Goal: Feedback & Contribution: Submit feedback/report problem

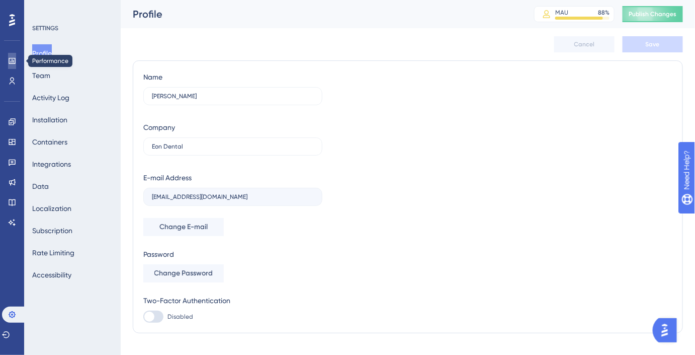
click at [12, 58] on icon at bounding box center [12, 61] width 7 height 6
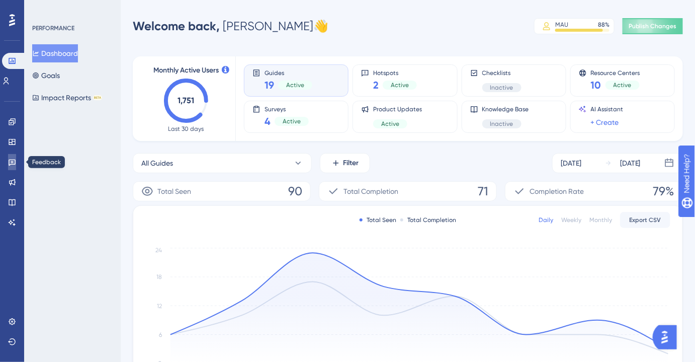
click at [14, 158] on icon at bounding box center [12, 162] width 8 height 8
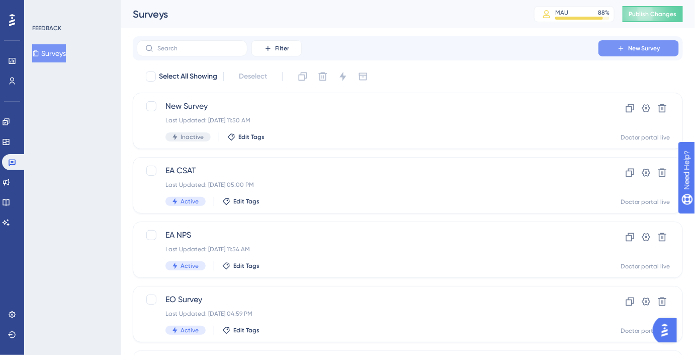
click at [638, 50] on span "New Survey" at bounding box center [644, 48] width 32 height 8
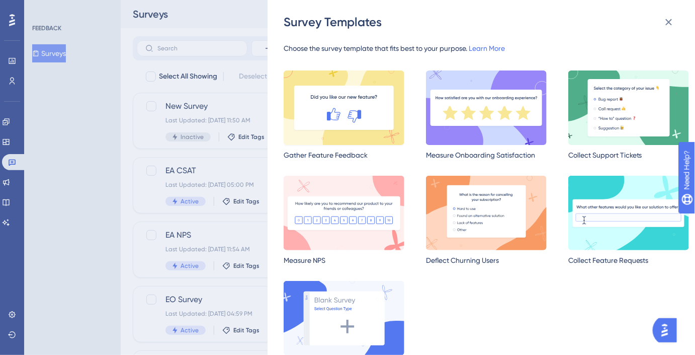
click at [357, 114] on img at bounding box center [344, 107] width 121 height 74
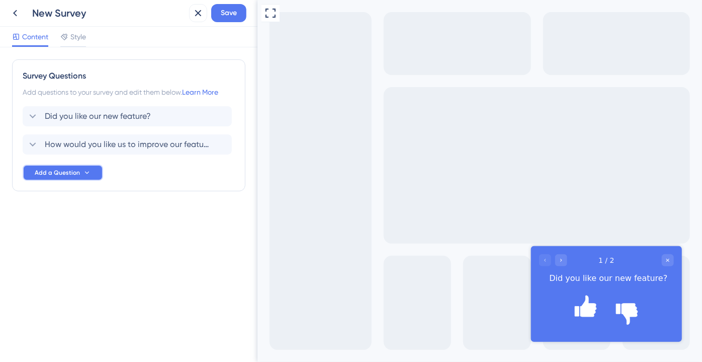
click at [73, 168] on span "Add a Question" at bounding box center [57, 172] width 45 height 8
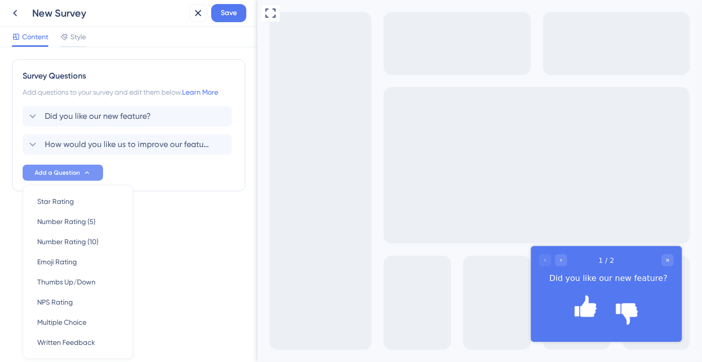
scroll to position [36, 0]
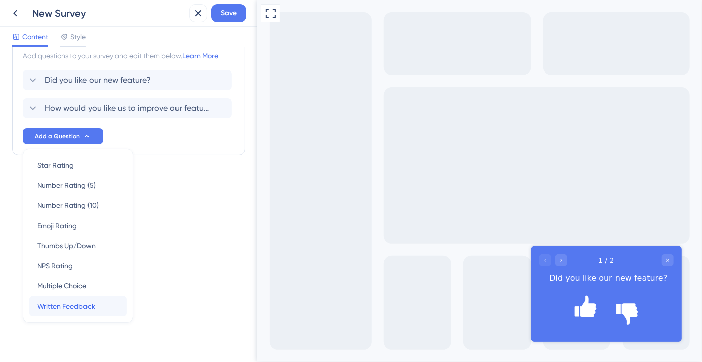
click at [77, 300] on span "Written Feedback" at bounding box center [66, 306] width 58 height 12
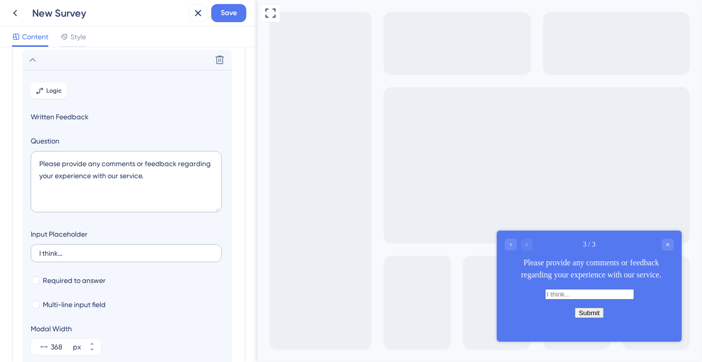
scroll to position [115, 0]
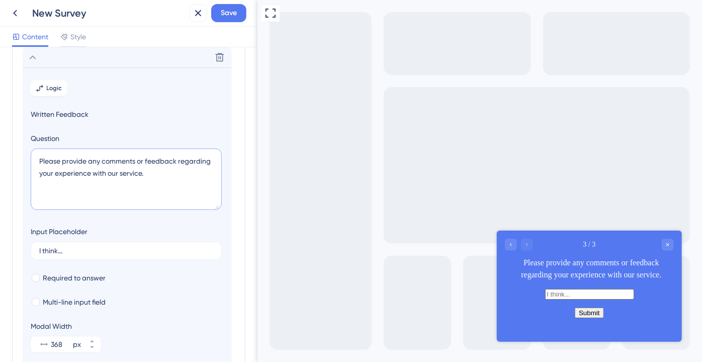
click at [94, 173] on textarea "Please provide any comments or feedback regarding your experience with our serv…" at bounding box center [126, 178] width 191 height 61
paste textarea "How would you rate your experience with Simulated Roots and CBCT Scans so far?"
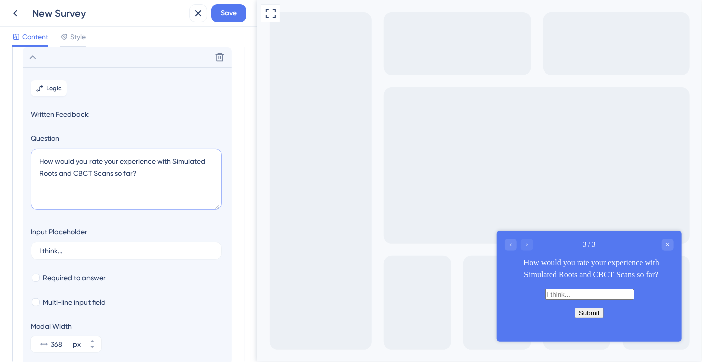
click at [192, 166] on textarea "How would you rate your experience with Simulated Roots and CBCT Scans so far?" at bounding box center [126, 178] width 191 height 61
type textarea "How would you rate your experience with the Treatment Plan section so far?"
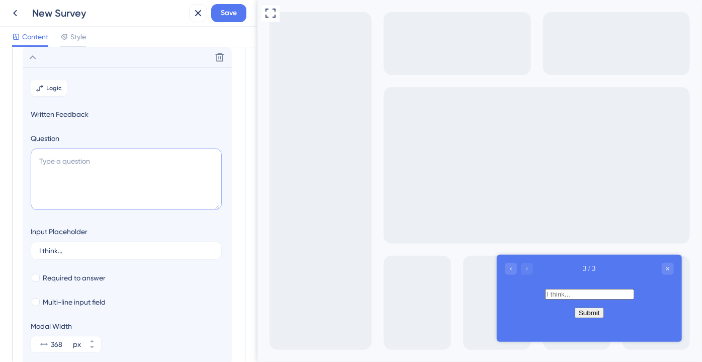
click at [81, 171] on textarea at bounding box center [126, 178] width 191 height 61
click at [121, 169] on textarea at bounding box center [126, 178] width 191 height 61
paste textarea "Case ID * Will help us review the case and better understand your feedback"
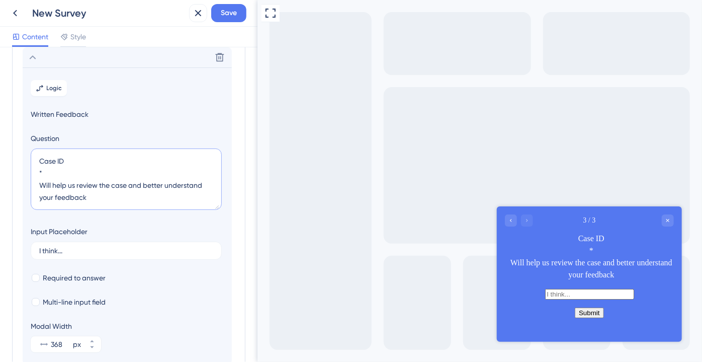
click at [94, 169] on textarea "Case ID * Will help us review the case and better understand your feedback" at bounding box center [126, 178] width 191 height 61
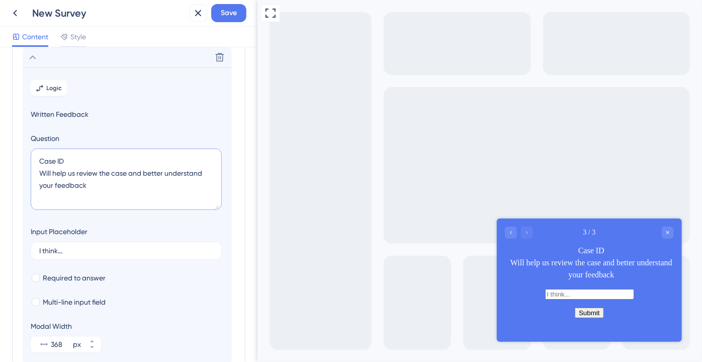
click at [96, 179] on textarea "Case ID Will help us review the case and better understand your feedback" at bounding box center [126, 178] width 191 height 61
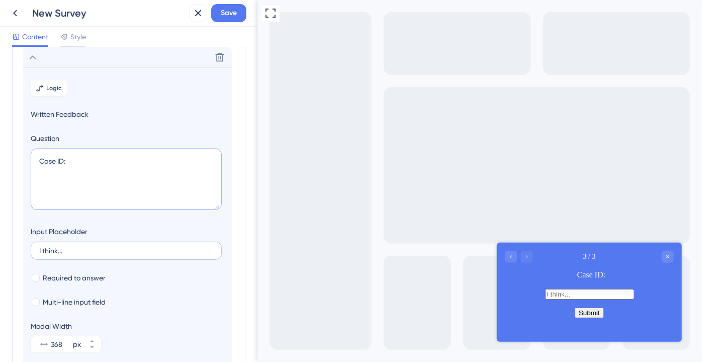
type textarea "Case ID:"
click at [84, 247] on input "I think..." at bounding box center [126, 250] width 174 height 7
click at [95, 174] on textarea "Case ID:" at bounding box center [126, 178] width 191 height 61
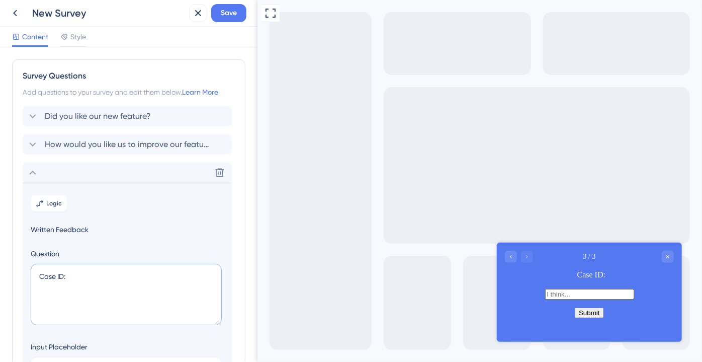
scroll to position [0, 0]
click at [92, 119] on span "Did you like our new feature?" at bounding box center [98, 116] width 106 height 12
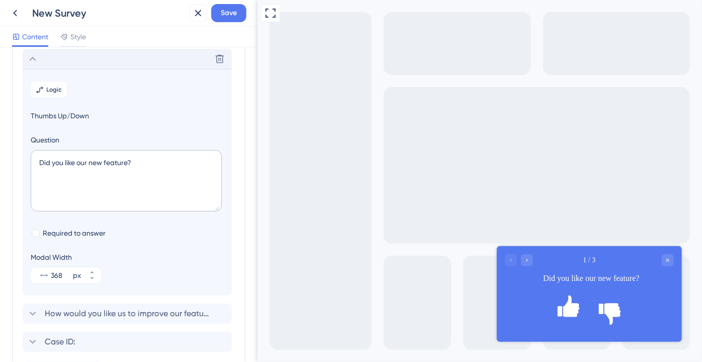
scroll to position [59, 0]
click at [89, 153] on textarea "Did you like our new feature?" at bounding box center [126, 178] width 191 height 61
paste textarea "How would you rate your experience with the Treatment Plan section so far"
type textarea "How would you rate your experience with the Treatment Plan section so far?"
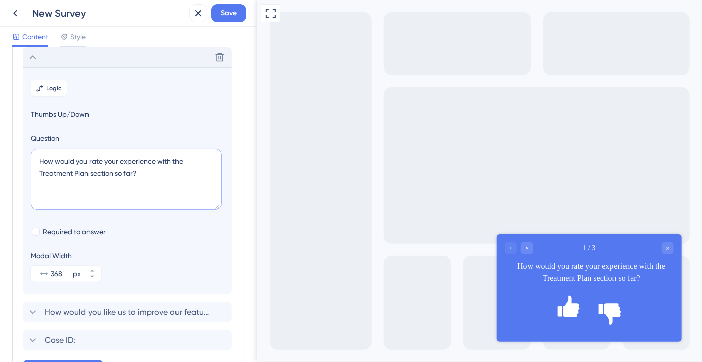
click at [98, 173] on textarea "How would you rate your experience with the Treatment Plan section so far?" at bounding box center [126, 178] width 191 height 61
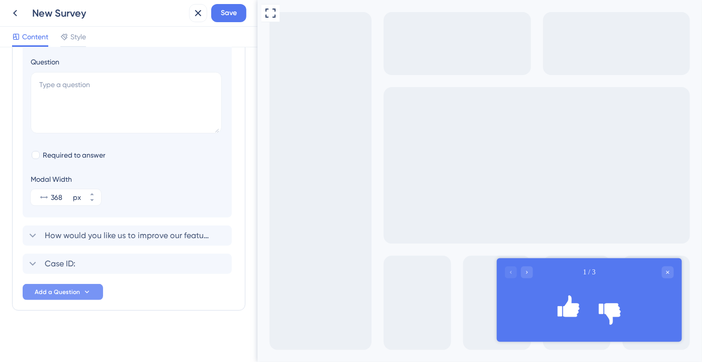
click at [72, 289] on span "Add a Question" at bounding box center [57, 292] width 45 height 8
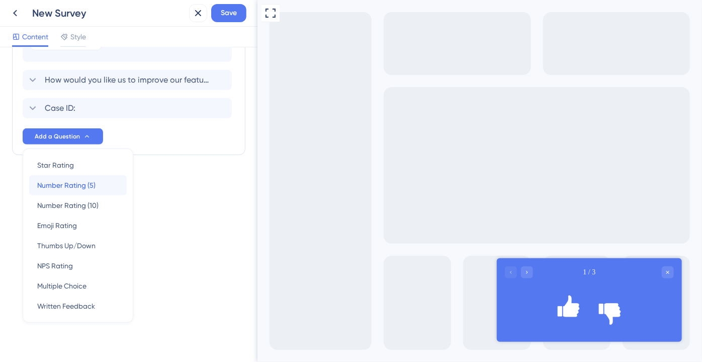
click at [101, 188] on div "Number Rating (5) Number Rating (5)" at bounding box center [77, 185] width 81 height 20
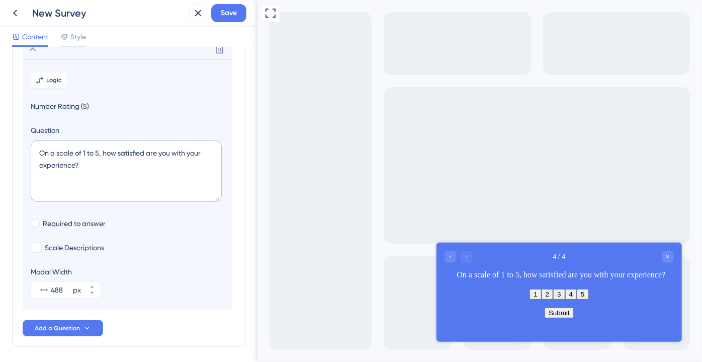
scroll to position [143, 0]
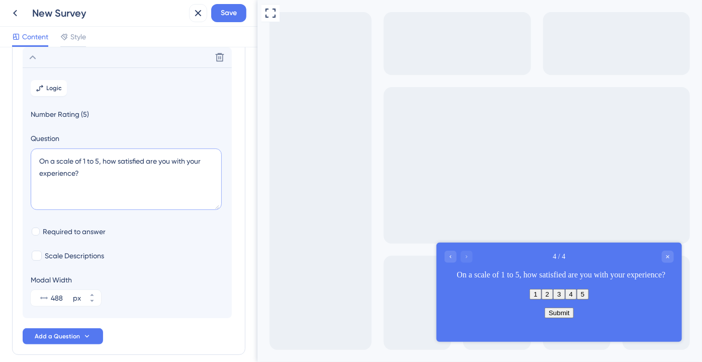
click at [102, 164] on textarea "On a scale of 1 to 5, how satisfied are you with your experience?" at bounding box center [126, 178] width 191 height 61
paste textarea "How would you rate your experience with the Treatment Plan section so far"
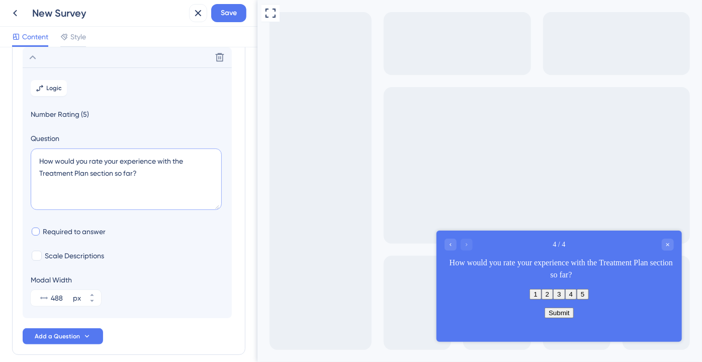
type textarea "How would you rate your experience with the Treatment Plan section so far?"
click at [91, 230] on span "Required to answer" at bounding box center [74, 231] width 63 height 12
checkbox input "true"
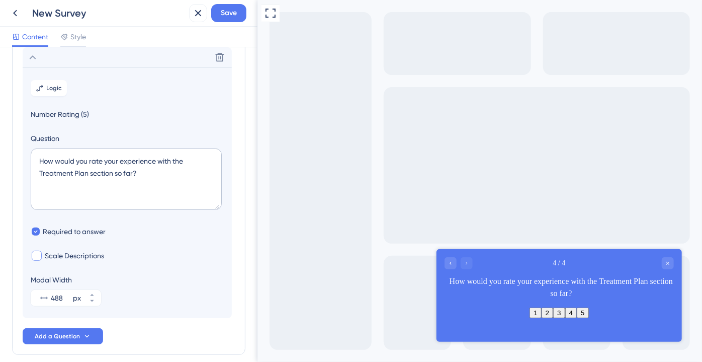
click at [81, 251] on span "Scale Descriptions" at bounding box center [74, 255] width 59 height 12
checkbox input "true"
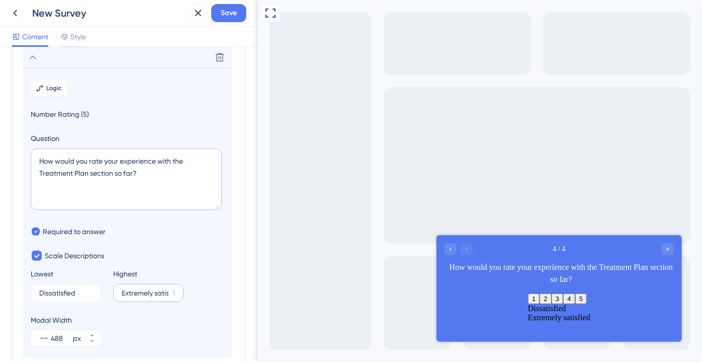
click at [127, 297] on label "Extremely satisfied 1" at bounding box center [148, 293] width 70 height 18
click at [127, 296] on input "Extremely satisfied" at bounding box center [145, 292] width 47 height 7
click at [127, 297] on label "Extremely satisfied 1" at bounding box center [148, 293] width 70 height 18
click at [127, 296] on input "Extremely satisfied" at bounding box center [145, 292] width 47 height 7
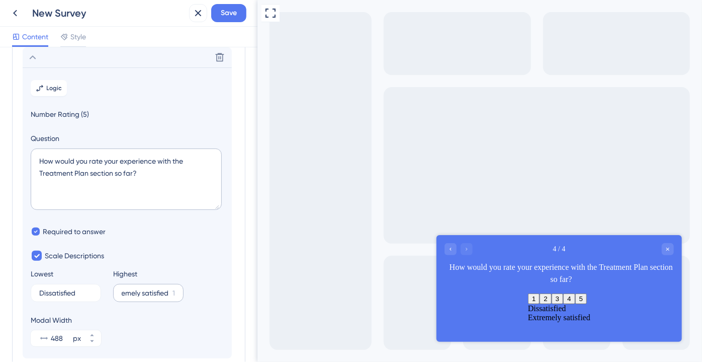
scroll to position [0, 13]
click at [127, 297] on label "Extremely satisfied 1" at bounding box center [148, 293] width 70 height 18
click at [127, 296] on input "Extremely satisfied" at bounding box center [145, 292] width 47 height 7
click at [127, 297] on label "Extremely satisfied 1" at bounding box center [148, 293] width 70 height 18
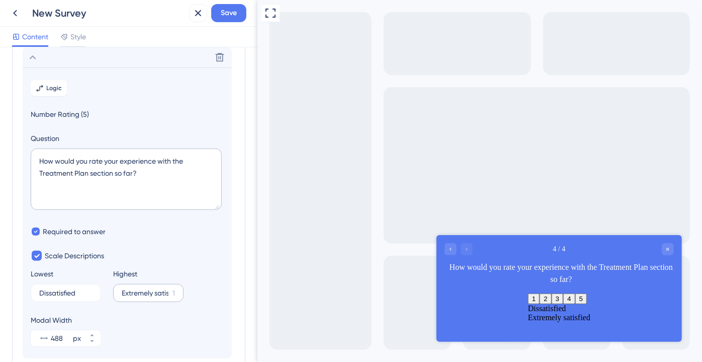
click at [127, 296] on input "Extremely satisfied" at bounding box center [145, 292] width 47 height 7
click at [135, 291] on input "Extremely satisfied" at bounding box center [145, 292] width 47 height 7
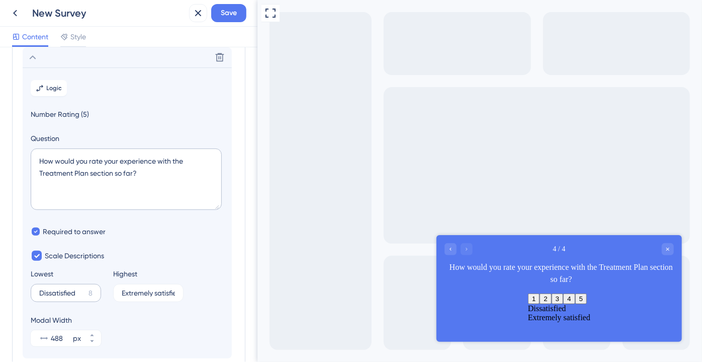
click at [37, 293] on label "Dissatisfied 8" at bounding box center [66, 293] width 70 height 18
click at [39, 293] on input "Dissatisfied" at bounding box center [61, 292] width 45 height 7
click at [41, 293] on input "Dissatisfied" at bounding box center [61, 292] width 45 height 7
paste input "Extremel"
type input "Dissatisfied"
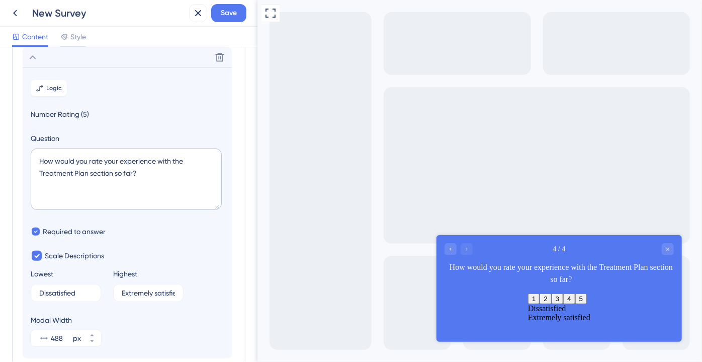
click at [15, 312] on div "Survey Questions Add questions to your survey and edit them below. Learn More T…" at bounding box center [128, 155] width 233 height 479
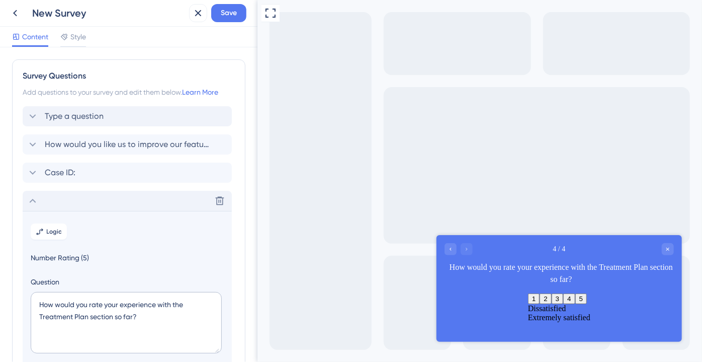
click at [30, 201] on icon at bounding box center [33, 201] width 7 height 4
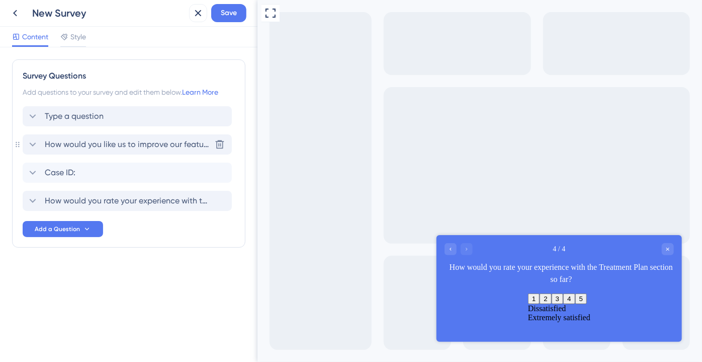
click at [93, 145] on span "How would you like us to improve our feature?" at bounding box center [128, 144] width 166 height 12
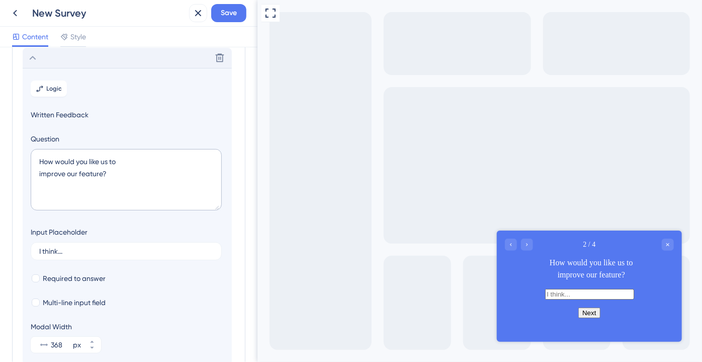
scroll to position [87, 0]
click at [93, 173] on textarea "How would you like us to improve our feature?" at bounding box center [126, 178] width 191 height 61
click at [98, 173] on textarea "How would you like us to improve ?" at bounding box center [126, 178] width 191 height 61
paste textarea "Tell us how we can improve CBCT / Simulated Roots, or share the details of an i…"
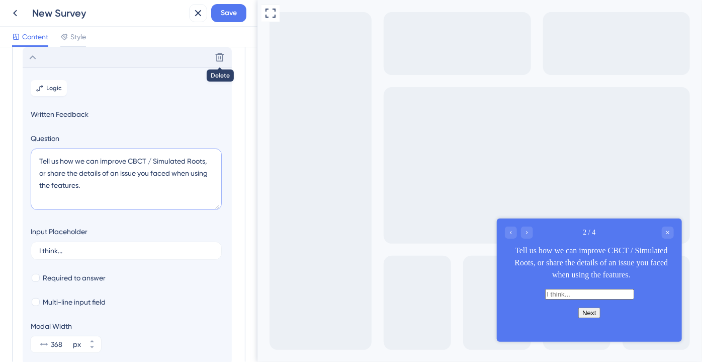
click at [47, 159] on textarea "Tell us how we can improve CBCT / Simulated Roots, or share the details of an i…" at bounding box center [126, 178] width 191 height 61
click at [160, 163] on textarea "Please share how we can improve CBCT / Simulated Roots, or share the details of…" at bounding box center [126, 178] width 191 height 61
click at [84, 173] on textarea "Please share how we can improve the Treatment Plan section, or share the detail…" at bounding box center [126, 178] width 191 height 61
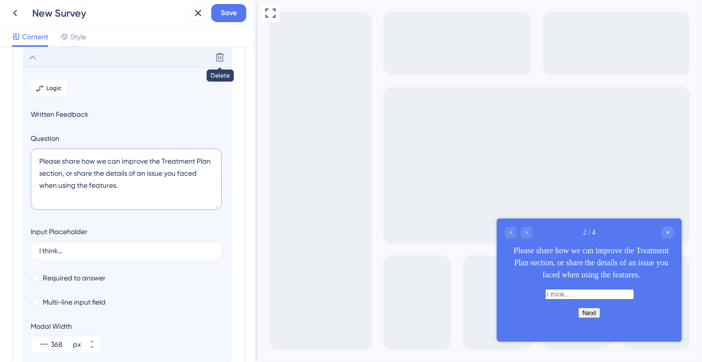
click at [84, 173] on textarea "Please share how we can improve the Treatment Plan section, or share the detail…" at bounding box center [126, 178] width 191 height 61
click at [31, 183] on textarea "Please share how we can improve the Treatment Plan section, or let us know abou…" at bounding box center [126, 178] width 191 height 61
type textarea "Please share how we can improve the Treatment Plan section, or let us know abou…"
click at [25, 183] on section "Logic Written Feedback Question Please share how we can improve the Treatment P…" at bounding box center [127, 215] width 209 height 297
click at [61, 279] on span "Required to answer" at bounding box center [74, 278] width 63 height 12
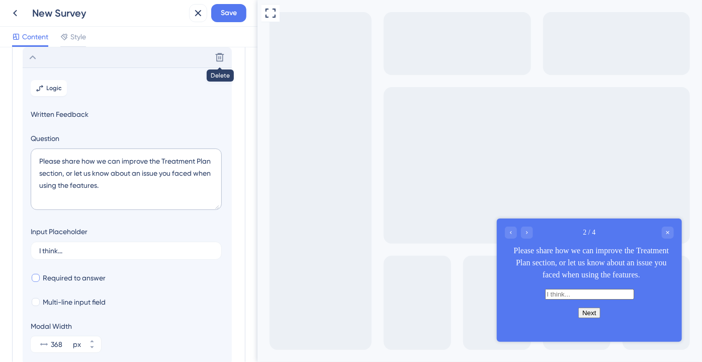
checkbox input "true"
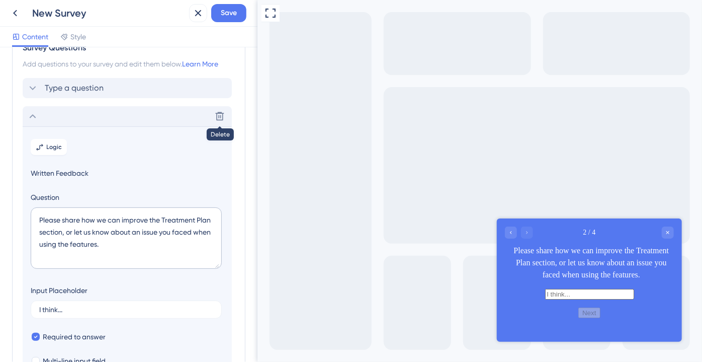
scroll to position [0, 0]
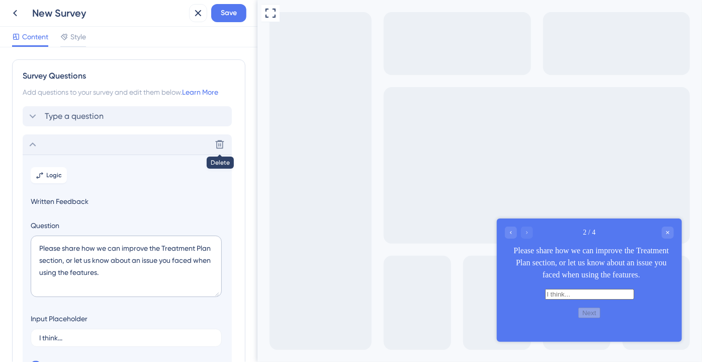
click at [35, 149] on icon at bounding box center [33, 144] width 12 height 12
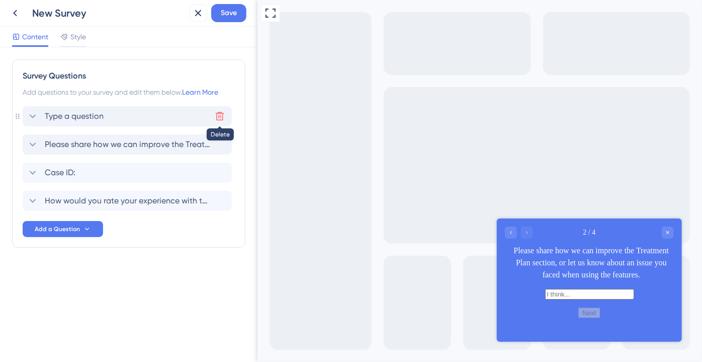
click at [216, 118] on icon at bounding box center [220, 116] width 9 height 9
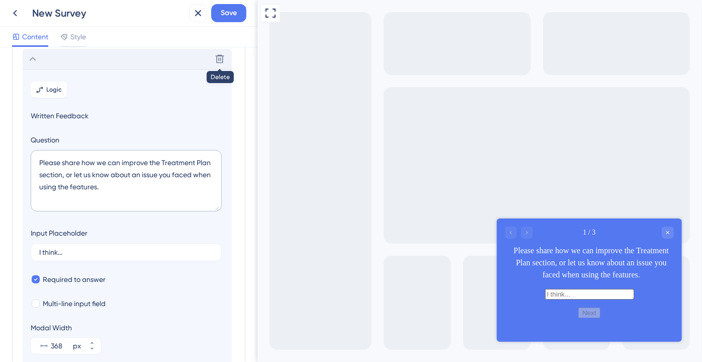
scroll to position [59, 0]
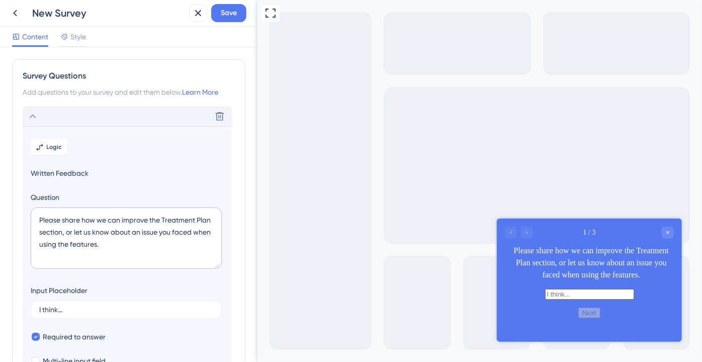
click at [35, 114] on icon at bounding box center [33, 116] width 12 height 12
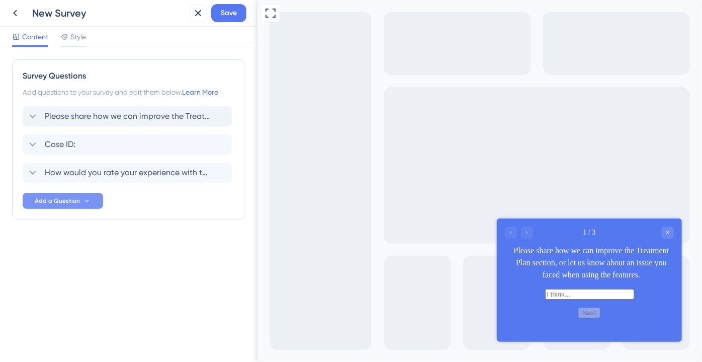
click at [59, 201] on span "Add a Question" at bounding box center [57, 201] width 45 height 8
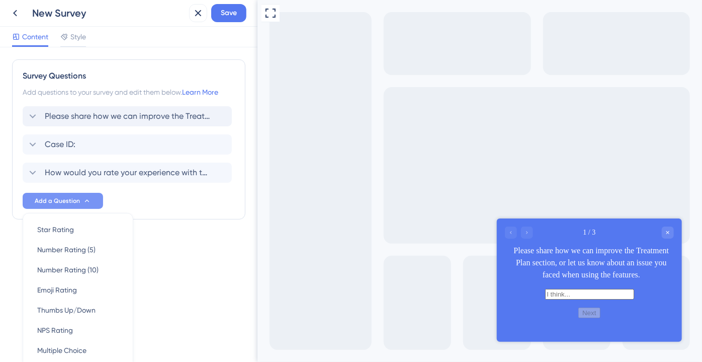
scroll to position [64, 0]
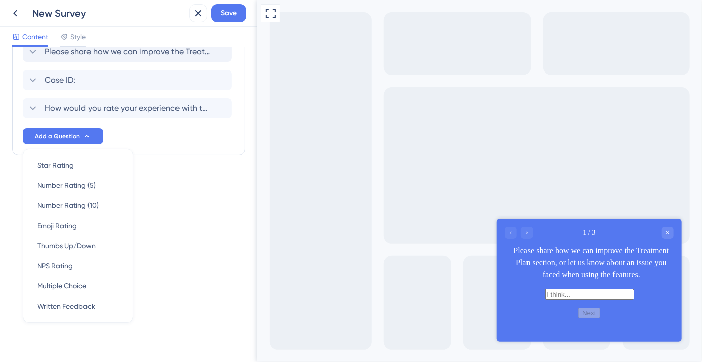
click at [177, 223] on div "Survey Questions Add questions to your survey and edit them below. Learn More P…" at bounding box center [129, 204] width 258 height 314
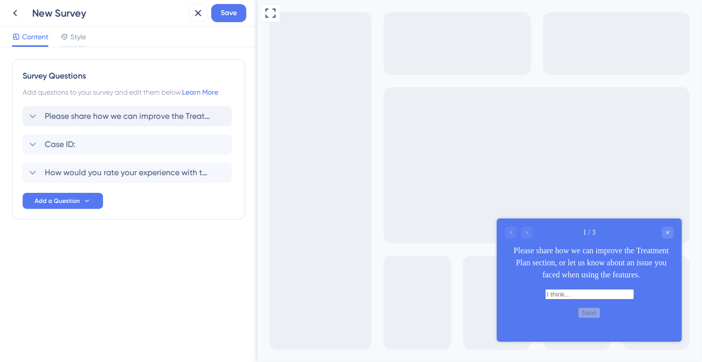
scroll to position [0, 0]
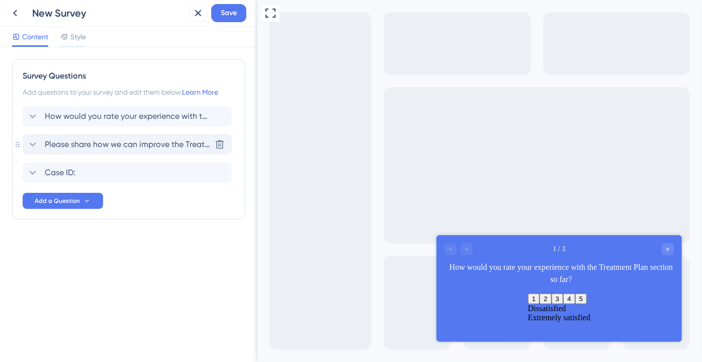
click at [76, 143] on span "Please share how we can improve the Treatment Plan section, or let us know abou…" at bounding box center [128, 144] width 166 height 12
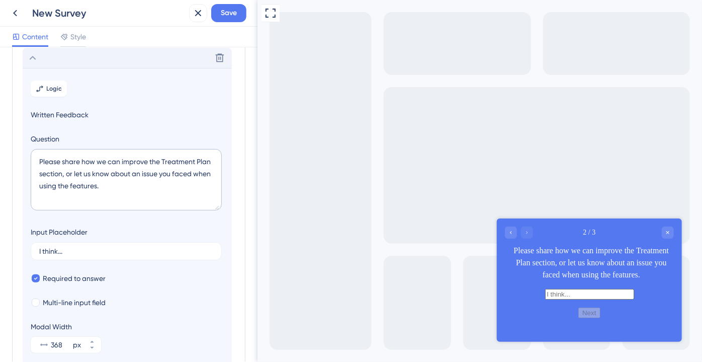
scroll to position [87, 0]
click at [97, 181] on textarea "Please share how we can improve the Treatment Plan section, or let us know abou…" at bounding box center [126, 178] width 191 height 61
click at [107, 194] on textarea "Please share how we can improve the Treatment Plan section, or let us know abou…" at bounding box center [126, 178] width 191 height 61
type textarea "Please share how we can improve the Treatment Plan section, or let us know abou…"
click at [37, 52] on icon at bounding box center [33, 57] width 12 height 12
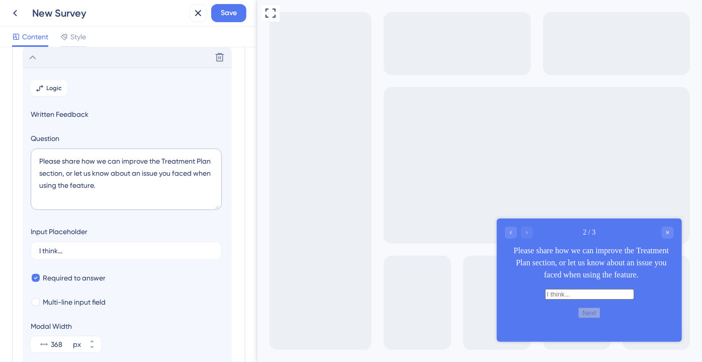
scroll to position [0, 0]
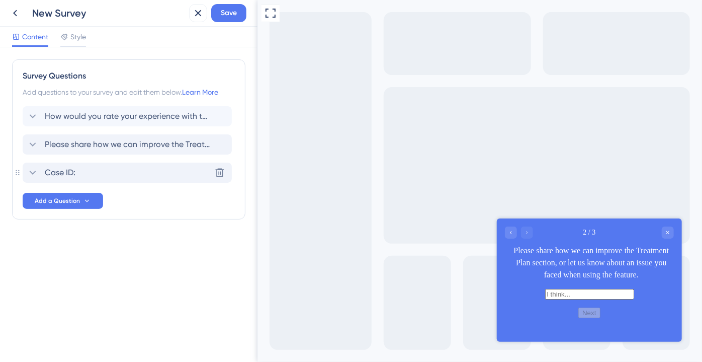
click at [114, 168] on div "Case ID: Delete" at bounding box center [127, 172] width 209 height 20
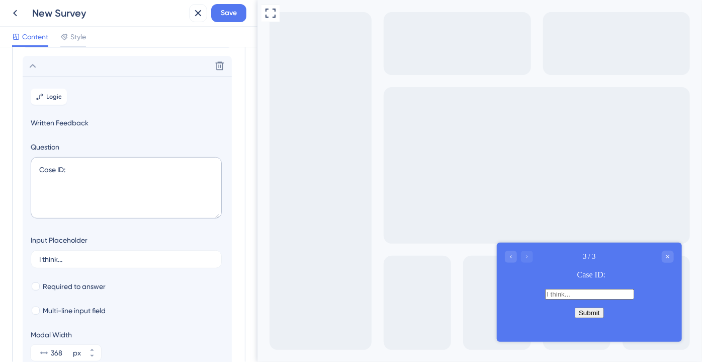
scroll to position [115, 0]
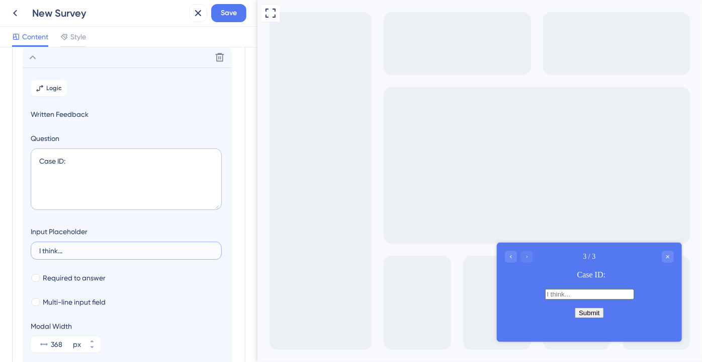
click at [71, 252] on input "I think..." at bounding box center [126, 250] width 174 height 7
type input "..."
click at [118, 137] on label "Question" at bounding box center [127, 138] width 193 height 12
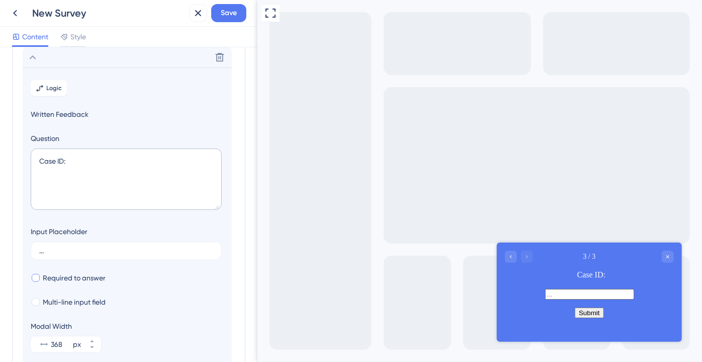
click at [81, 282] on span "Required to answer" at bounding box center [74, 278] width 63 height 12
checkbox input "true"
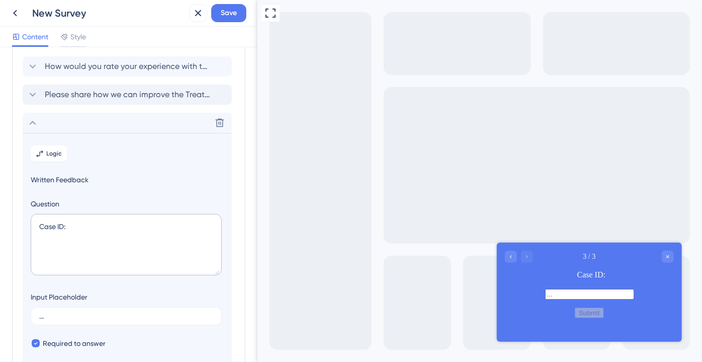
scroll to position [24, 0]
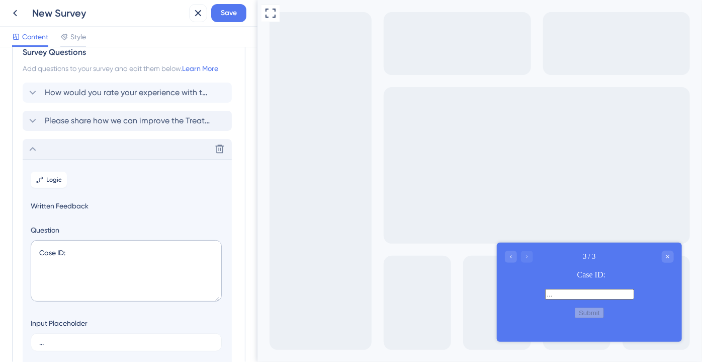
click at [35, 155] on div "Delete" at bounding box center [127, 149] width 209 height 20
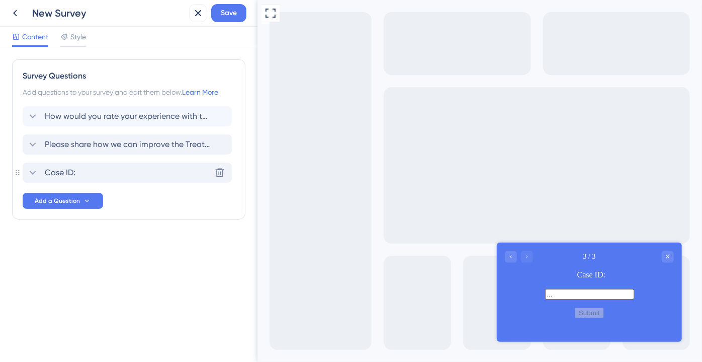
click at [32, 174] on icon at bounding box center [33, 172] width 12 height 12
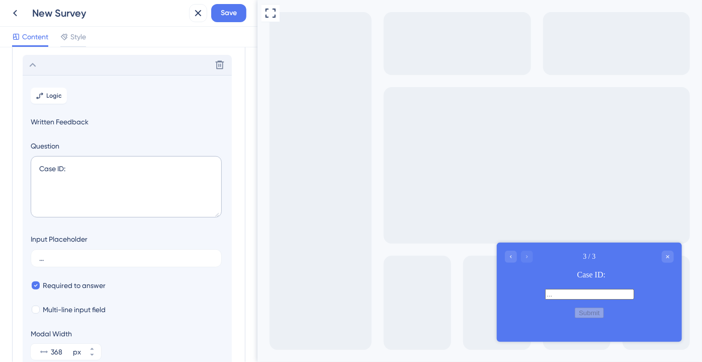
scroll to position [115, 0]
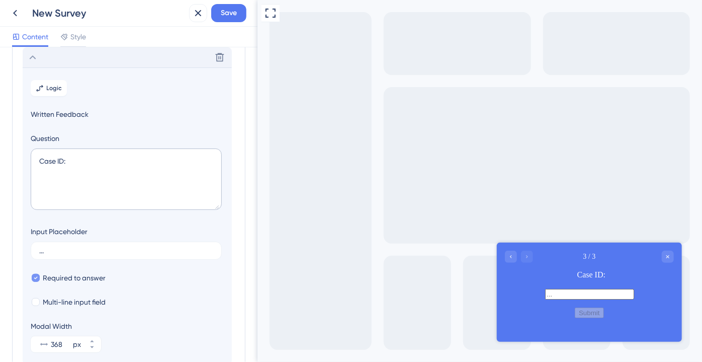
click at [52, 280] on span "Required to answer" at bounding box center [74, 278] width 63 height 12
checkbox input "false"
click at [36, 60] on icon at bounding box center [33, 57] width 12 height 12
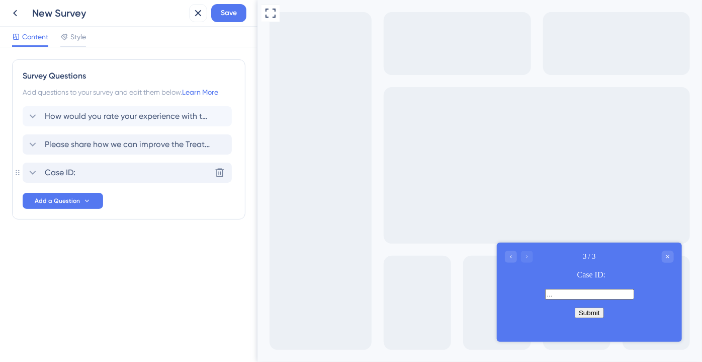
scroll to position [0, 0]
click at [206, 219] on div "Survey Questions Add questions to your survey and edit them below. Learn More H…" at bounding box center [128, 159] width 233 height 200
click at [72, 173] on span "Case ID:" at bounding box center [60, 172] width 31 height 12
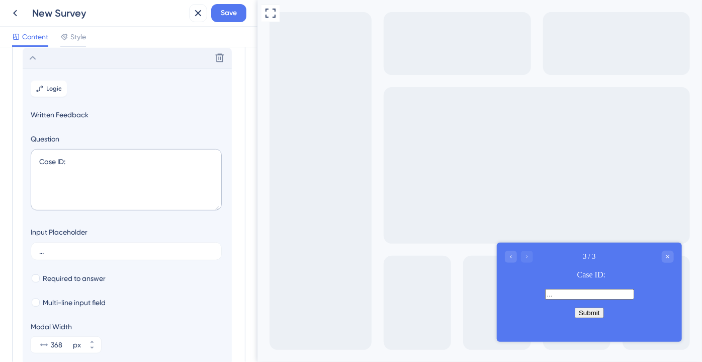
scroll to position [115, 0]
click at [36, 158] on textarea "Case ID:" at bounding box center [126, 178] width 191 height 61
click at [99, 160] on textarea "Which Case ID:" at bounding box center [126, 178] width 191 height 61
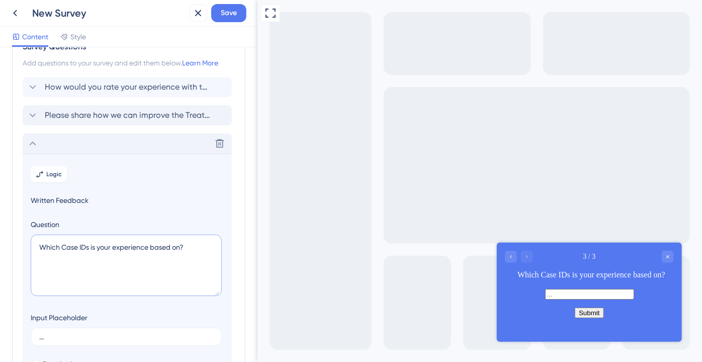
scroll to position [0, 0]
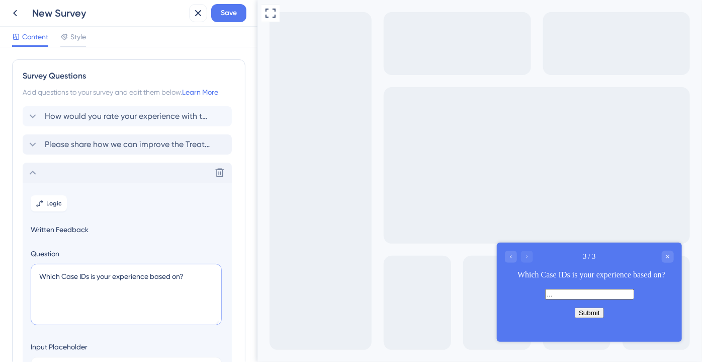
type textarea "Which Case IDs is your experience based on?"
click at [43, 172] on div "Delete" at bounding box center [127, 172] width 209 height 20
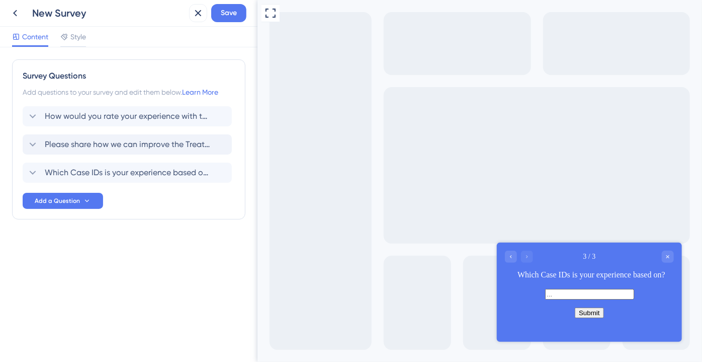
click at [71, 17] on div "New Survey" at bounding box center [108, 13] width 153 height 14
click at [226, 18] on span "Save" at bounding box center [229, 13] width 16 height 12
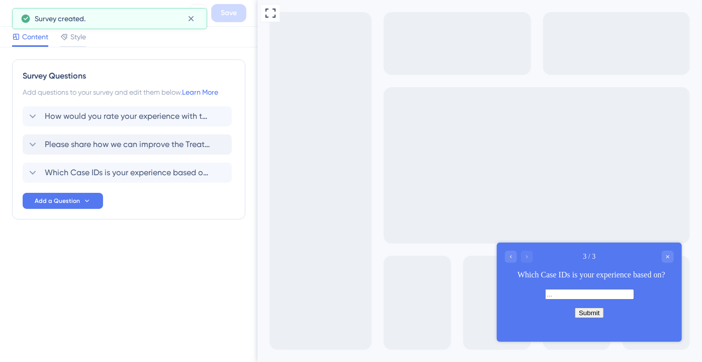
click at [75, 36] on span "Style" at bounding box center [78, 37] width 16 height 12
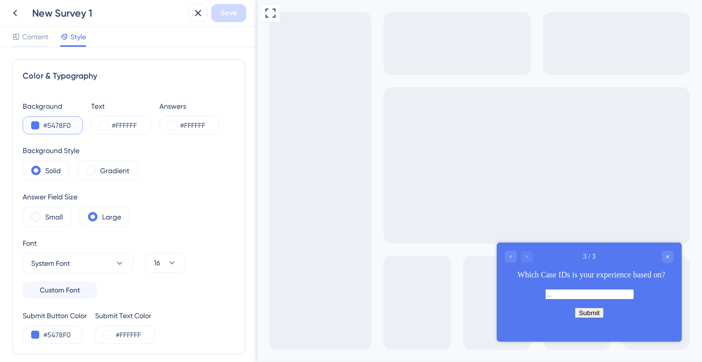
click at [36, 128] on button at bounding box center [35, 125] width 8 height 8
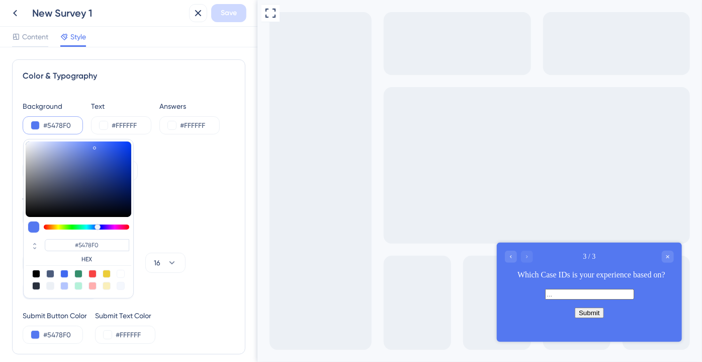
click at [49, 284] on div at bounding box center [50, 286] width 8 height 8
type input "#ecf0f5"
type input "#ECF0F5"
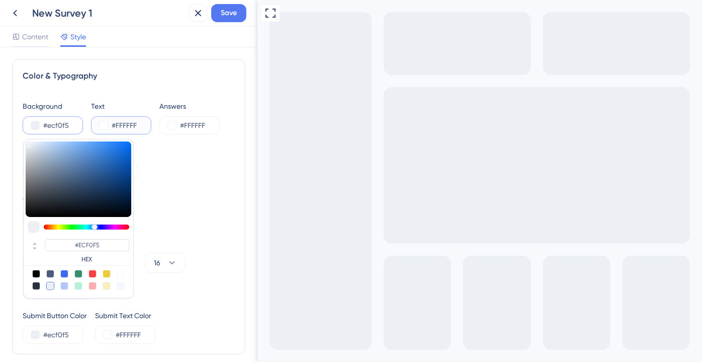
click at [104, 123] on button at bounding box center [104, 125] width 8 height 8
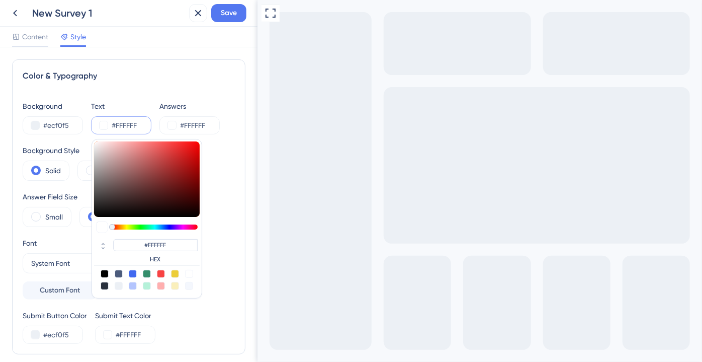
click at [104, 272] on div at bounding box center [105, 274] width 8 height 8
type input "#000000"
click at [174, 124] on button at bounding box center [172, 125] width 8 height 8
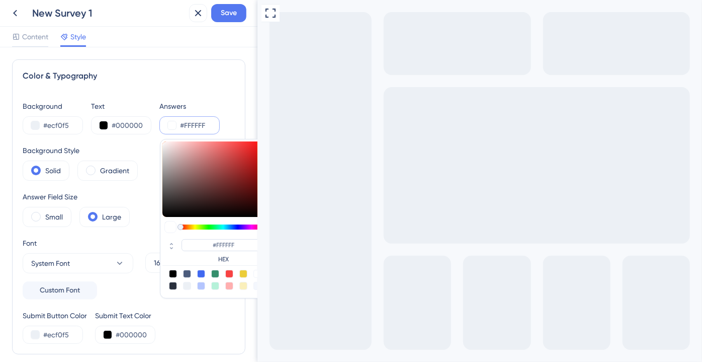
click at [172, 273] on div at bounding box center [173, 274] width 8 height 8
type input "#000000"
click at [18, 231] on div "Color & Typography Background #ecf0f5 Text #000000 Answers #000000 #000000 HEX …" at bounding box center [128, 206] width 233 height 295
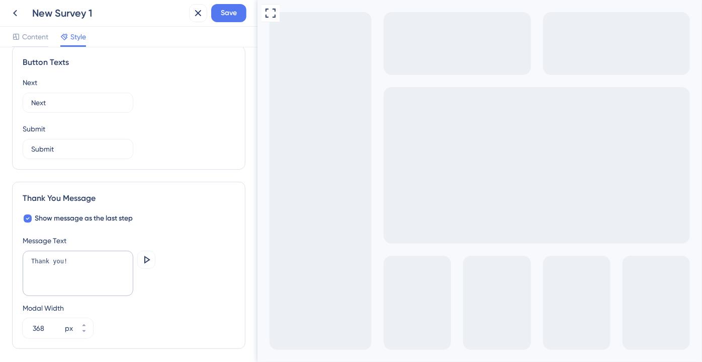
scroll to position [643, 0]
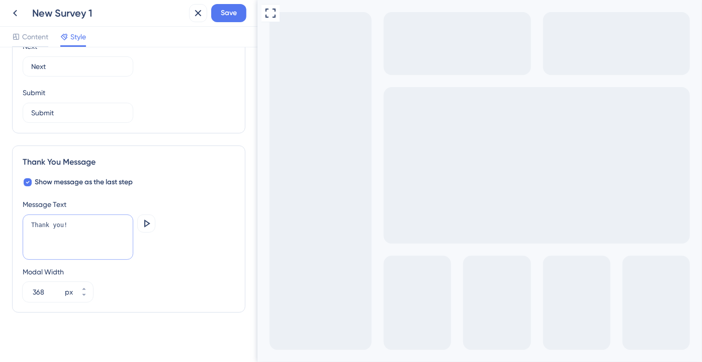
click at [102, 235] on textarea "Thank you!" at bounding box center [78, 236] width 111 height 45
paste textarea "taking part in our CBCT / Simulated Roots Beta testing program. Your feedback w…"
click at [52, 227] on textarea "Thank you taking part in our CBCT / Simulated Roots Beta testing program. Your …" at bounding box center [78, 236] width 111 height 45
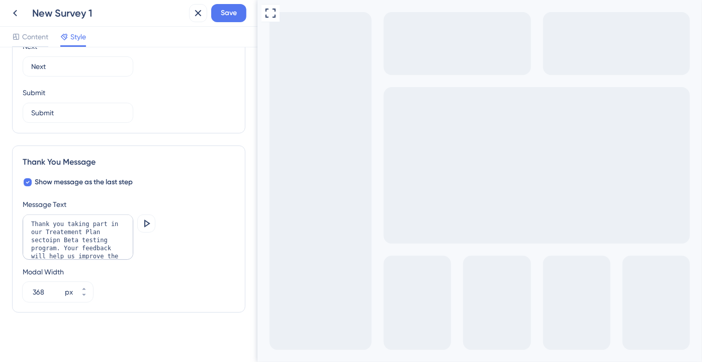
drag, startPoint x: 51, startPoint y: 228, endPoint x: 127, endPoint y: 37, distance: 205.8
click at [127, 37] on div "Content Style" at bounding box center [129, 37] width 258 height 21
click at [84, 237] on textarea "Thank you taking part in our Treatment Plan section Beta testing program. Your …" at bounding box center [78, 236] width 111 height 45
click at [86, 231] on textarea "Thank you taking part in our Treatment Plan section Beta testing program. Your …" at bounding box center [78, 236] width 111 height 45
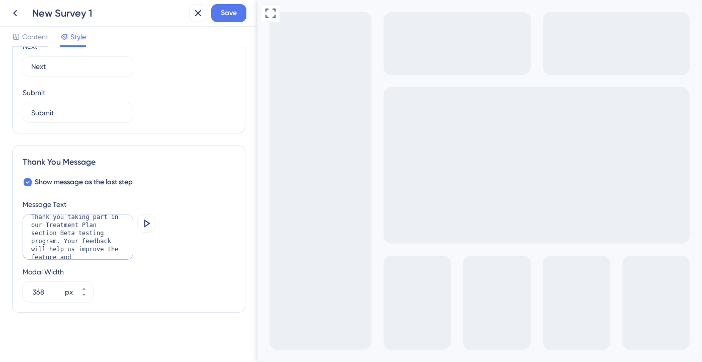
click at [113, 240] on textarea "Thank you taking part in our Treatment Plan section Beta testing program. Your …" at bounding box center [78, 236] width 111 height 45
click at [104, 246] on textarea "Thank you taking part in our Treatment Plan section Beta testing program. Your …" at bounding box center [78, 236] width 111 height 45
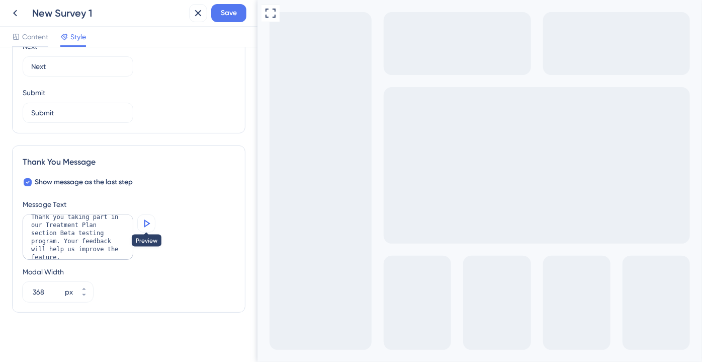
click at [149, 219] on icon at bounding box center [146, 223] width 12 height 12
click at [81, 232] on textarea "Thank you taking part in our Treatment Plan section Beta testing program. Your …" at bounding box center [78, 236] width 111 height 45
type textarea "Thank you taking part in our Treatment Plan section Beta testing. Your feedback…"
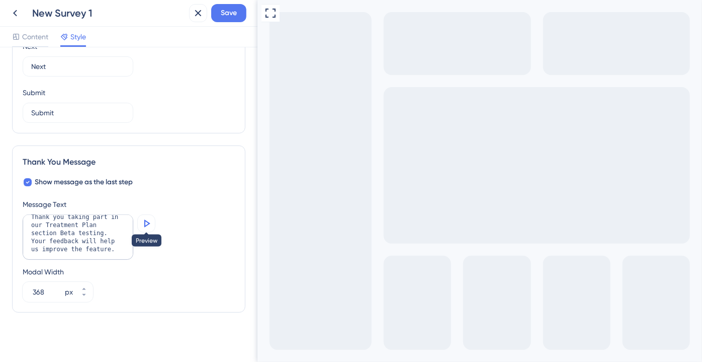
click at [142, 224] on icon at bounding box center [146, 223] width 12 height 12
click at [239, 13] on button "Save" at bounding box center [228, 13] width 35 height 18
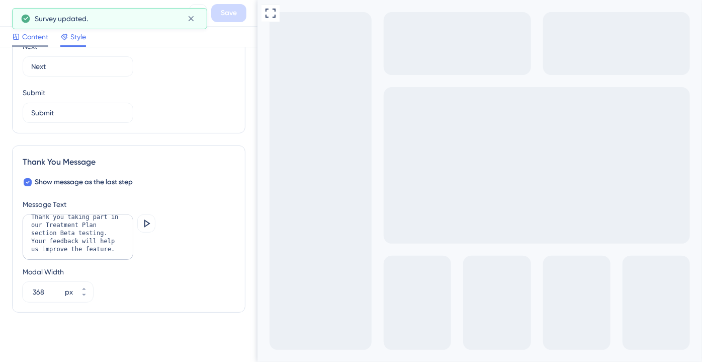
click at [41, 37] on span "Content" at bounding box center [35, 37] width 26 height 12
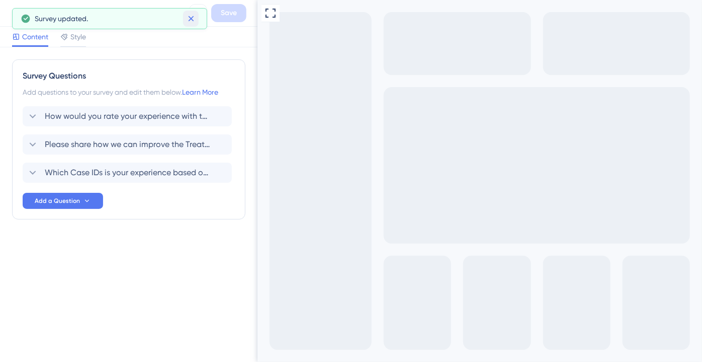
click at [196, 13] on button at bounding box center [191, 19] width 16 height 16
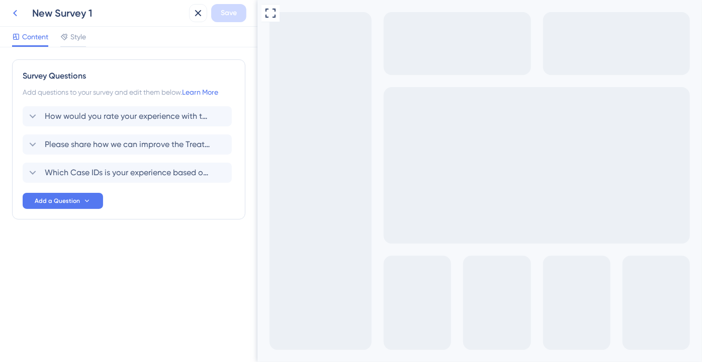
click at [21, 17] on button at bounding box center [15, 13] width 18 height 18
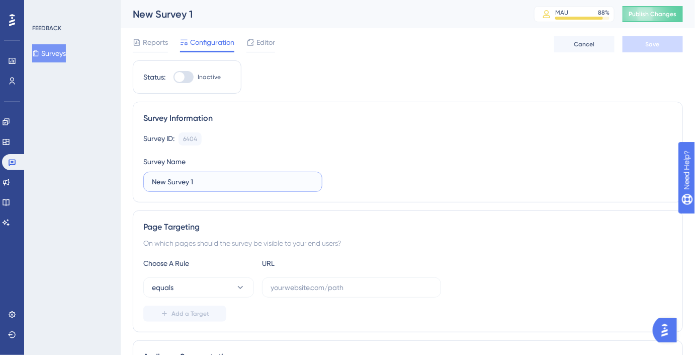
click at [203, 177] on input "New Survey 1" at bounding box center [233, 181] width 162 height 11
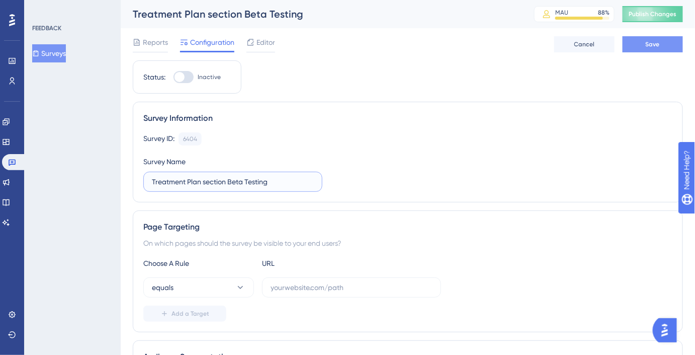
type input "Treatment Plan section Beta Testing"
click at [661, 42] on button "Save" at bounding box center [653, 44] width 60 height 16
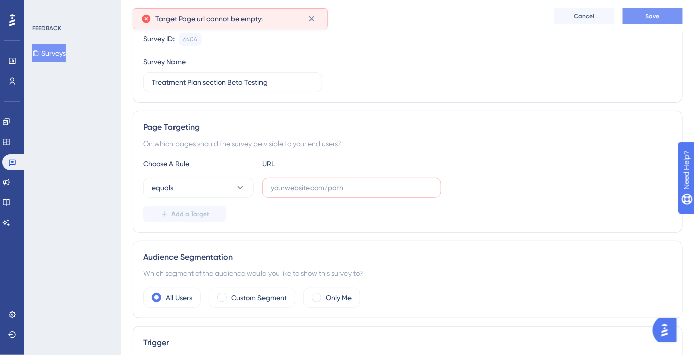
scroll to position [109, 0]
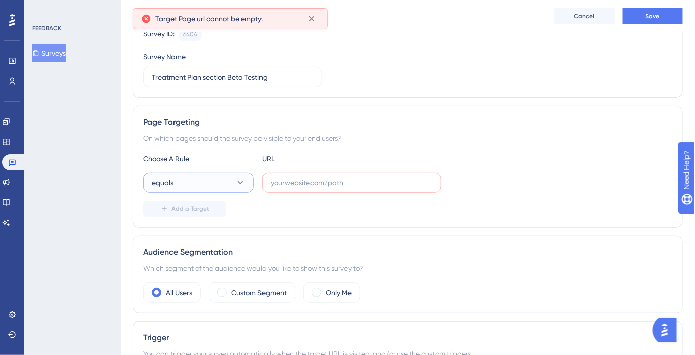
click at [238, 183] on icon at bounding box center [240, 183] width 10 height 10
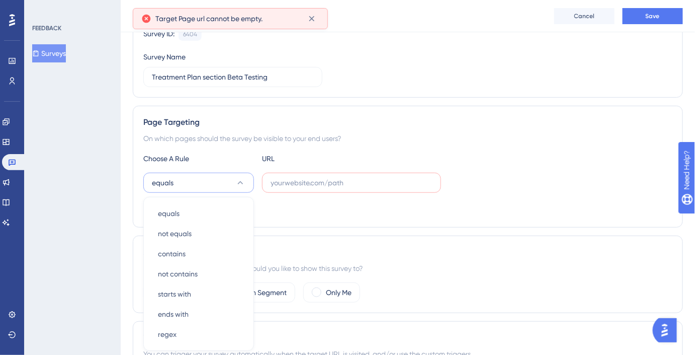
scroll to position [204, 0]
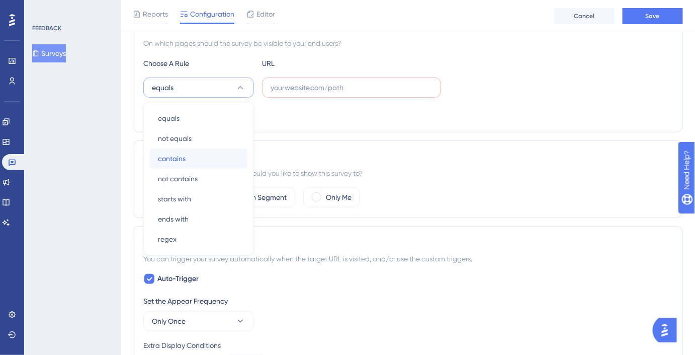
click at [221, 161] on div "contains contains" at bounding box center [198, 158] width 81 height 20
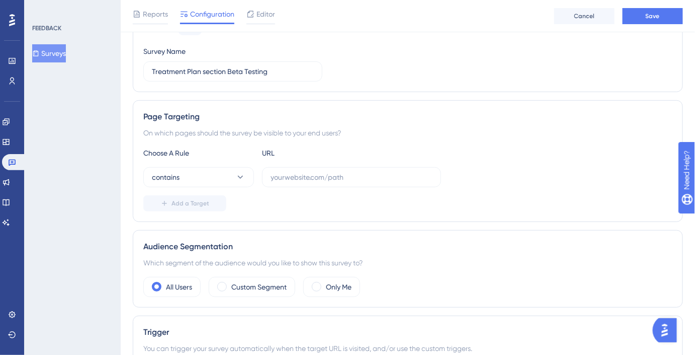
scroll to position [113, 0]
click at [220, 183] on button "contains" at bounding box center [198, 178] width 111 height 20
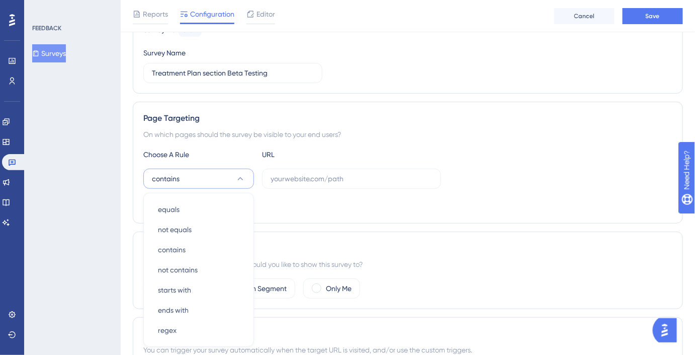
scroll to position [204, 0]
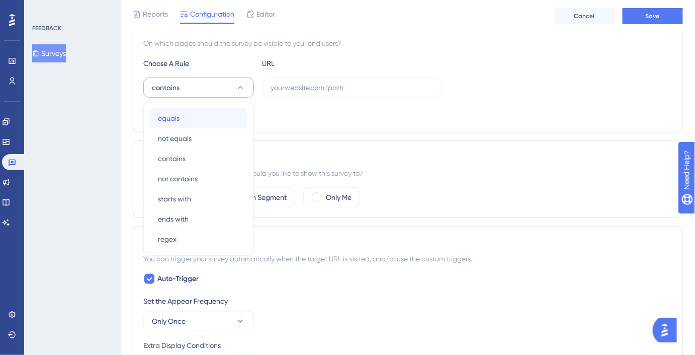
click at [212, 116] on div "equals equals" at bounding box center [198, 118] width 81 height 20
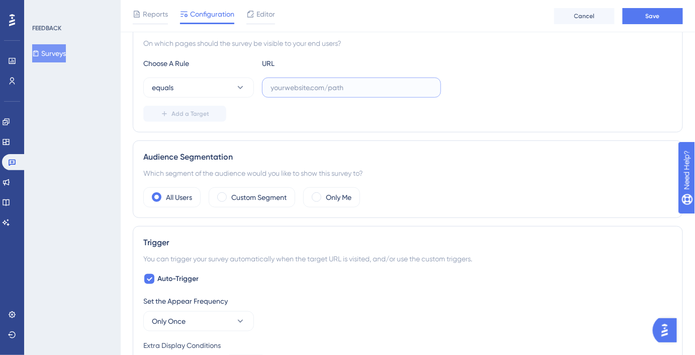
click at [300, 90] on input "text" at bounding box center [352, 87] width 162 height 11
paste input "[URL][DOMAIN_NAME]"
type input "[URL][DOMAIN_NAME]"
click at [208, 111] on button "Add a Target" at bounding box center [184, 114] width 83 height 16
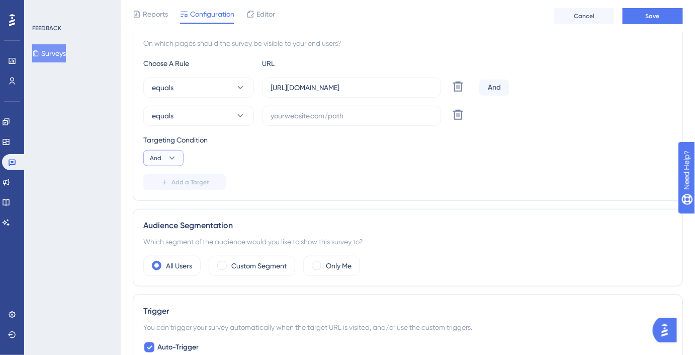
click at [174, 155] on icon at bounding box center [172, 158] width 10 height 10
click at [166, 199] on div "Or Or" at bounding box center [163, 207] width 19 height 20
click at [328, 119] on input "text" at bounding box center [352, 115] width 162 height 11
paste input "[URL][DOMAIN_NAME]"
type input "[URL][DOMAIN_NAME]"
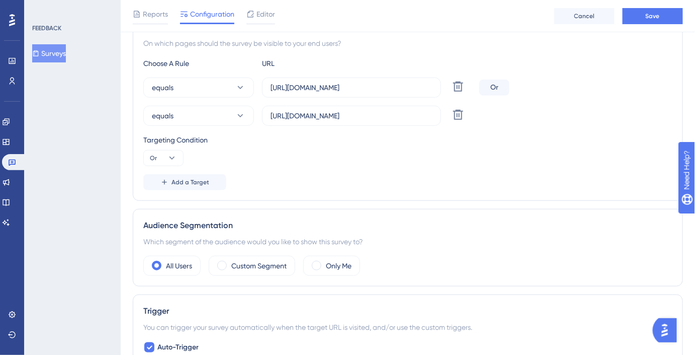
click at [249, 167] on div "Choose A Rule URL equals https://www.portal.mov-aligners.com/cases Delete Or eq…" at bounding box center [407, 123] width 529 height 133
click at [253, 261] on label "Custom Segment" at bounding box center [258, 266] width 55 height 12
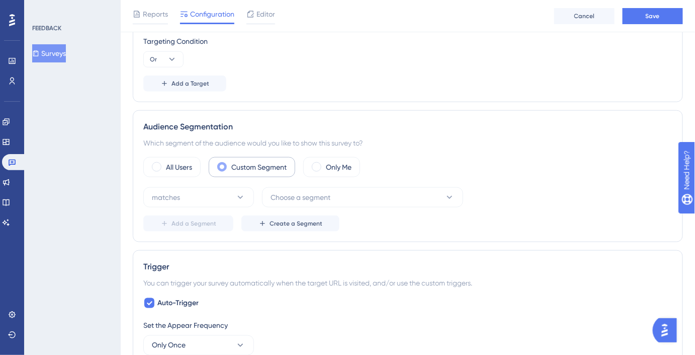
scroll to position [307, 0]
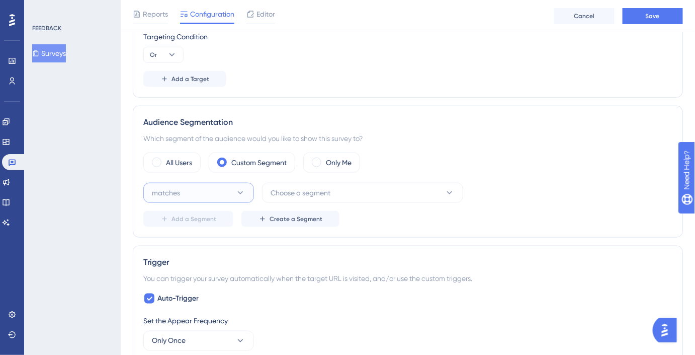
click at [237, 193] on icon at bounding box center [240, 193] width 10 height 10
click at [302, 192] on span "Choose a segment" at bounding box center [301, 193] width 60 height 12
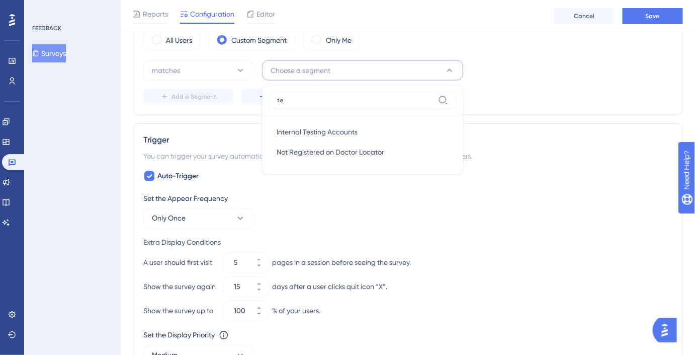
scroll to position [0, 0]
type input "tes"
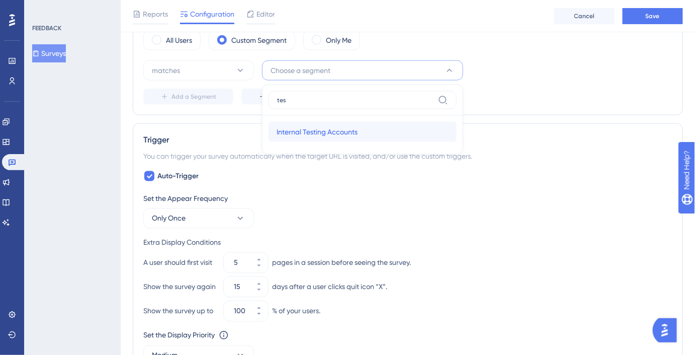
click at [319, 137] on div "Internal Testing Accounts Internal Testing Accounts" at bounding box center [363, 132] width 172 height 20
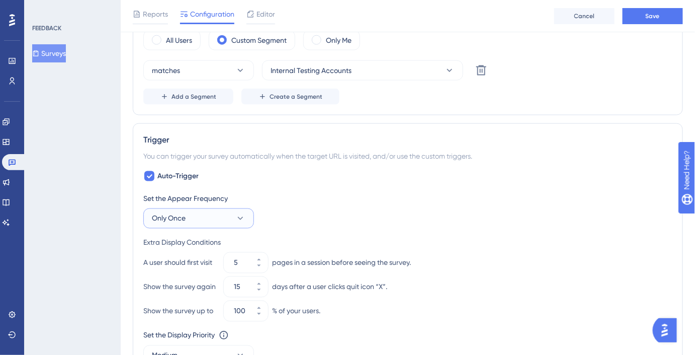
click at [219, 212] on button "Only Once" at bounding box center [198, 218] width 111 height 20
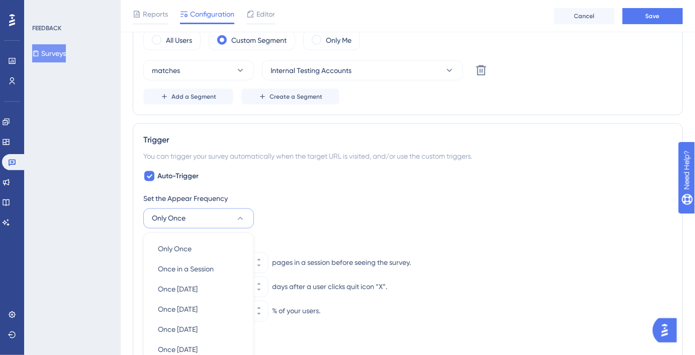
scroll to position [579, 0]
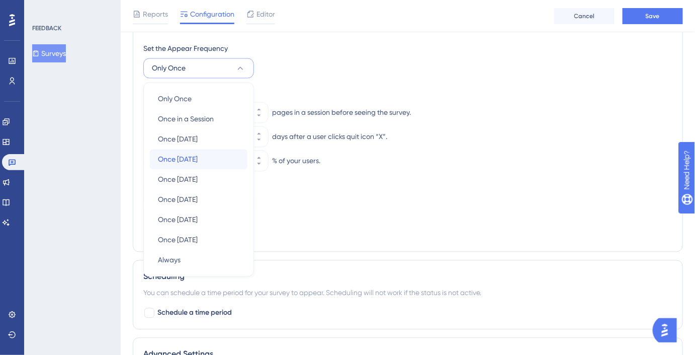
click at [211, 161] on div "Once in 7 days Once in 7 days" at bounding box center [198, 159] width 81 height 20
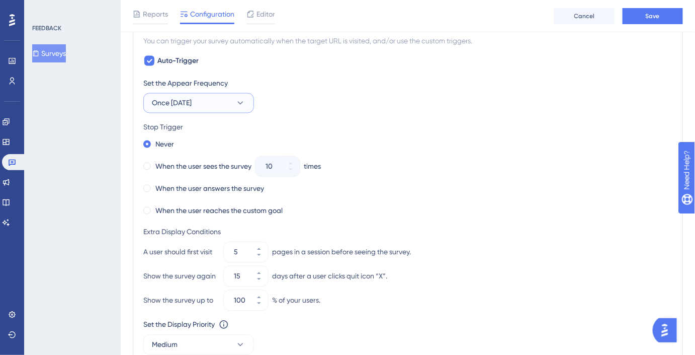
click at [215, 97] on button "Once [DATE]" at bounding box center [198, 103] width 111 height 20
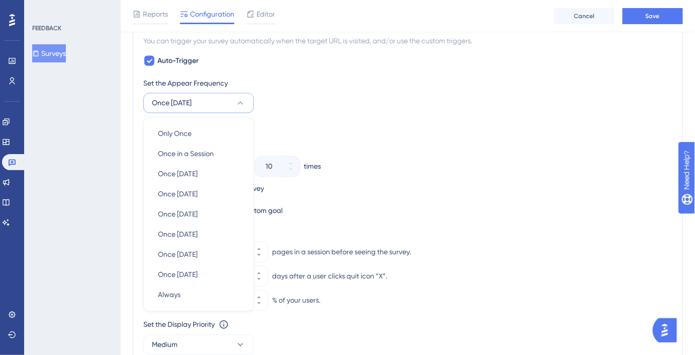
scroll to position [578, 0]
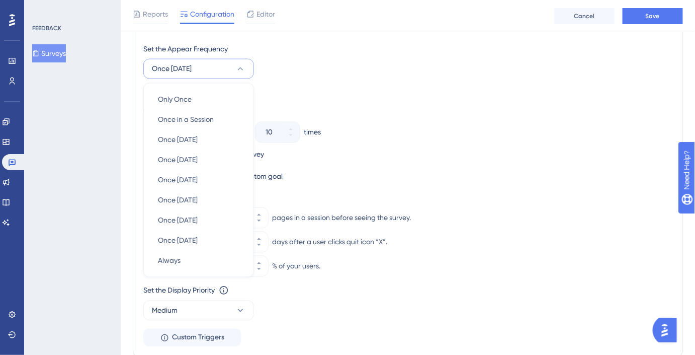
click at [281, 77] on div "Set the Appear Frequency Once in 7 days Only Once Only Once Once in a Session O…" at bounding box center [407, 195] width 529 height 304
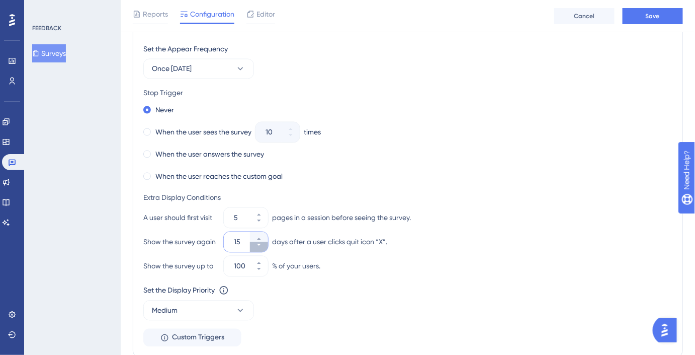
click at [256, 242] on icon at bounding box center [259, 245] width 6 height 6
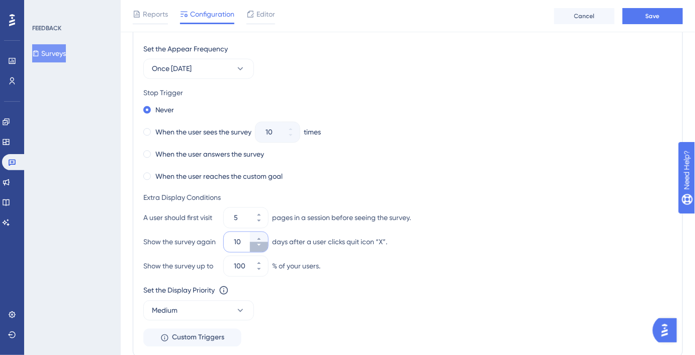
click at [256, 242] on icon at bounding box center [259, 245] width 6 height 6
type input "7"
click at [299, 178] on div "When the user reaches the custom goal" at bounding box center [407, 176] width 529 height 14
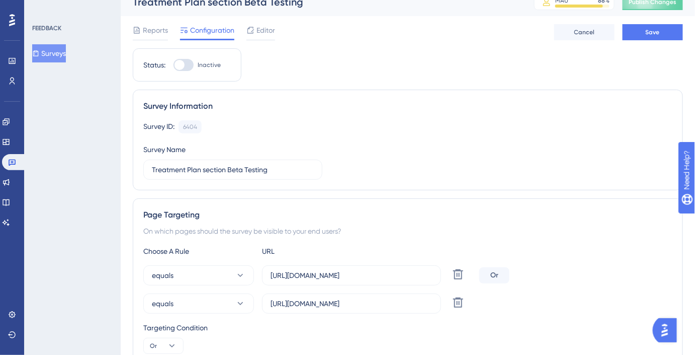
scroll to position [0, 0]
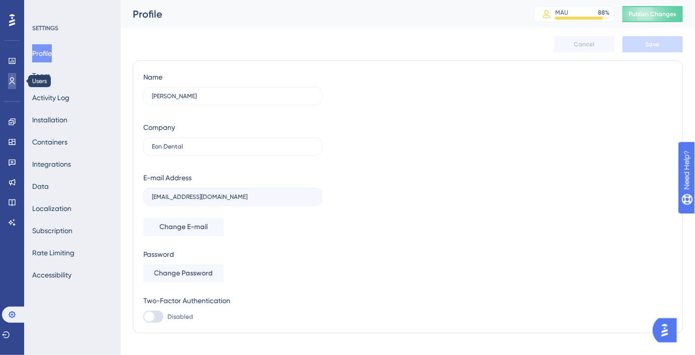
click at [9, 84] on icon at bounding box center [12, 81] width 8 height 8
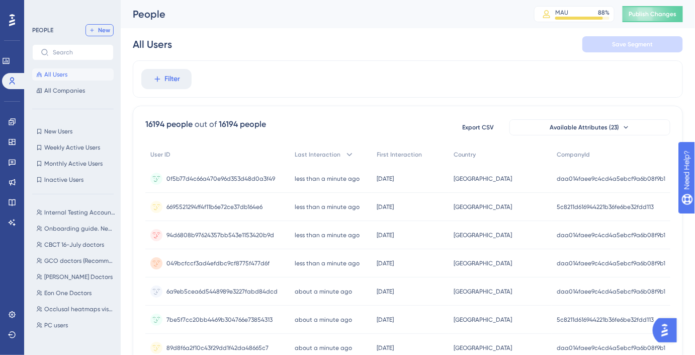
click at [106, 30] on span "New" at bounding box center [104, 30] width 12 height 8
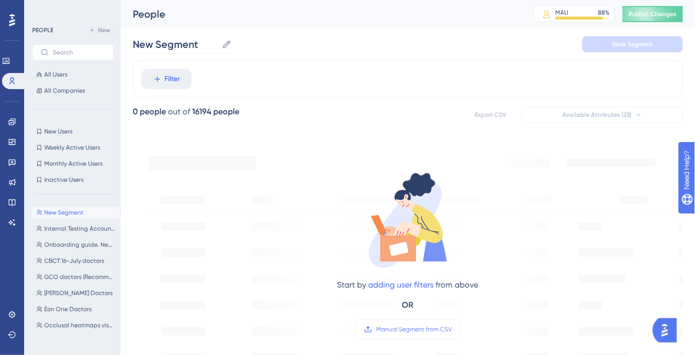
click at [220, 46] on label "New Segment New Segment" at bounding box center [182, 44] width 99 height 18
click at [218, 46] on input "New Segment" at bounding box center [175, 44] width 85 height 14
click at [216, 47] on input "Treatment Plan" at bounding box center [178, 44] width 91 height 14
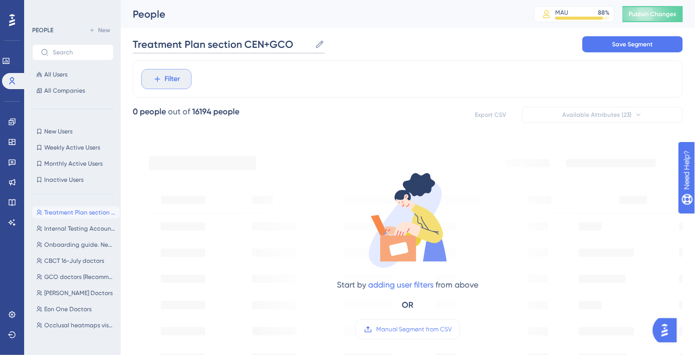
type input "Treatment Plan section CEN+GCO"
click at [186, 76] on button "Filter" at bounding box center [166, 79] width 50 height 20
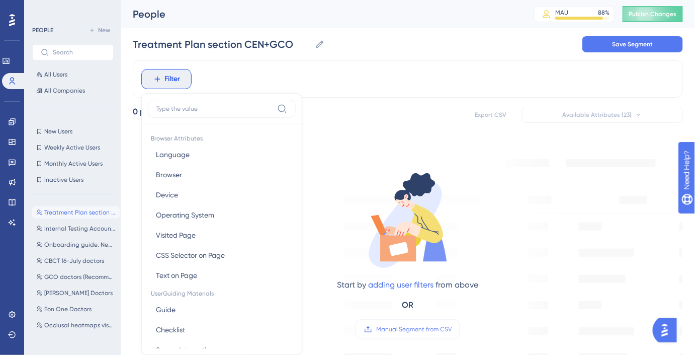
scroll to position [46, 0]
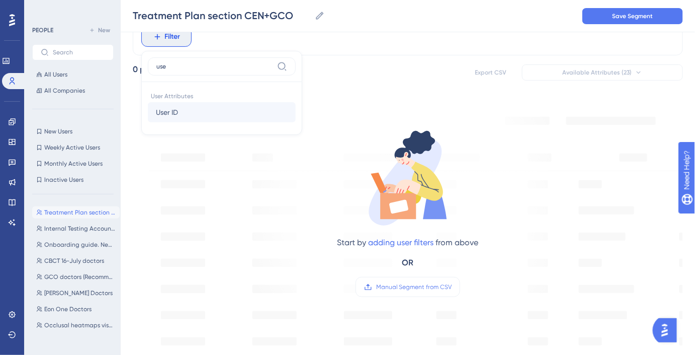
type input "use"
click at [191, 112] on button "User ID User ID" at bounding box center [222, 112] width 148 height 20
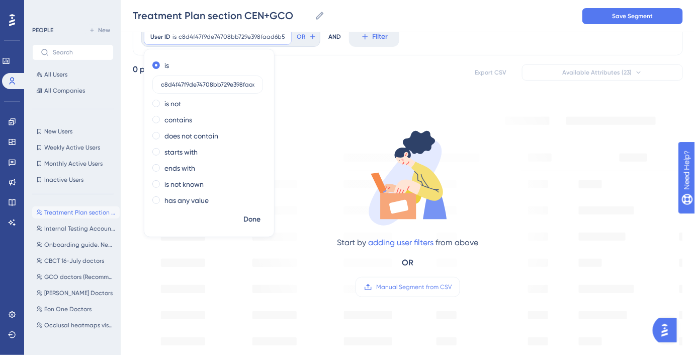
scroll to position [0, 9]
type input "c8d4f47f9de74708bb729e398faad6b5"
click at [250, 219] on span "Done" at bounding box center [251, 219] width 17 height 12
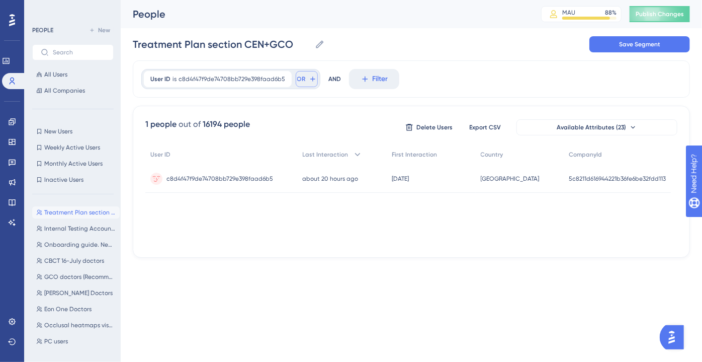
click at [302, 77] on button "OR" at bounding box center [307, 79] width 22 height 16
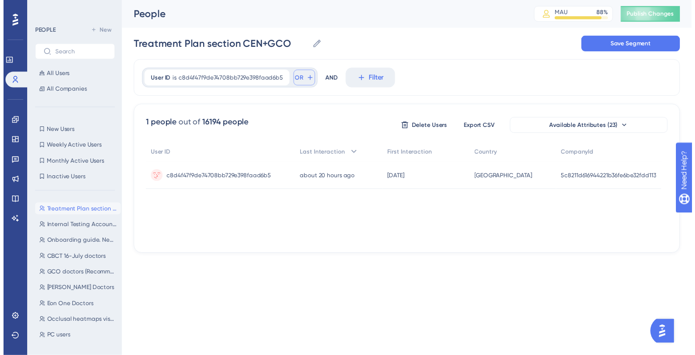
scroll to position [25, 0]
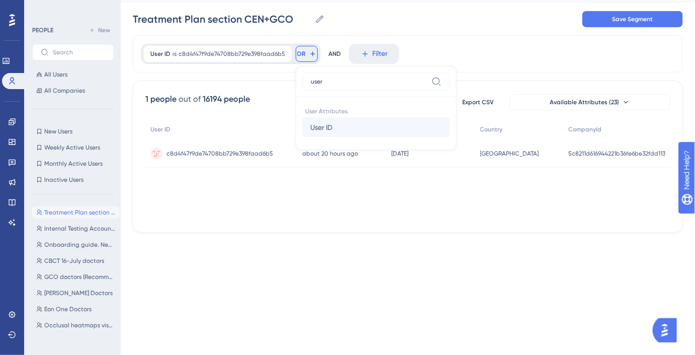
type input "user"
click at [326, 122] on span "User ID" at bounding box center [321, 127] width 22 height 12
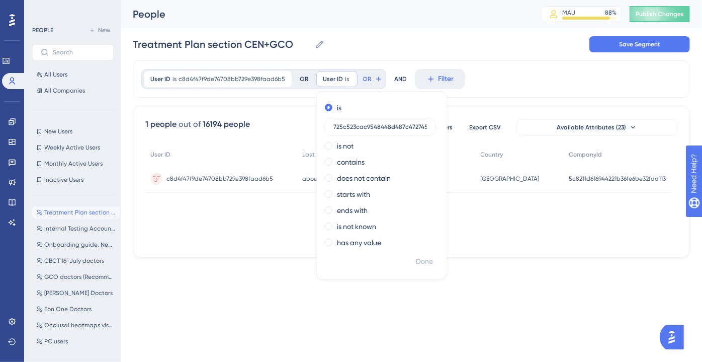
scroll to position [0, 12]
type input "725c523cac9548448d487c4727454b0a"
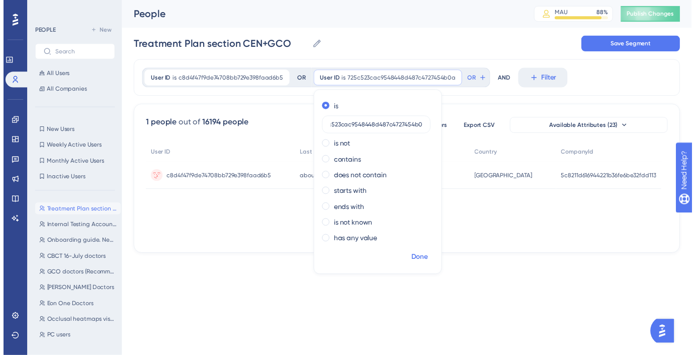
scroll to position [0, 0]
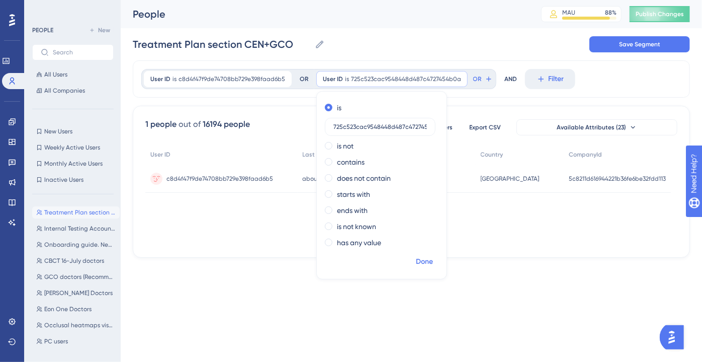
click at [423, 264] on span "Done" at bounding box center [424, 261] width 17 height 12
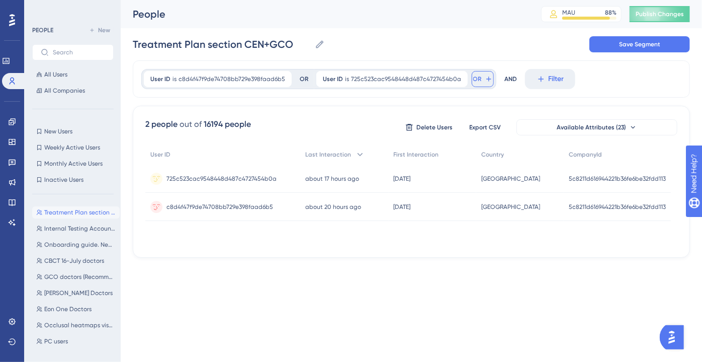
click at [473, 78] on span "OR" at bounding box center [477, 79] width 9 height 8
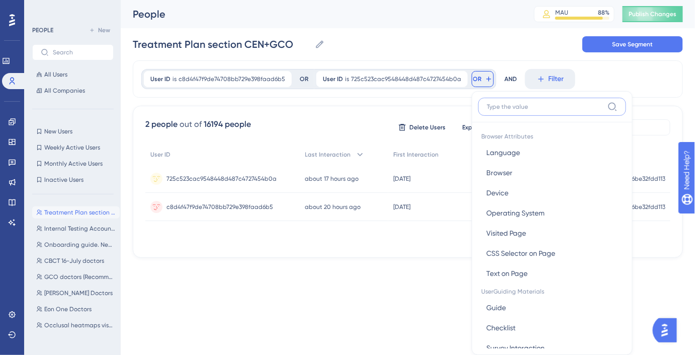
scroll to position [45, 0]
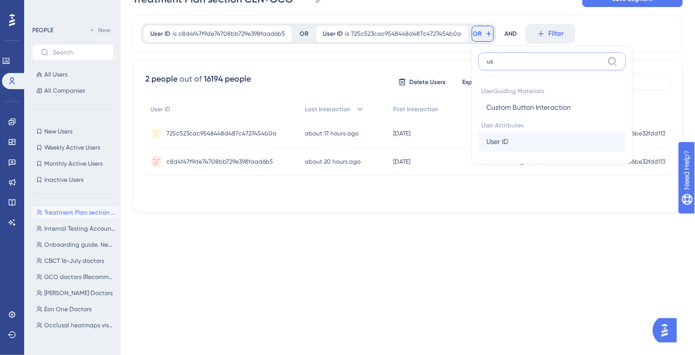
type input "us"
click at [502, 135] on button "User ID User ID" at bounding box center [552, 141] width 148 height 20
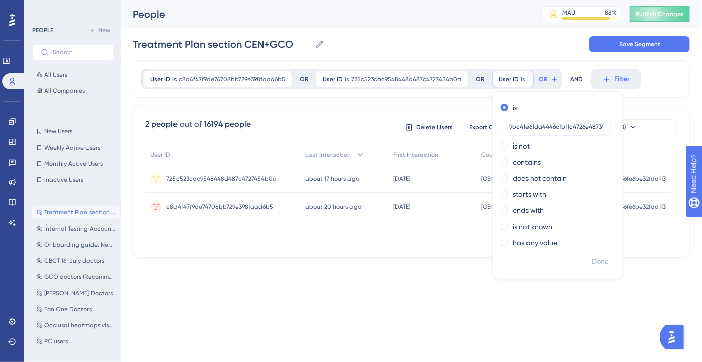
scroll to position [0, 7]
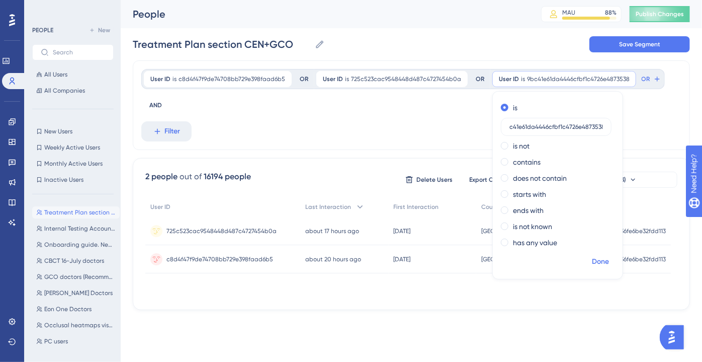
type input "9bc41e61da4446cfbf1c4726e4873538"
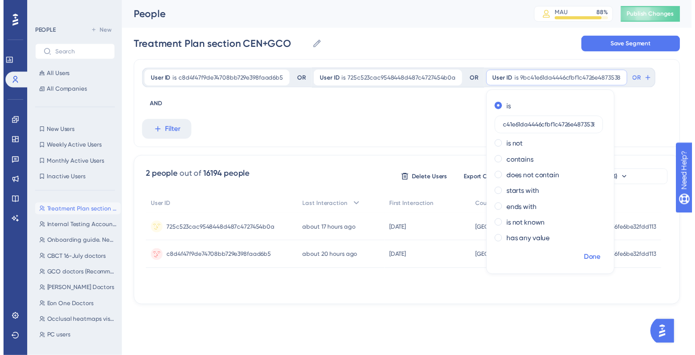
scroll to position [0, 0]
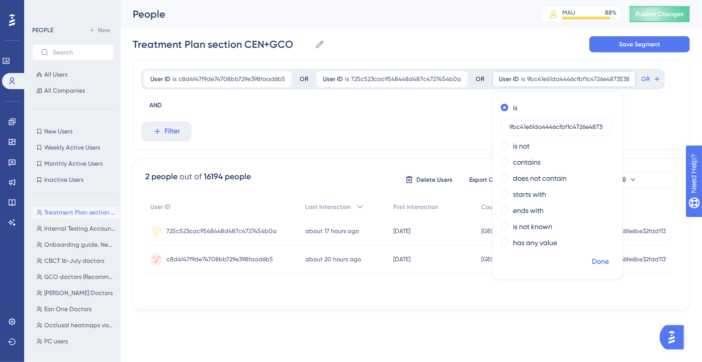
click at [592, 258] on span "Done" at bounding box center [600, 261] width 17 height 12
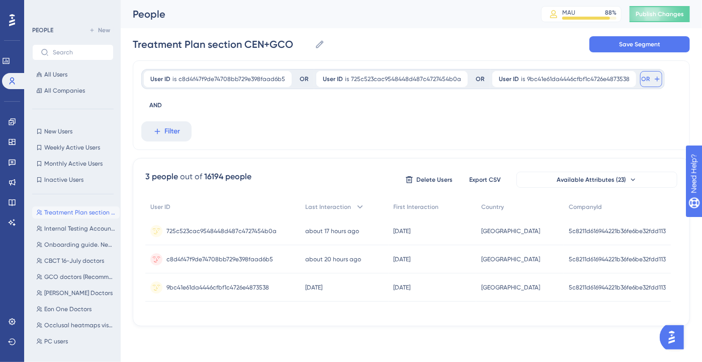
click at [642, 80] on span "OR" at bounding box center [646, 79] width 9 height 8
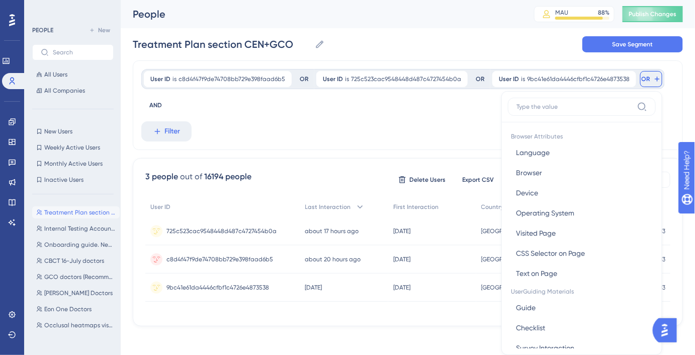
scroll to position [21, 0]
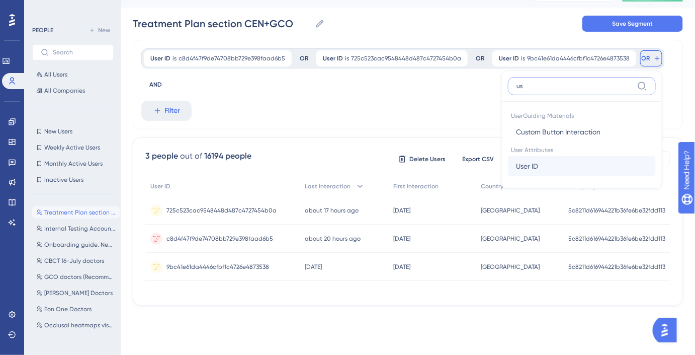
type input "us"
click at [553, 156] on button "User ID User ID" at bounding box center [582, 166] width 148 height 20
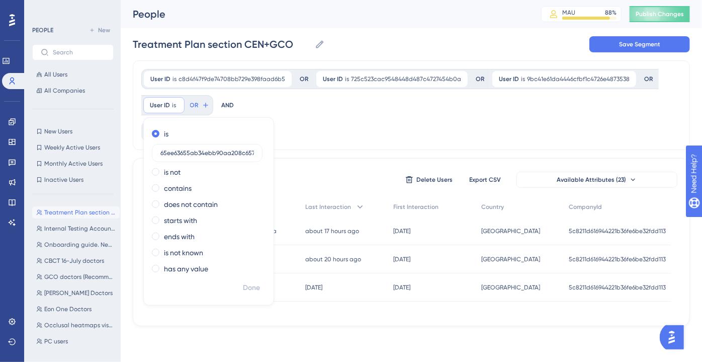
scroll to position [0, 14]
type input "65ee63655ab34ebb90aa208c65736cf0"
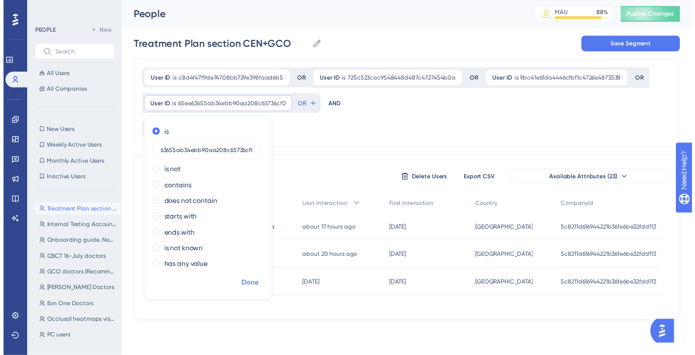
scroll to position [0, 0]
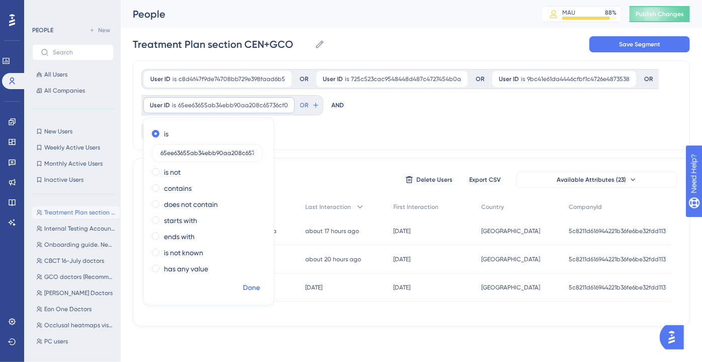
click at [252, 287] on span "Done" at bounding box center [251, 288] width 17 height 12
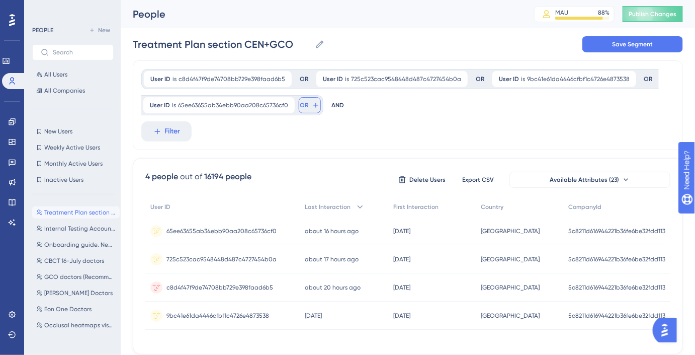
click at [301, 102] on span "OR" at bounding box center [304, 105] width 9 height 8
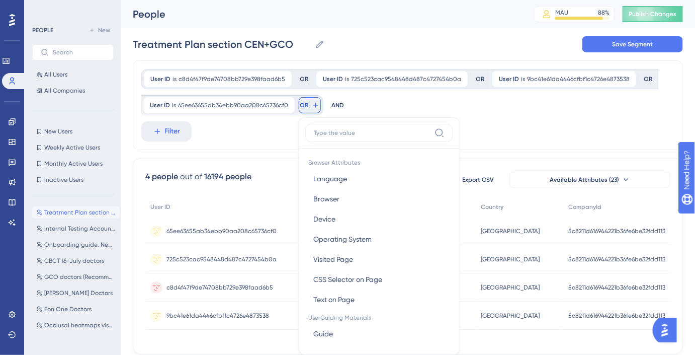
scroll to position [58, 0]
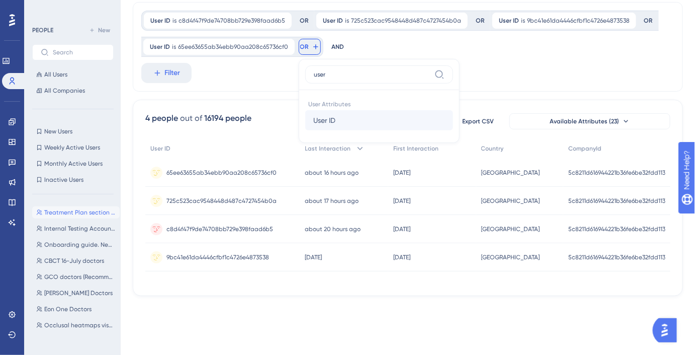
type input "user"
click at [330, 123] on span "User ID" at bounding box center [324, 120] width 22 height 12
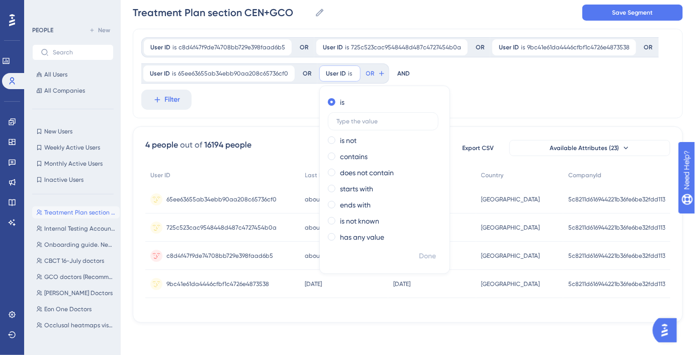
scroll to position [34, 0]
paste input "cc41797a467e42e6a1273f51a0307a38"
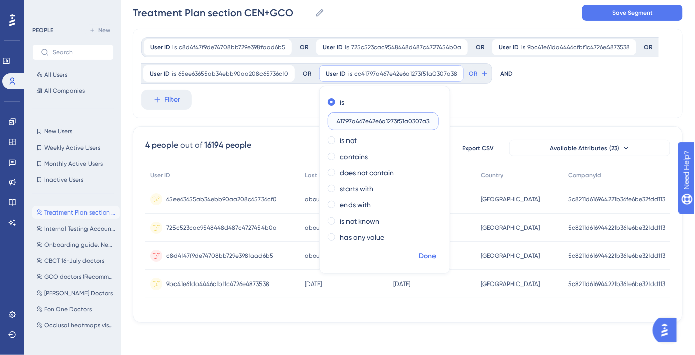
type input "cc41797a467e42e6a1273f51a0307a38"
click at [433, 254] on span "Done" at bounding box center [427, 256] width 17 height 12
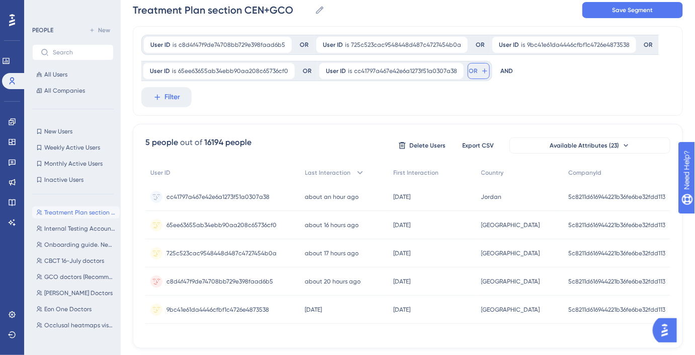
click at [473, 70] on button "OR" at bounding box center [479, 71] width 22 height 16
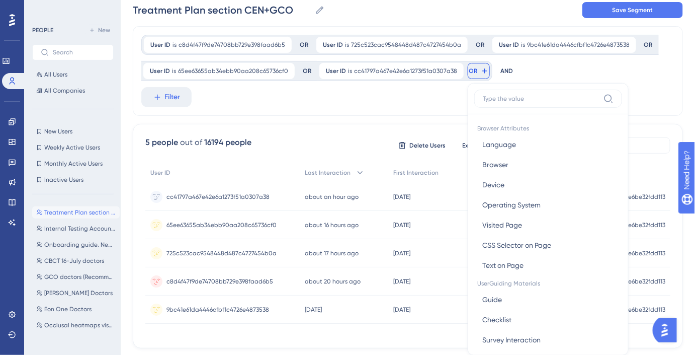
scroll to position [75, 0]
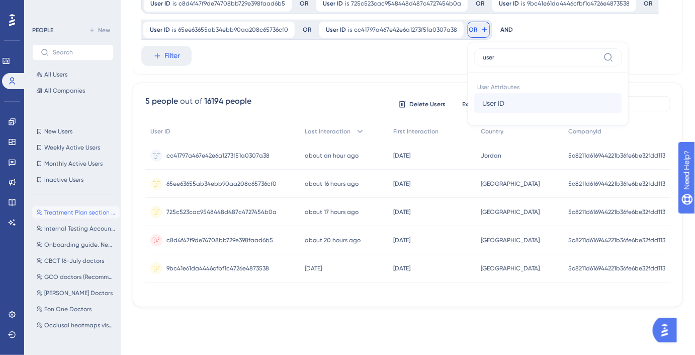
type input "user"
click at [498, 101] on span "User ID" at bounding box center [493, 103] width 22 height 12
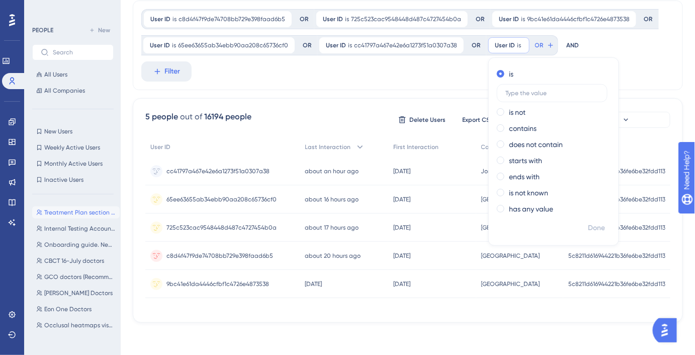
scroll to position [62, 0]
paste input "85b8ea5fec4943458ed58b177cf8bd19"
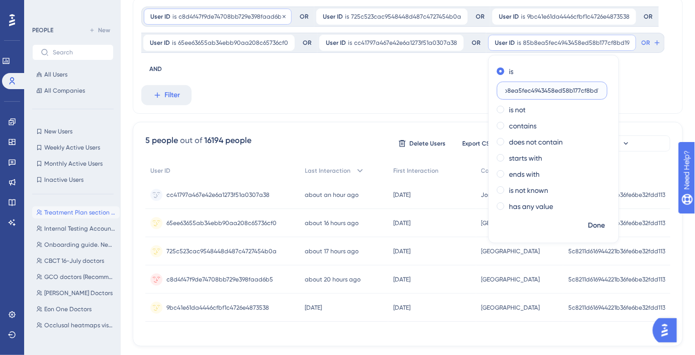
type input "85b8ea5fec4943458ed58b177cf8bd19"
click at [582, 226] on button "Done" at bounding box center [596, 225] width 28 height 18
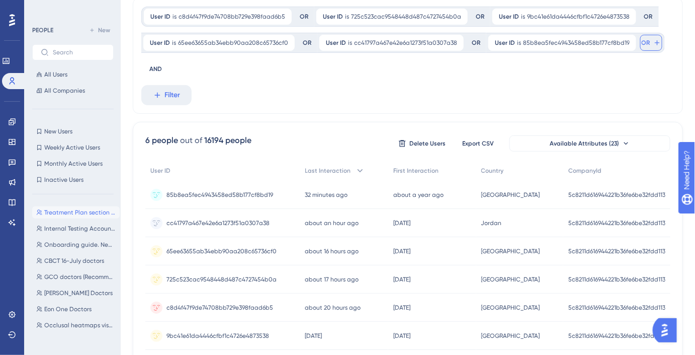
click at [642, 39] on span "OR" at bounding box center [646, 43] width 9 height 8
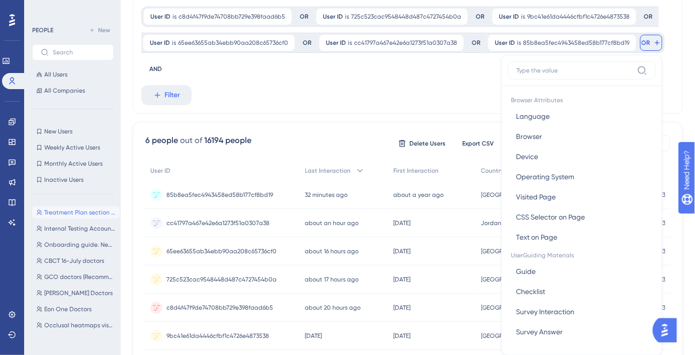
scroll to position [90, 0]
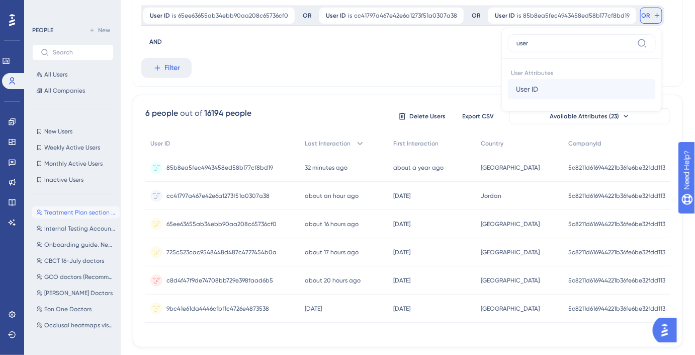
type input "user"
click at [571, 91] on button "User ID User ID" at bounding box center [582, 89] width 148 height 20
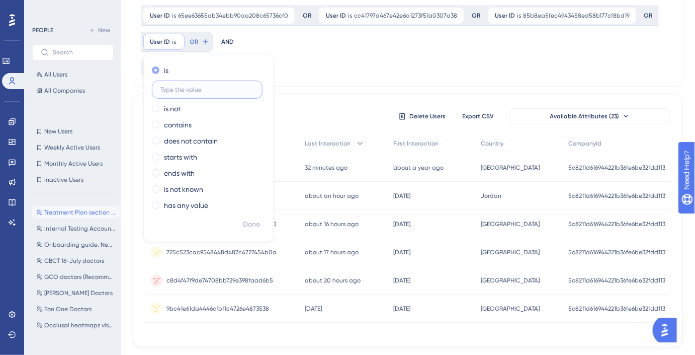
paste input "6695521294ff4f11b6e72ce37db164e6"
type input "6695521294ff4f11b6e72ce37db164e6"
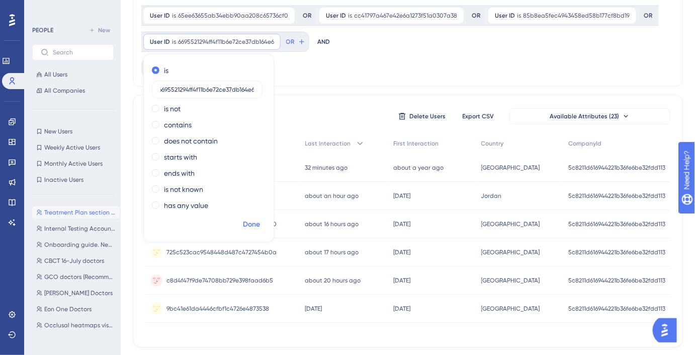
click at [255, 227] on span "Done" at bounding box center [251, 224] width 17 height 12
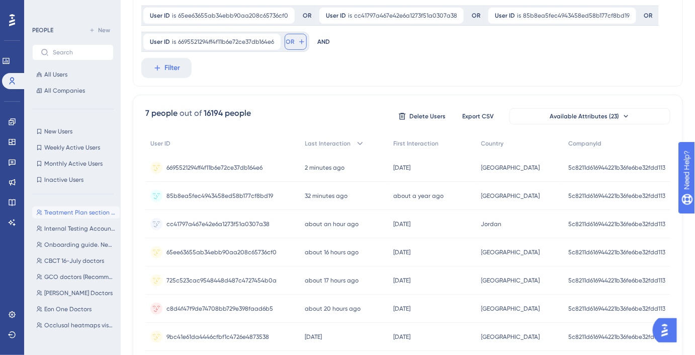
click at [291, 47] on button "OR" at bounding box center [296, 42] width 22 height 16
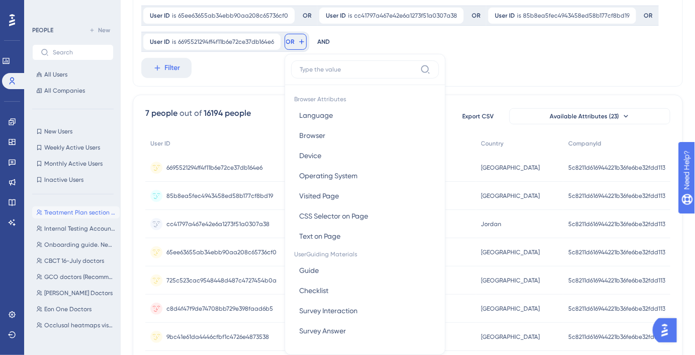
scroll to position [116, 0]
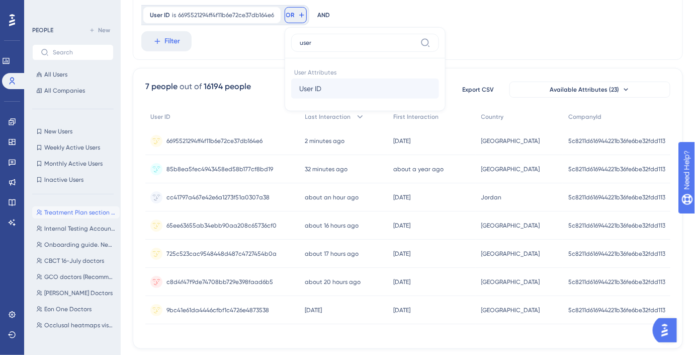
type input "user"
click at [326, 84] on button "User ID User ID" at bounding box center [365, 88] width 148 height 20
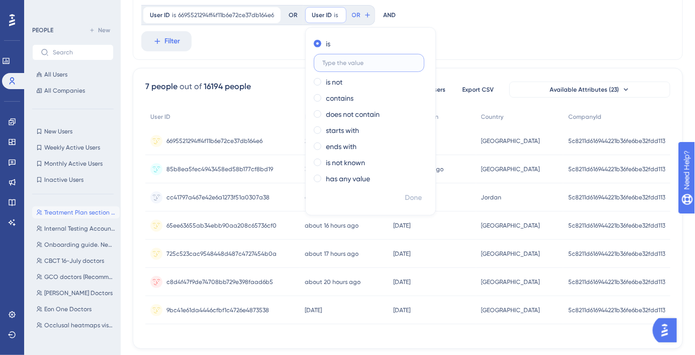
paste input "19a514f791ed4b40bb62dbe88f50c3c7"
type input "19a514f791ed4b40bb62dbe88f50c3c7"
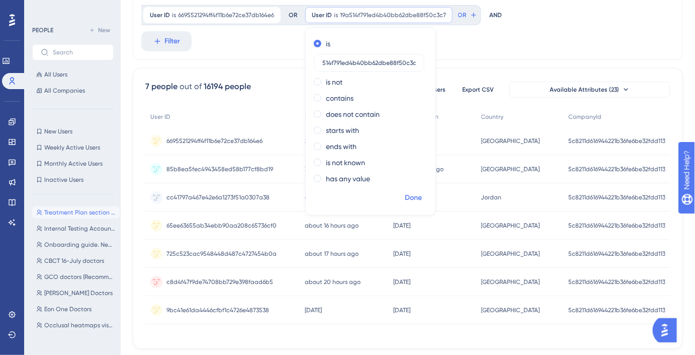
scroll to position [0, 0]
click at [415, 197] on span "Done" at bounding box center [413, 198] width 17 height 12
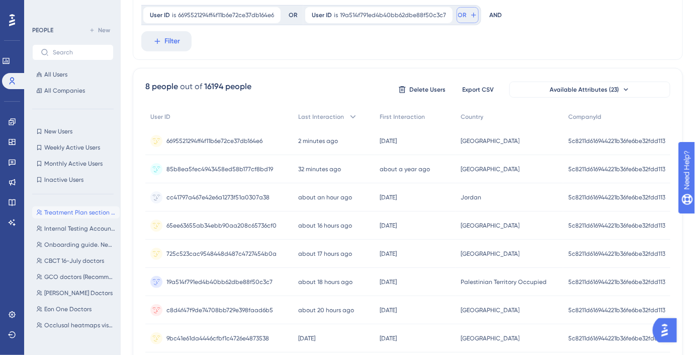
click at [463, 9] on button "OR" at bounding box center [468, 15] width 22 height 16
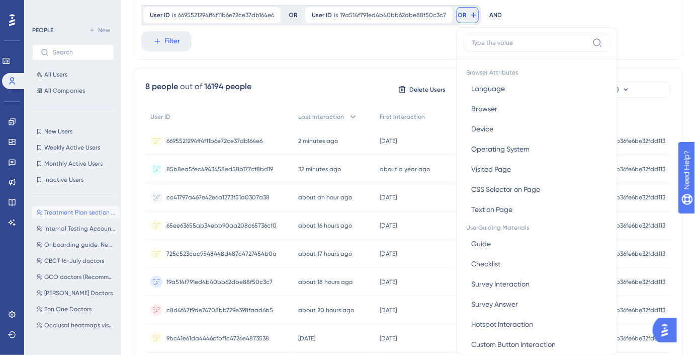
scroll to position [116, 0]
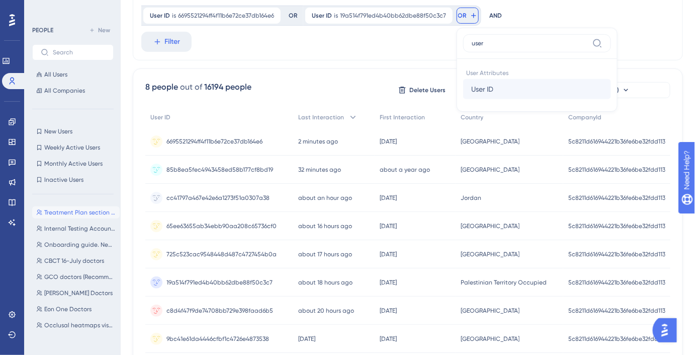
type input "user"
click at [495, 90] on button "User ID User ID" at bounding box center [537, 89] width 148 height 20
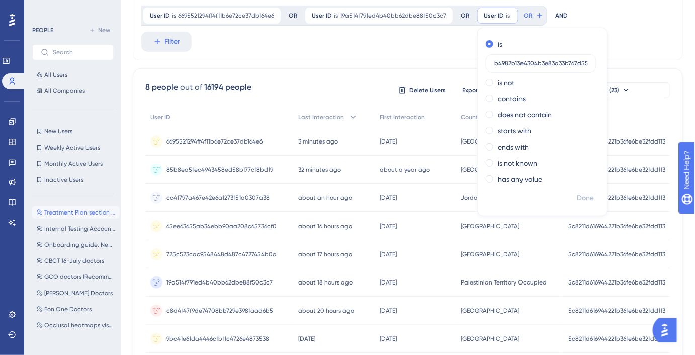
scroll to position [0, 12]
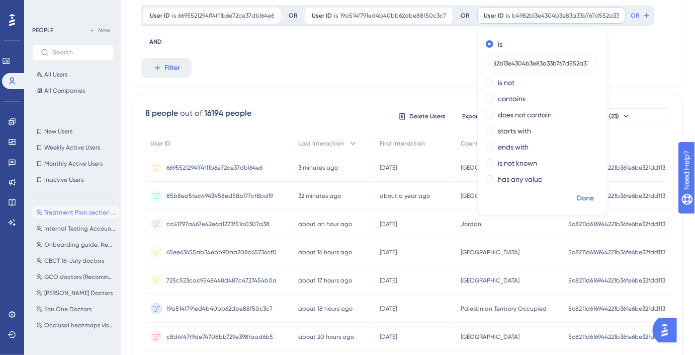
type input "b4982b13e4304b3e83a33b767d552a33"
click at [583, 190] on button "Done" at bounding box center [585, 198] width 28 height 18
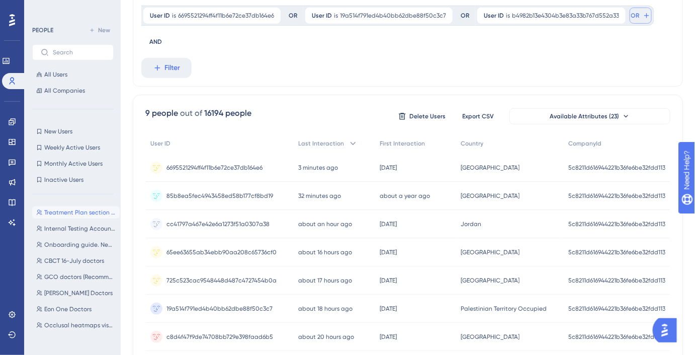
click at [630, 18] on button "OR" at bounding box center [641, 16] width 22 height 16
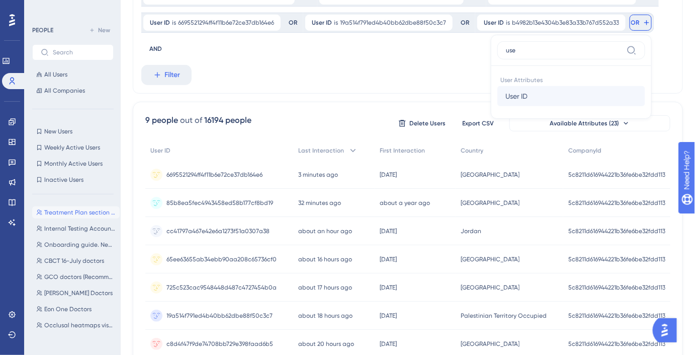
type input "use"
click at [588, 92] on button "User ID User ID" at bounding box center [571, 96] width 148 height 20
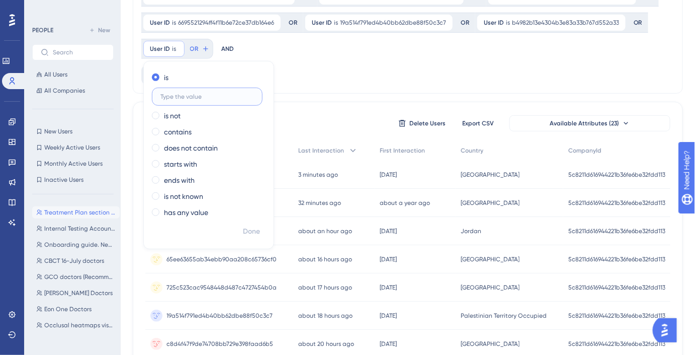
paste input "19a514f791ed4b40bb62dbe88f50c3c7"
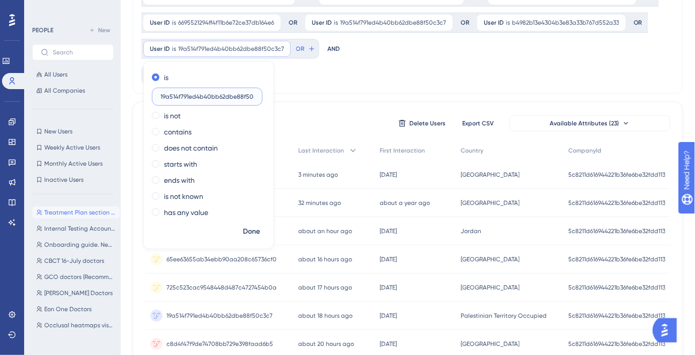
scroll to position [0, 9]
type input "19a514f791ed4b40bb62dbe88f50c3c7"
click at [258, 232] on span "Done" at bounding box center [251, 231] width 17 height 12
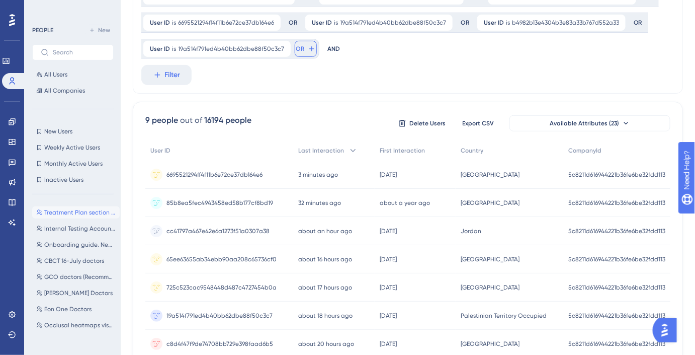
click at [306, 53] on button "OR" at bounding box center [306, 49] width 22 height 16
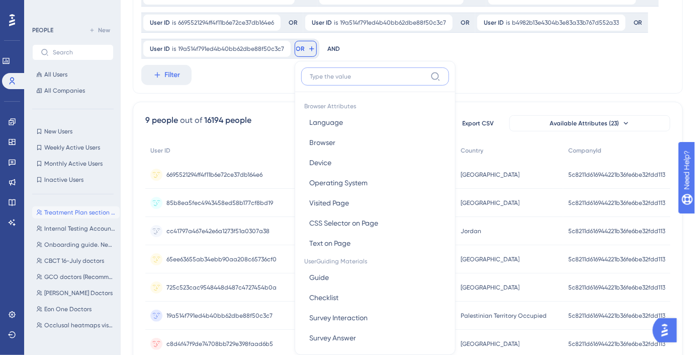
scroll to position [117, 0]
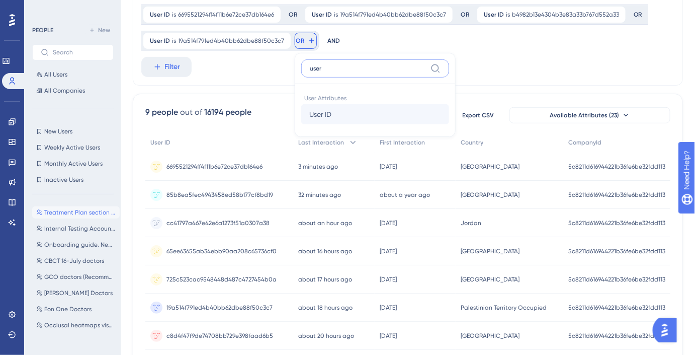
type input "user"
click at [331, 108] on button "User ID User ID" at bounding box center [375, 114] width 148 height 20
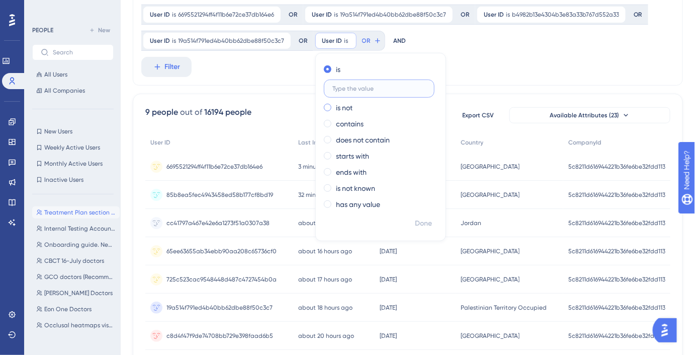
paste input "d0a87d4ffd894389a87e966669e65c03"
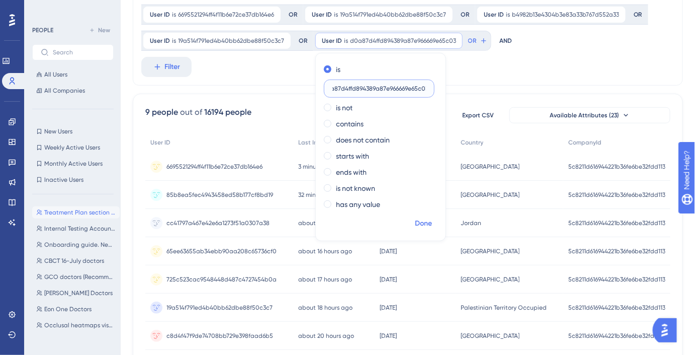
type input "d0a87d4ffd894389a87e966669e65c03"
click at [427, 224] on span "Done" at bounding box center [423, 223] width 17 height 12
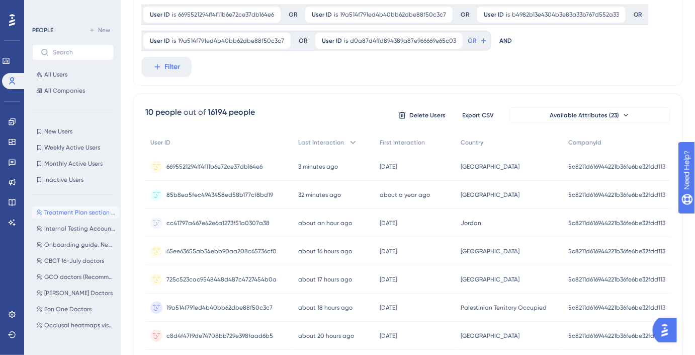
click at [483, 37] on div "User ID is d0a87d4ffd894389a87e966669e65c03 d0a87d4ffd894389a87e966669e65c03 Re…" at bounding box center [402, 41] width 178 height 20
click at [480, 41] on icon at bounding box center [484, 41] width 8 height 8
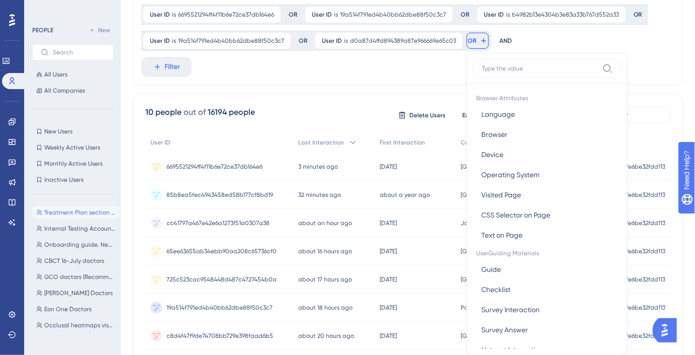
scroll to position [143, 0]
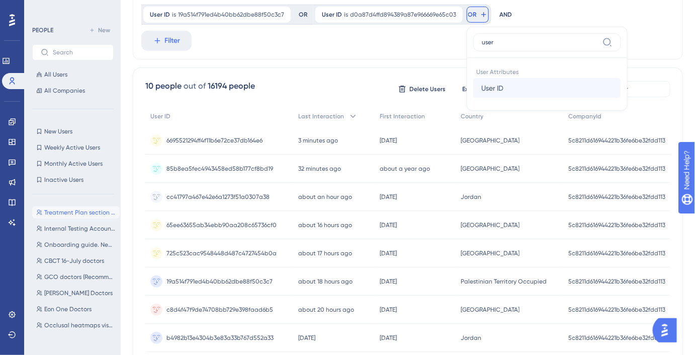
type input "user"
click at [491, 83] on span "User ID" at bounding box center [492, 88] width 22 height 12
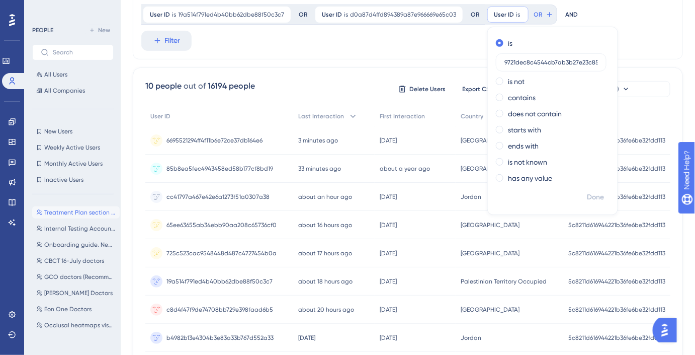
scroll to position [0, 11]
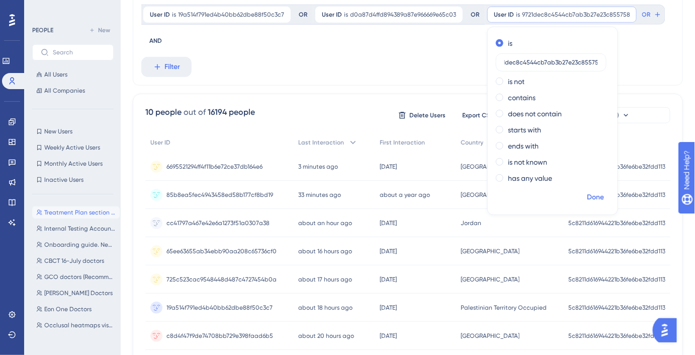
type input "9721dec8c4544cb7ab3b27e23c855758"
click at [600, 199] on button "Done" at bounding box center [595, 197] width 28 height 18
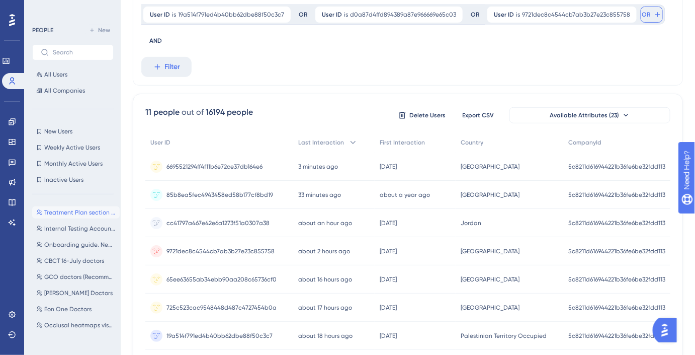
click at [642, 17] on span "OR" at bounding box center [646, 15] width 9 height 8
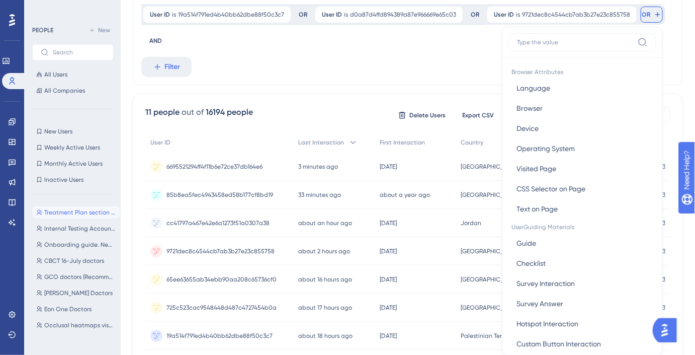
scroll to position [135, 0]
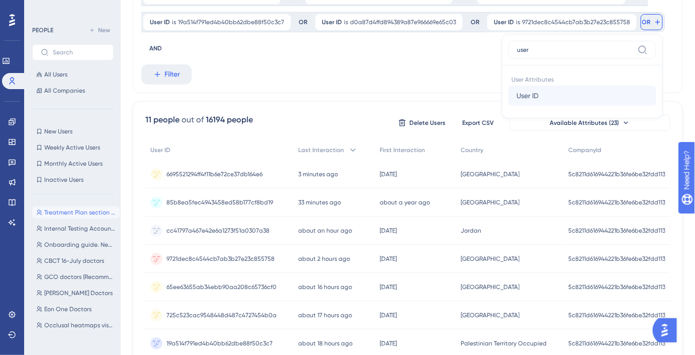
type input "user"
click at [566, 89] on button "User ID User ID" at bounding box center [582, 96] width 148 height 20
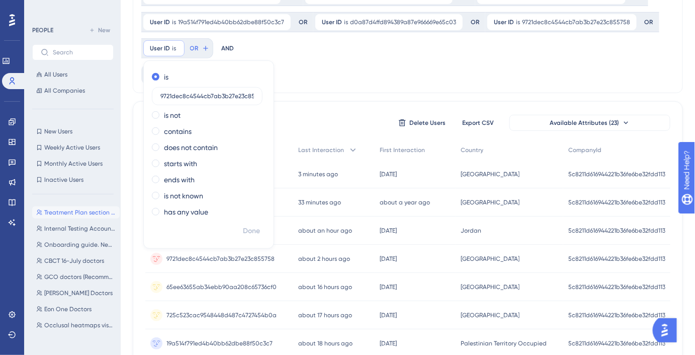
scroll to position [0, 11]
type input "9721dec8c4544cb7ab3b27e23c855758"
click at [257, 230] on span "Done" at bounding box center [251, 231] width 17 height 12
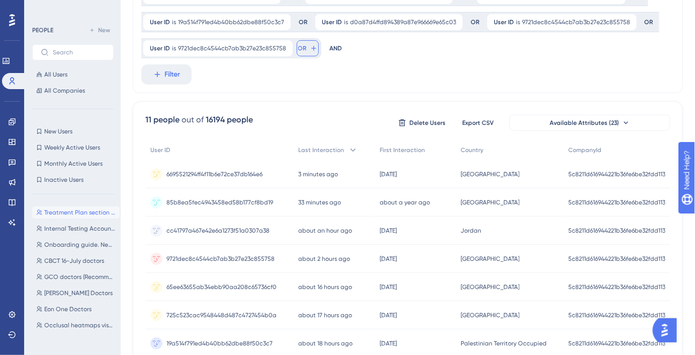
click at [310, 50] on icon at bounding box center [314, 48] width 8 height 8
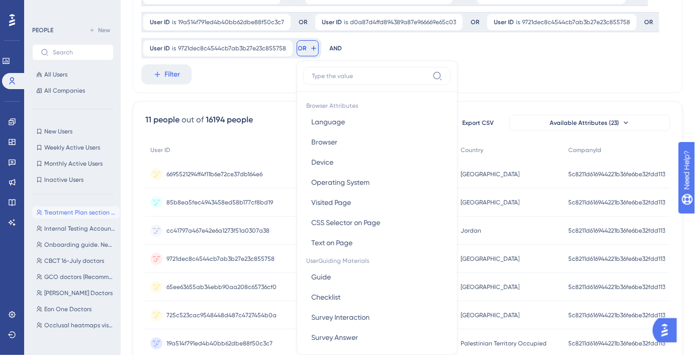
scroll to position [155, 0]
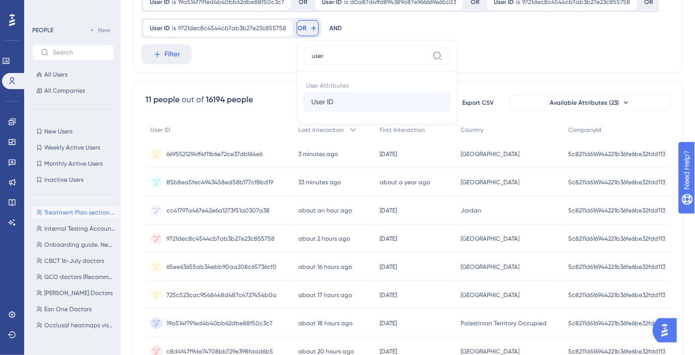
type input "user"
click at [328, 94] on button "User ID User ID" at bounding box center [377, 102] width 148 height 20
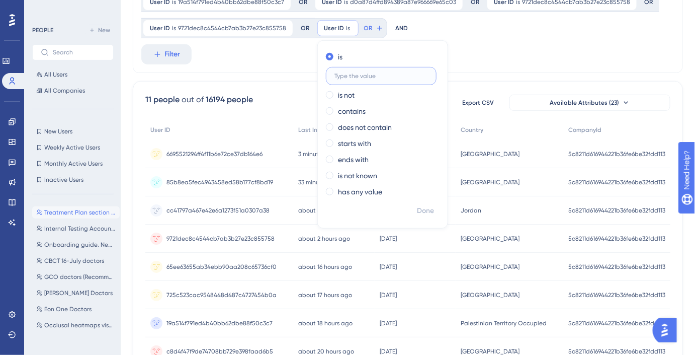
paste input "7a815db90a684ae7a641db1e9f7560cf"
type input "7a815db90a684ae7a641db1e9f7560cf"
click at [417, 205] on span "Done" at bounding box center [425, 211] width 17 height 12
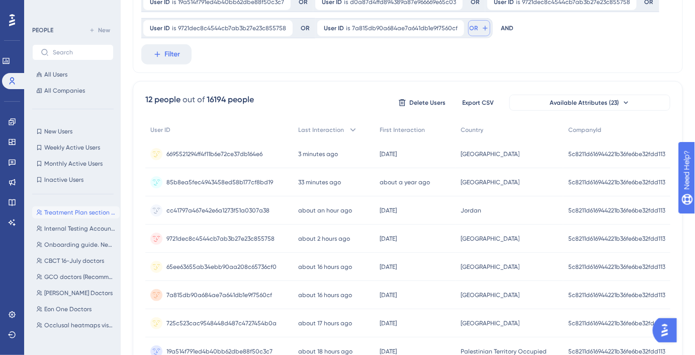
click at [481, 30] on icon at bounding box center [485, 28] width 8 height 8
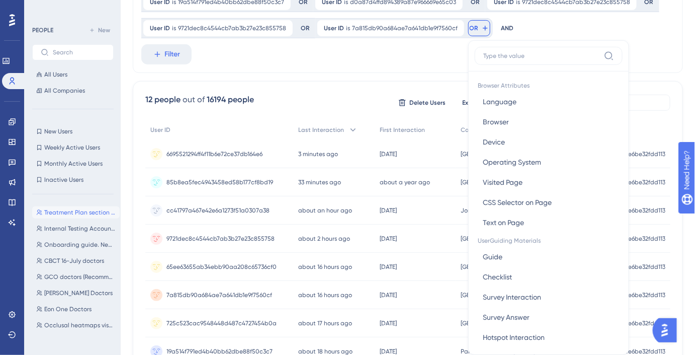
scroll to position [162, 0]
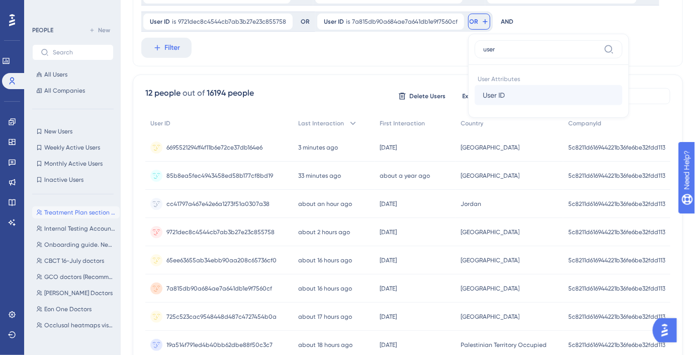
type input "user"
click at [499, 99] on button "User ID User ID" at bounding box center [549, 95] width 148 height 20
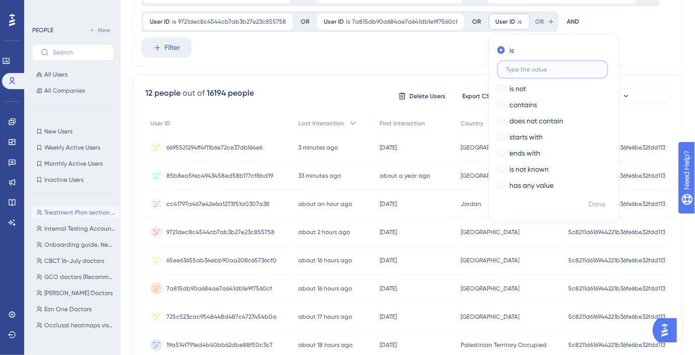
paste input "7a815db90a684ae7a641db1e9f7560cf"
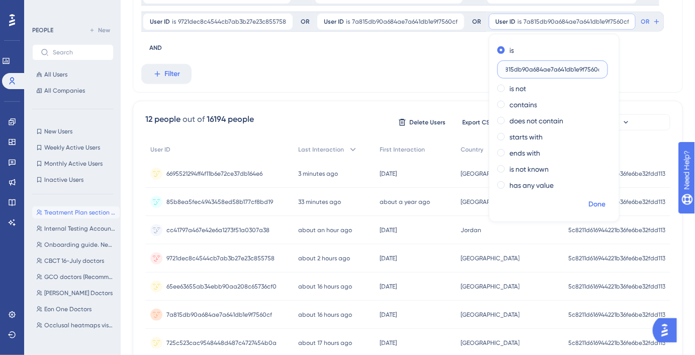
type input "7a815db90a684ae7a641db1e9f7560cf"
click at [596, 196] on button "Done" at bounding box center [597, 204] width 28 height 18
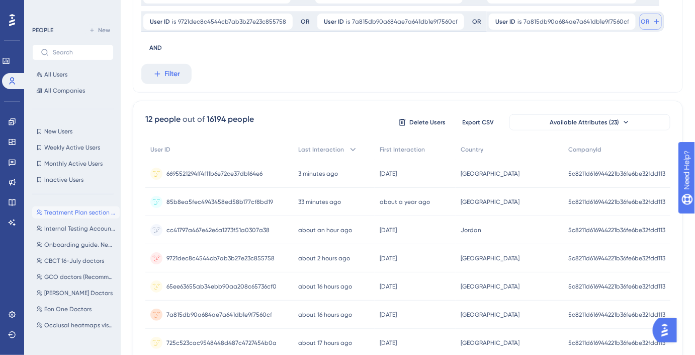
click at [640, 26] on button "OR" at bounding box center [651, 22] width 22 height 16
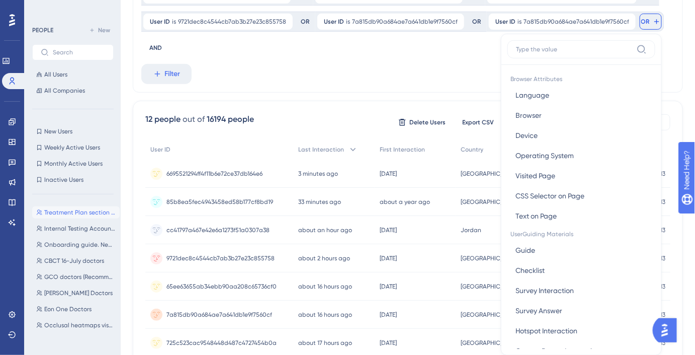
scroll to position [118, 0]
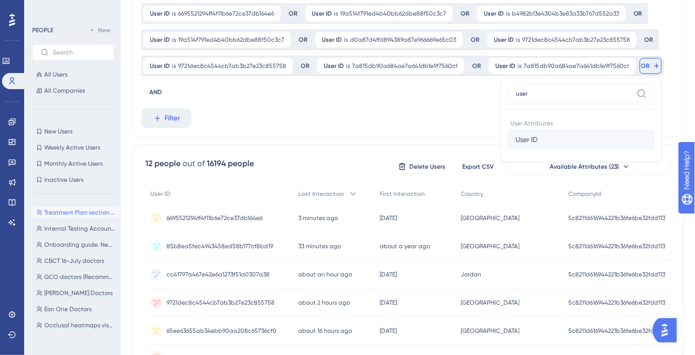
type input "user"
click at [541, 136] on button "User ID User ID" at bounding box center [581, 139] width 148 height 20
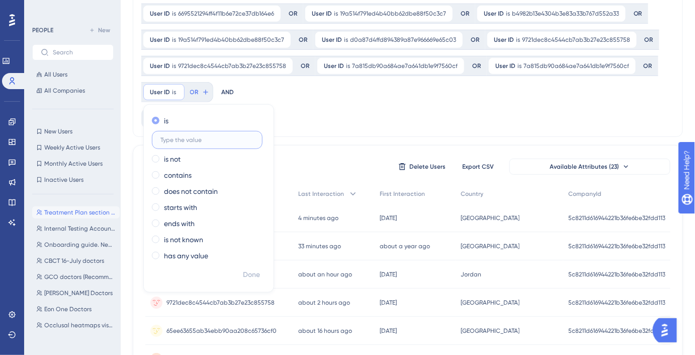
paste input "13f7fbb5734b4207b8bfafd4f12bd236"
type input "13f7fbb5734b4207b8bfafd4f12bd236"
click at [254, 276] on span "Done" at bounding box center [251, 275] width 17 height 12
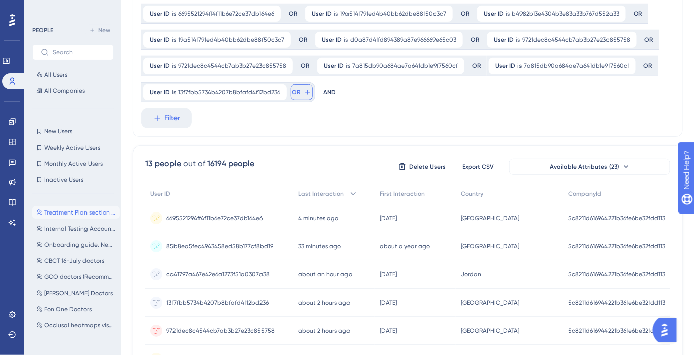
click at [299, 93] on button "OR" at bounding box center [302, 92] width 22 height 16
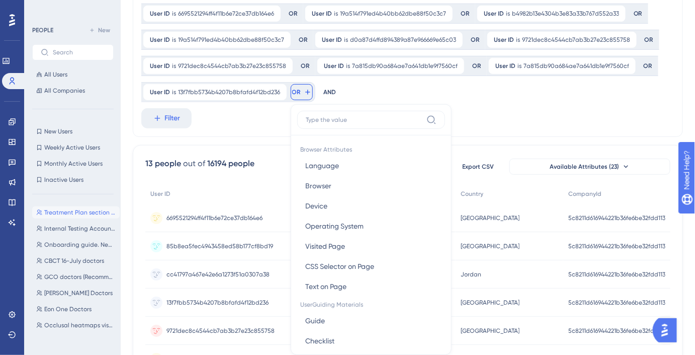
scroll to position [169, 0]
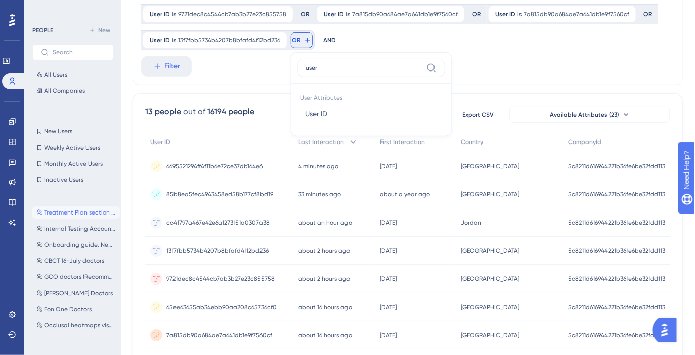
type input "user"
click at [328, 123] on div "User Attributes User ID User ID" at bounding box center [371, 106] width 148 height 46
click at [328, 122] on button "User ID User ID" at bounding box center [371, 114] width 148 height 20
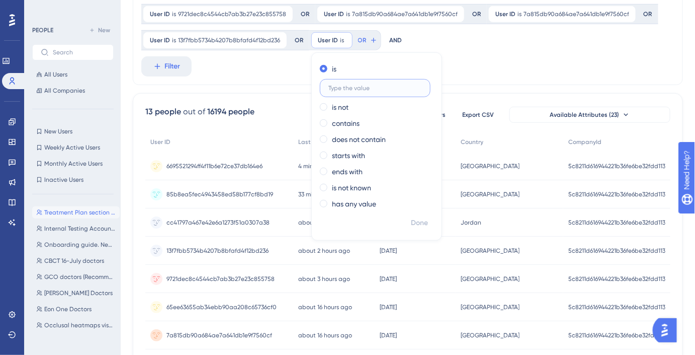
paste input "706cefd689ef41af82f43d250243071e"
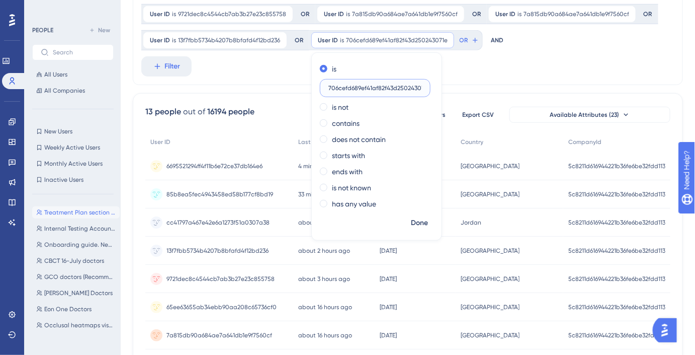
scroll to position [0, 5]
type input "706cefd689ef41af82f43d250243071e"
click at [414, 220] on span "Done" at bounding box center [419, 223] width 17 height 12
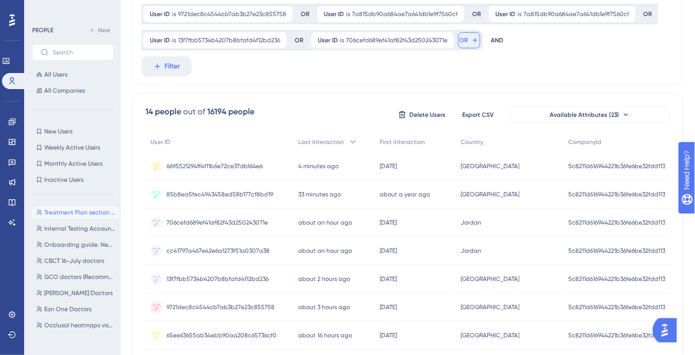
click at [461, 40] on span "OR" at bounding box center [464, 40] width 9 height 8
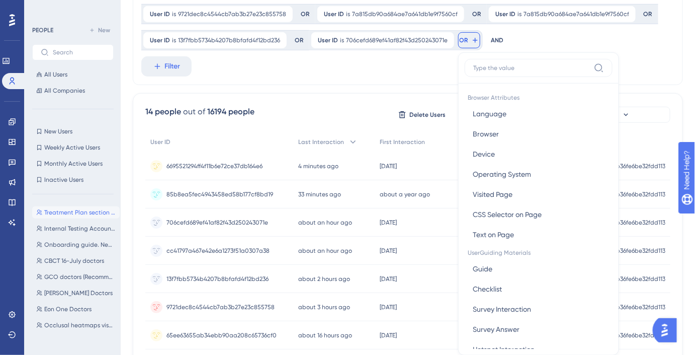
scroll to position [196, 0]
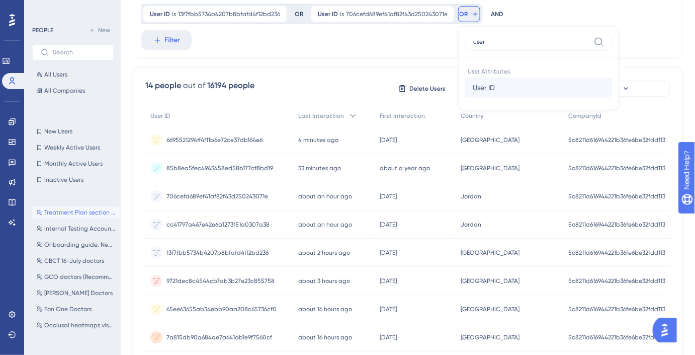
type input "user"
click at [495, 80] on button "User ID User ID" at bounding box center [539, 87] width 148 height 20
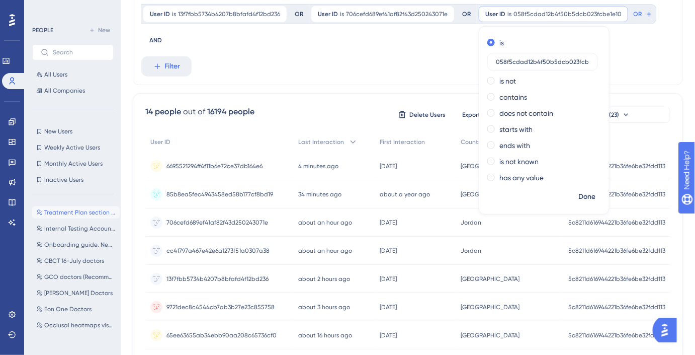
scroll to position [0, 9]
type input "058f5cdad12b4f50b5dcb023fcbe1e10"
click at [582, 199] on span "Done" at bounding box center [586, 197] width 17 height 12
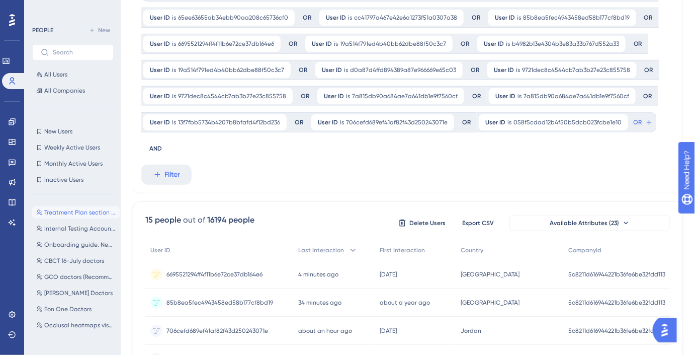
scroll to position [86, 0]
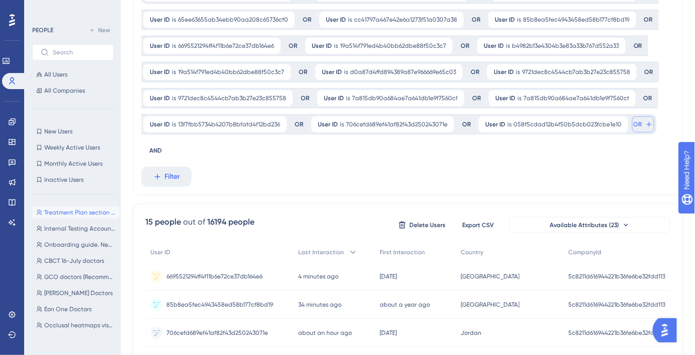
click at [632, 122] on button "OR" at bounding box center [643, 124] width 22 height 16
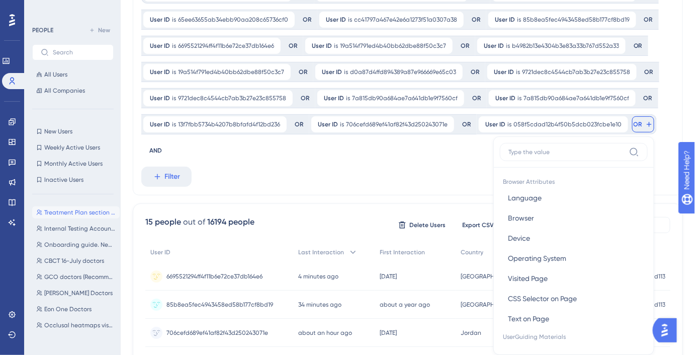
scroll to position [134, 0]
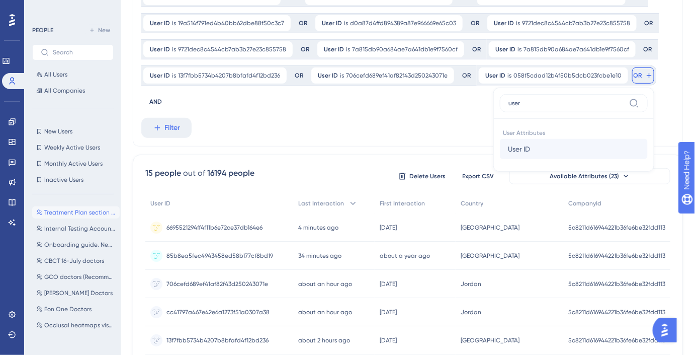
type input "user"
click at [517, 152] on span "User ID" at bounding box center [519, 149] width 22 height 12
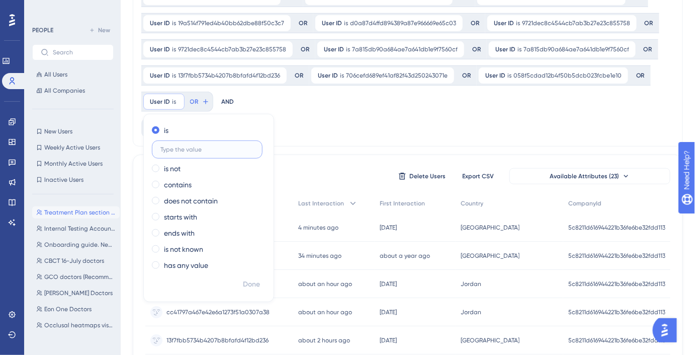
paste input "f02278a352c548cc9b071da6757b4420"
type input "f02278a352c548cc9b071da6757b4420"
click at [254, 285] on span "Done" at bounding box center [251, 284] width 17 height 12
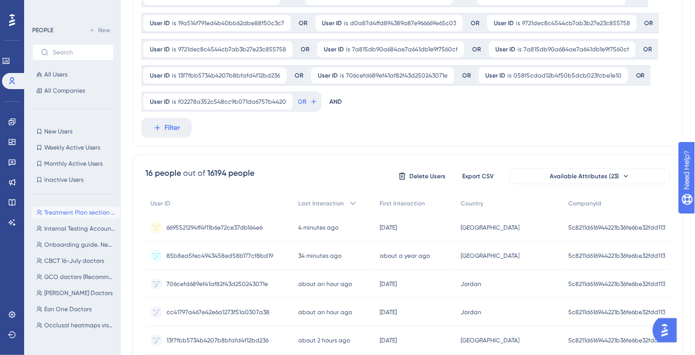
scroll to position [0, 0]
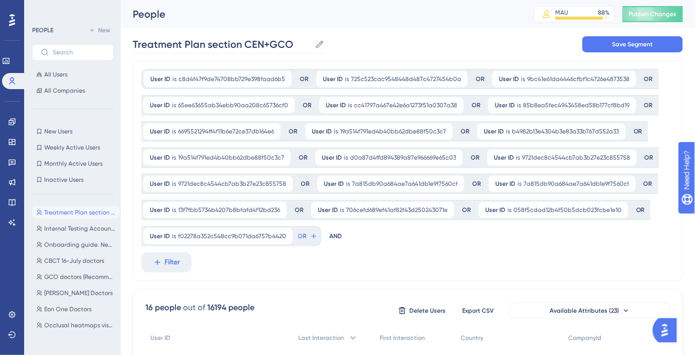
click at [319, 45] on icon at bounding box center [320, 44] width 8 height 8
click at [311, 45] on input "Treatment Plan section CEN+GCO" at bounding box center [222, 44] width 178 height 14
click at [614, 46] on span "Save Segment" at bounding box center [632, 44] width 41 height 8
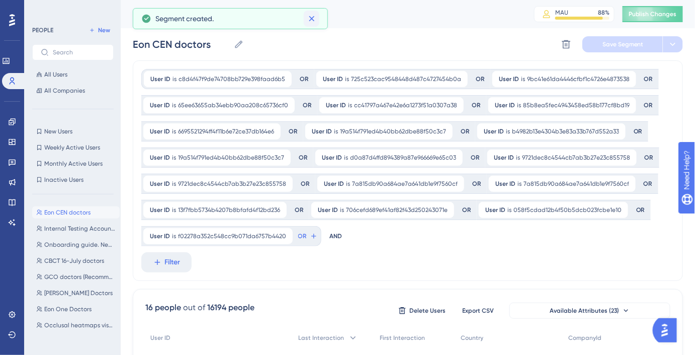
click at [315, 26] on button at bounding box center [312, 19] width 16 height 16
click at [102, 34] on button "New" at bounding box center [100, 30] width 28 height 12
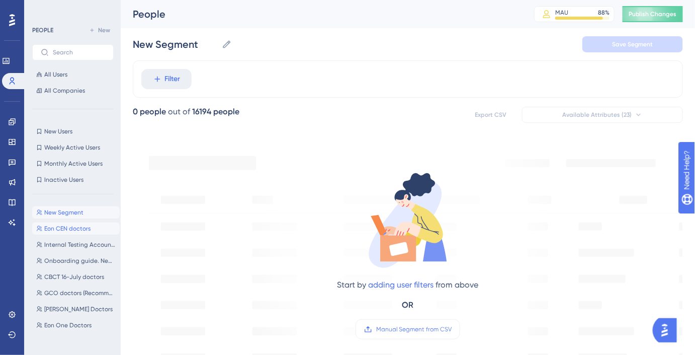
click at [81, 230] on span "Eon CEN doctors" at bounding box center [67, 228] width 46 height 8
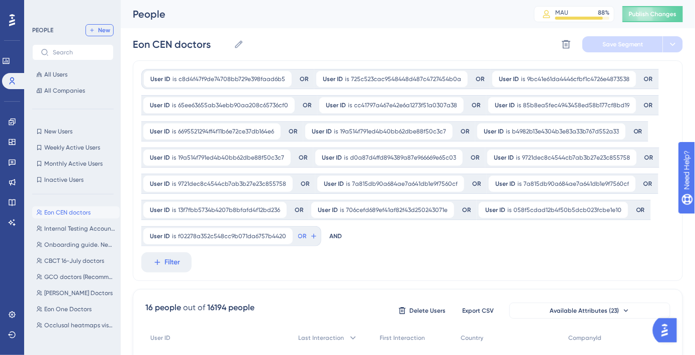
click at [98, 30] on button "New" at bounding box center [100, 30] width 28 height 12
type input "New Segment"
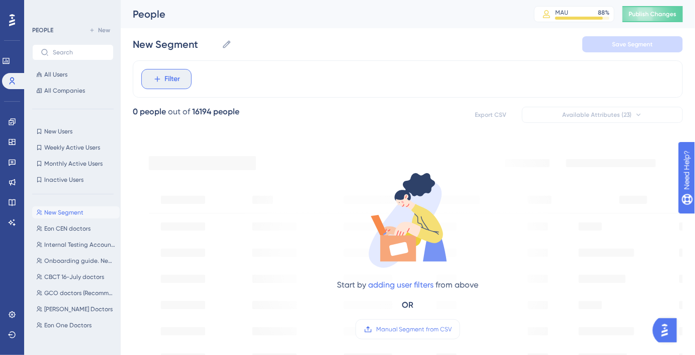
click at [176, 80] on span "Filter" at bounding box center [173, 79] width 16 height 12
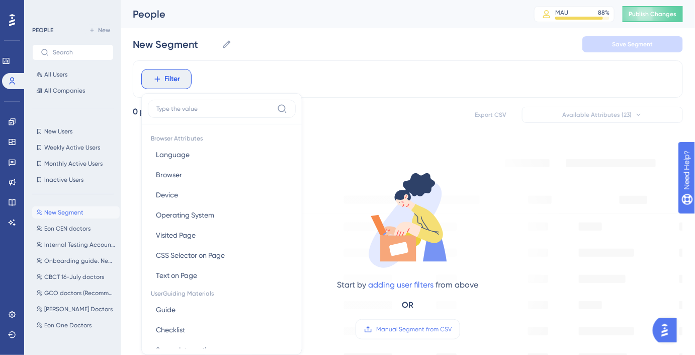
scroll to position [46, 0]
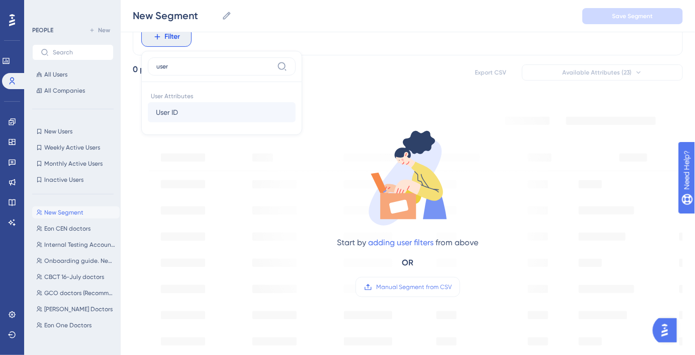
type input "user"
click at [177, 110] on span "User ID" at bounding box center [167, 112] width 22 height 12
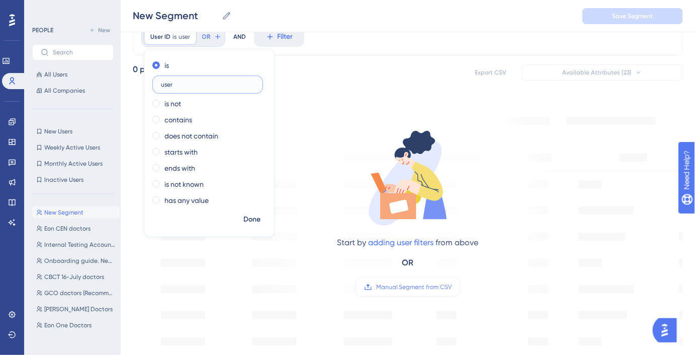
paste input "cdb8aec477cc45789a634e7bd2bf8661"
type input "cdb8aec477cc45789a634e7bd2bf8661"
click at [257, 219] on span "Done" at bounding box center [251, 219] width 17 height 12
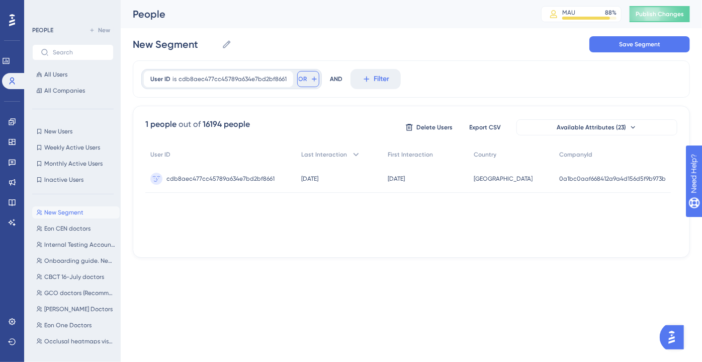
click at [300, 85] on button "OR" at bounding box center [308, 79] width 22 height 16
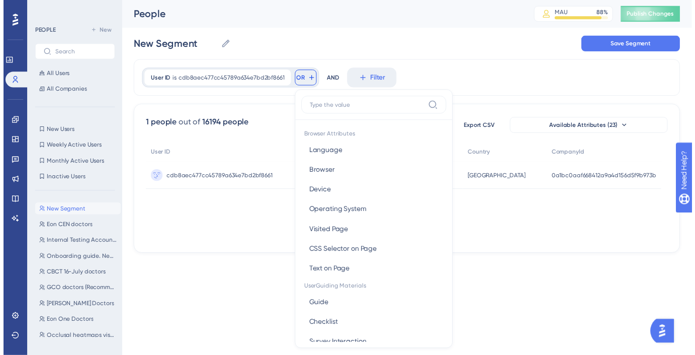
scroll to position [43, 0]
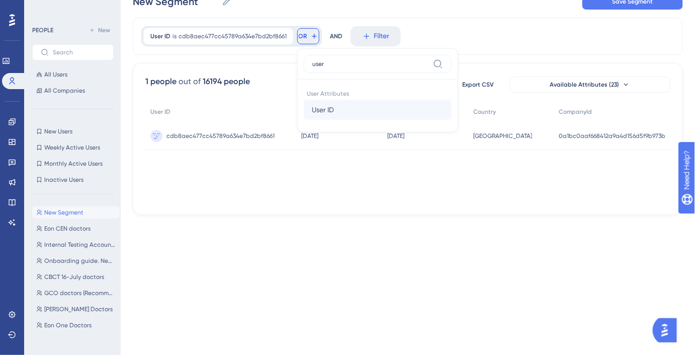
type input "user"
click at [330, 108] on span "User ID" at bounding box center [323, 110] width 22 height 12
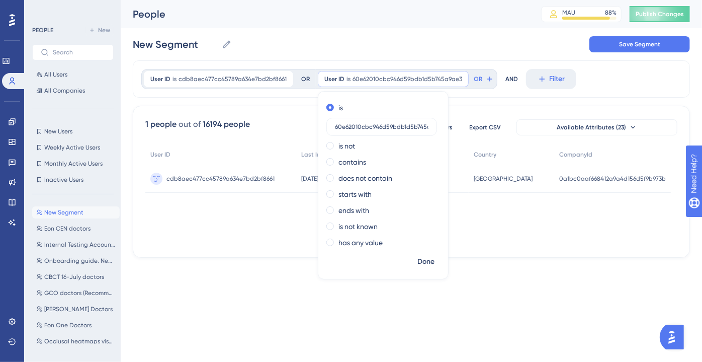
scroll to position [0, 14]
type input "60e62010cbc946d59bdb1d5b745a9ae3"
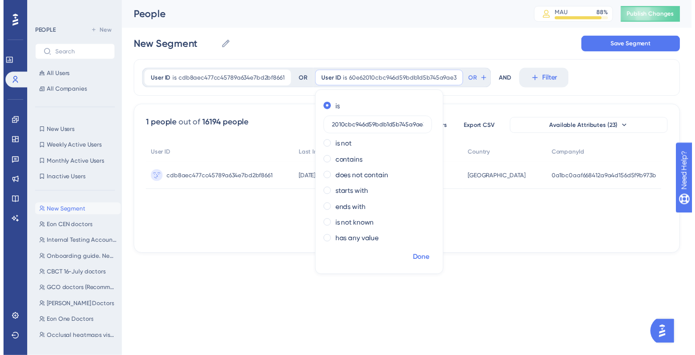
scroll to position [0, 0]
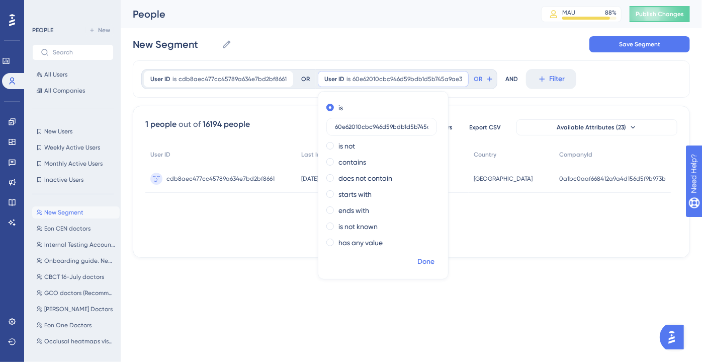
click at [431, 259] on button "Done" at bounding box center [426, 261] width 28 height 18
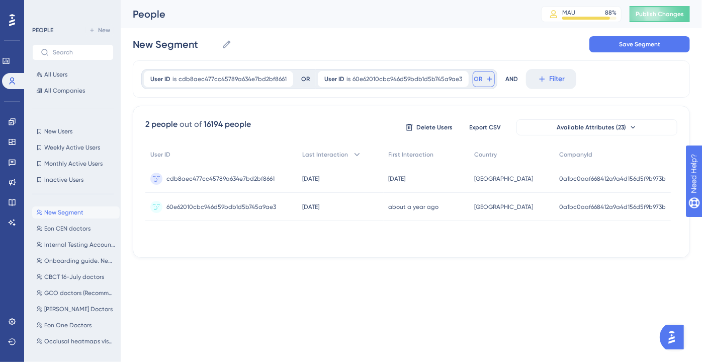
click at [474, 81] on span "OR" at bounding box center [478, 79] width 9 height 8
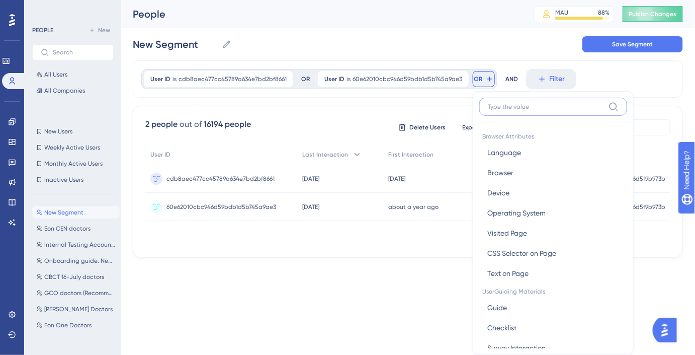
scroll to position [44, 0]
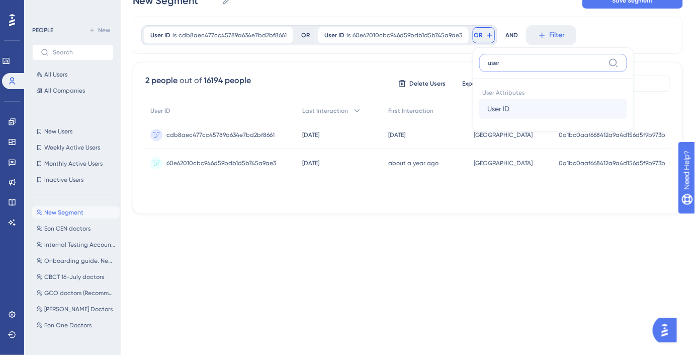
type input "user"
click at [495, 100] on button "User ID User ID" at bounding box center [553, 109] width 148 height 20
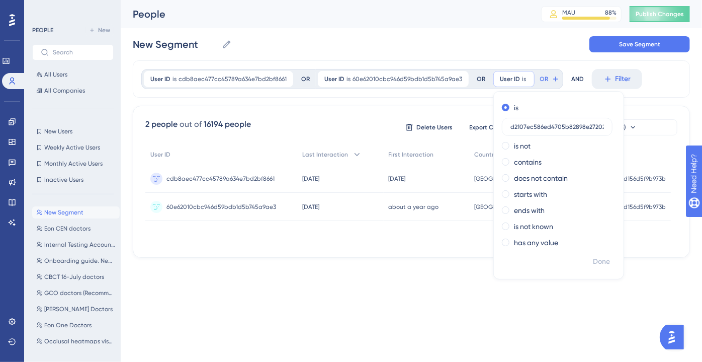
scroll to position [0, 11]
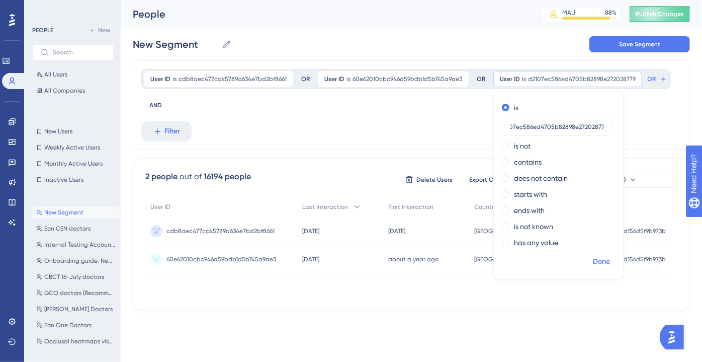
type input "d2107ec586ed4705b82898e272028779"
click at [593, 255] on span "Done" at bounding box center [601, 261] width 17 height 12
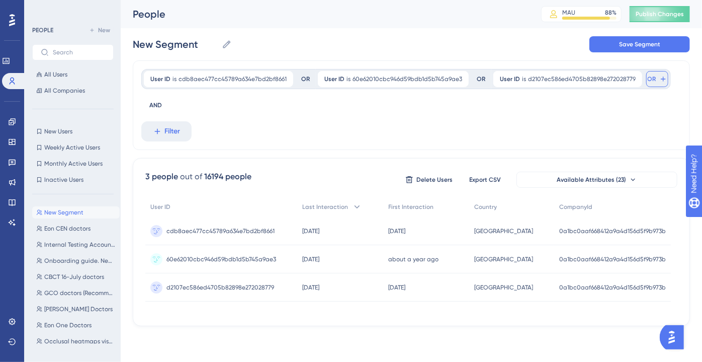
click at [646, 84] on button "OR" at bounding box center [657, 79] width 22 height 16
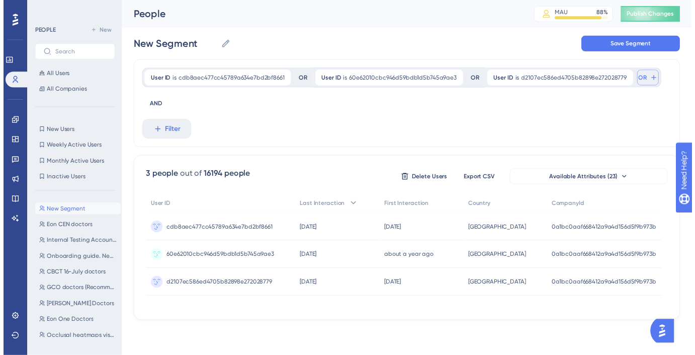
scroll to position [45, 0]
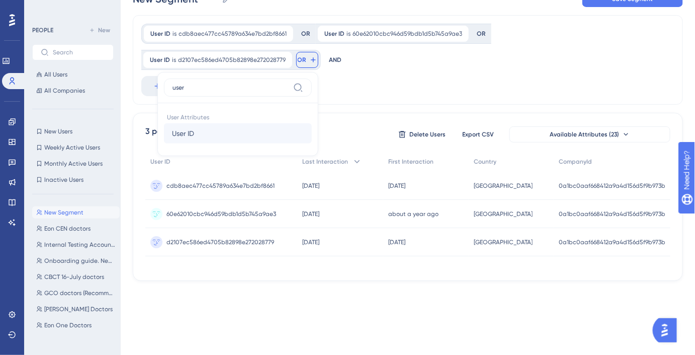
type input "user"
click at [312, 123] on button "User ID User ID" at bounding box center [238, 133] width 148 height 20
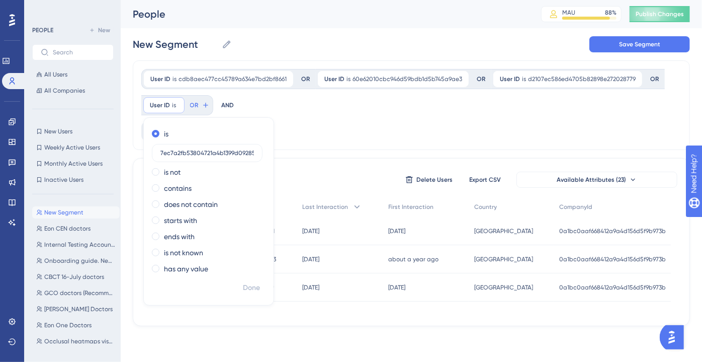
scroll to position [0, 9]
type input "7ec7a2fb53804721a4b1399d09285c2b"
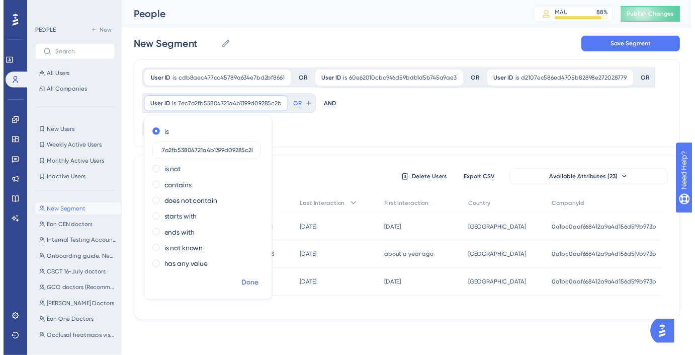
scroll to position [0, 0]
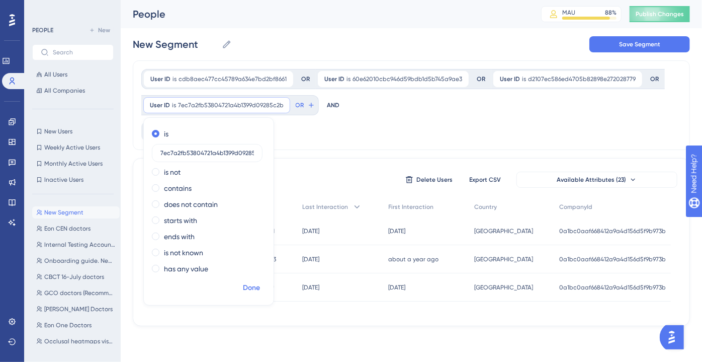
click at [262, 288] on button "Done" at bounding box center [251, 288] width 28 height 18
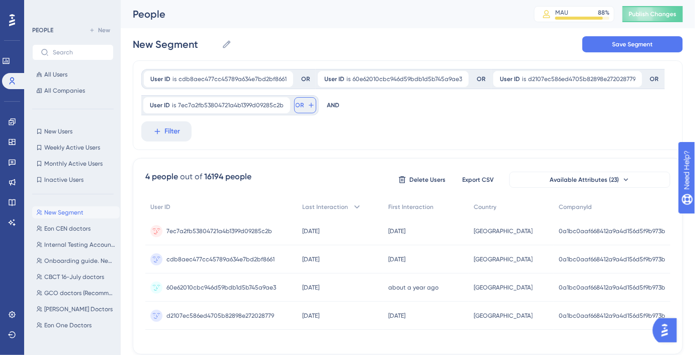
click at [300, 111] on button "OR" at bounding box center [305, 105] width 22 height 16
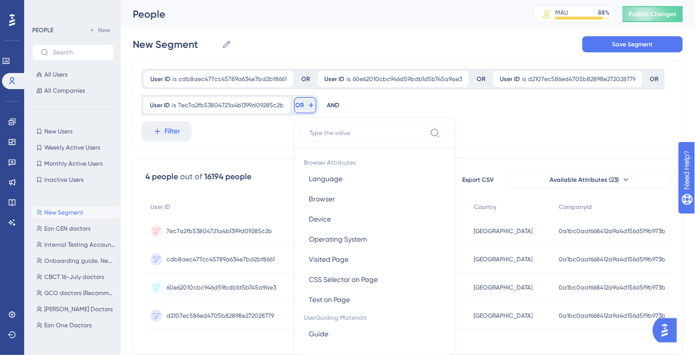
scroll to position [58, 0]
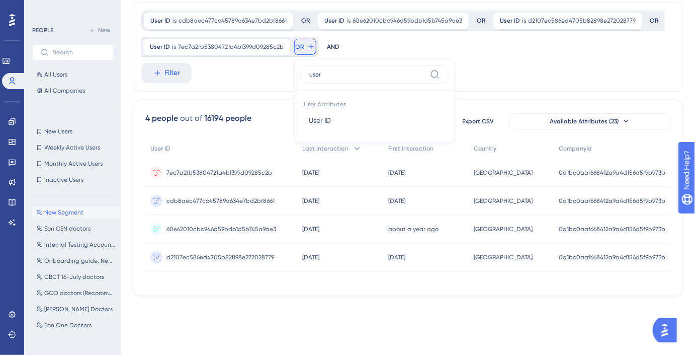
type input "user"
click at [301, 111] on button "User ID User ID" at bounding box center [375, 120] width 148 height 20
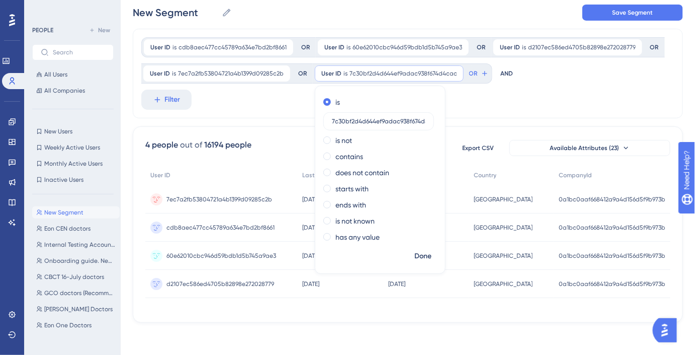
scroll to position [0, 11]
type input "7c30bf2d4d644ef9adac938f674d4cac"
click at [426, 259] on span "Done" at bounding box center [422, 256] width 17 height 12
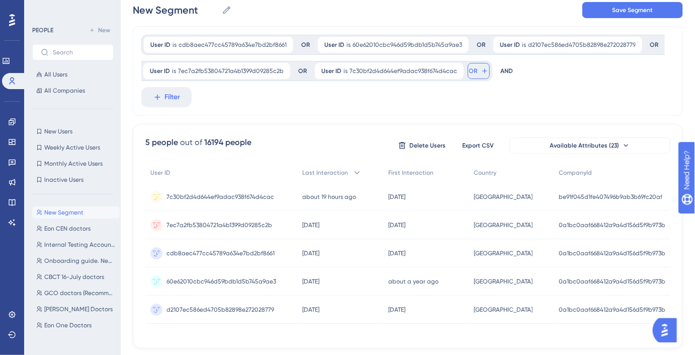
click at [469, 70] on span "OR" at bounding box center [473, 71] width 9 height 8
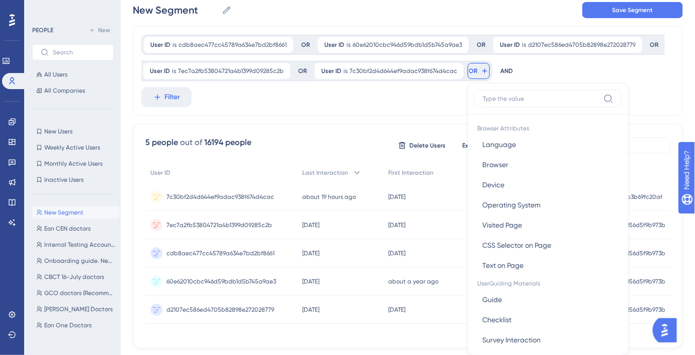
scroll to position [75, 0]
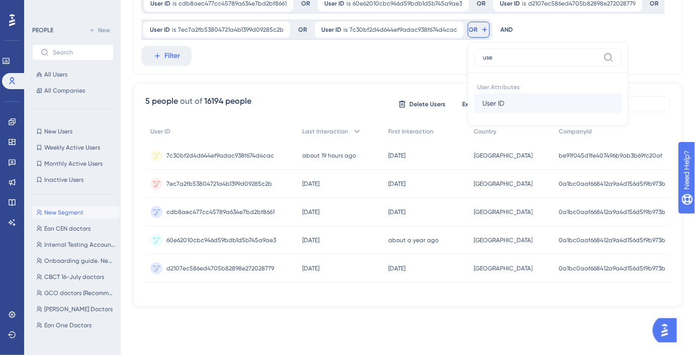
type input "use"
click at [499, 104] on button "User ID User ID" at bounding box center [548, 103] width 148 height 20
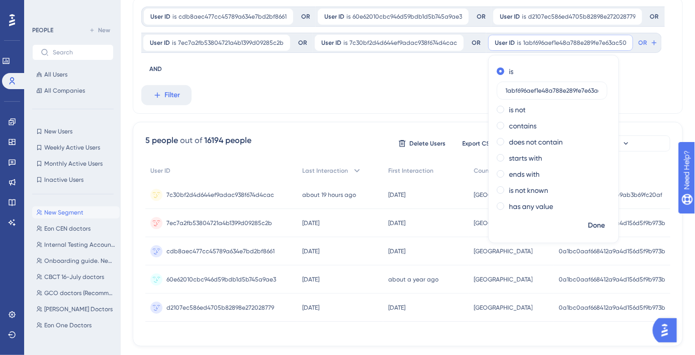
scroll to position [0, 7]
type input "1abf696aef1e48a788e289fe7e63ac50"
click at [595, 224] on span "Done" at bounding box center [596, 225] width 17 height 12
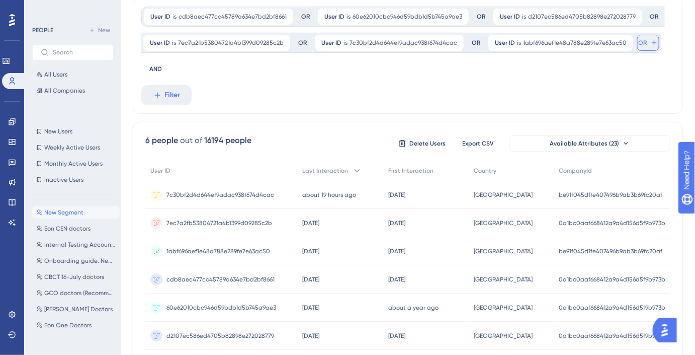
click at [650, 44] on icon at bounding box center [654, 43] width 8 height 8
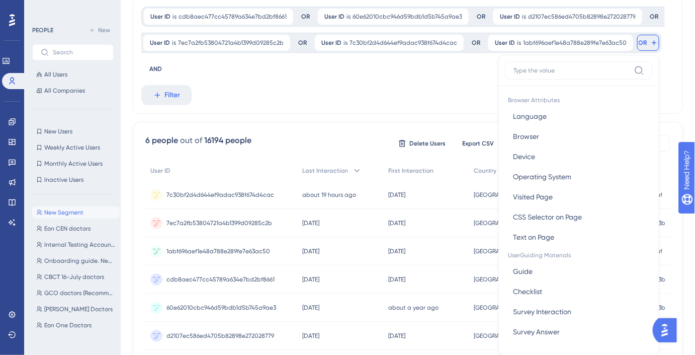
scroll to position [90, 0]
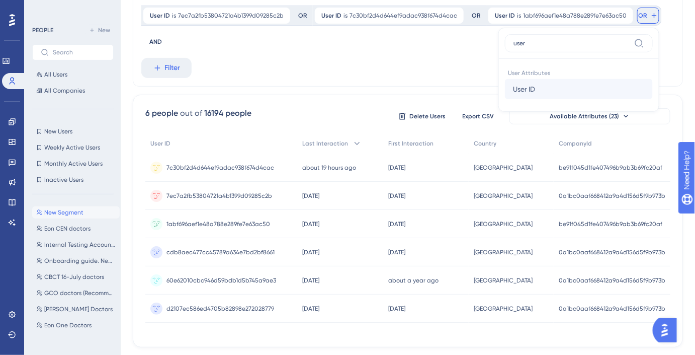
type input "user"
click at [589, 84] on button "User ID User ID" at bounding box center [579, 89] width 148 height 20
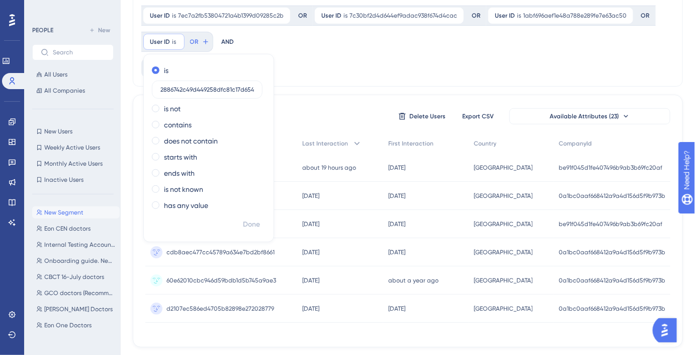
scroll to position [0, 8]
type input "2886742c49d449258dfc81c17d654708"
click at [246, 227] on span "Done" at bounding box center [251, 224] width 17 height 12
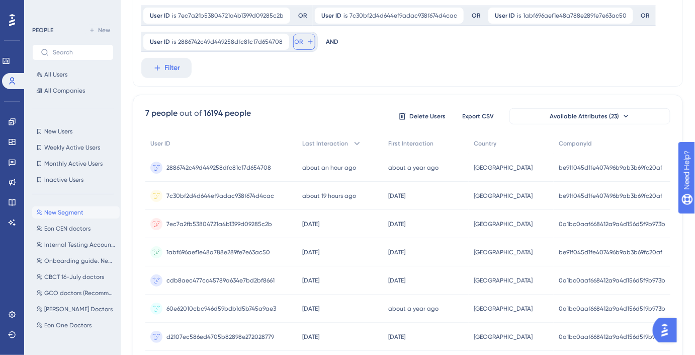
click at [308, 41] on icon at bounding box center [310, 41] width 5 height 5
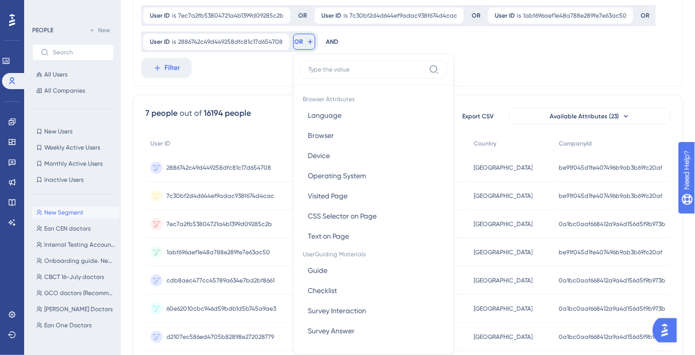
scroll to position [97, 0]
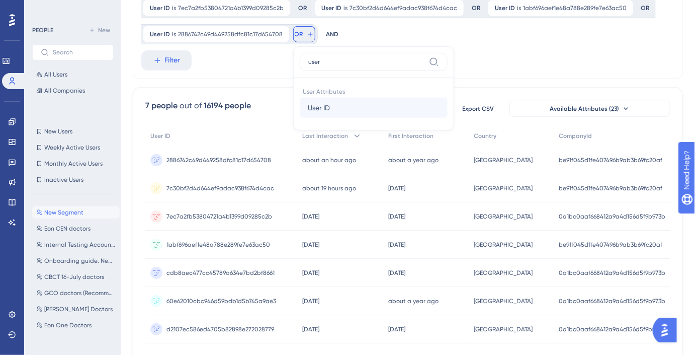
type input "user"
click at [332, 107] on button "User ID User ID" at bounding box center [374, 108] width 148 height 20
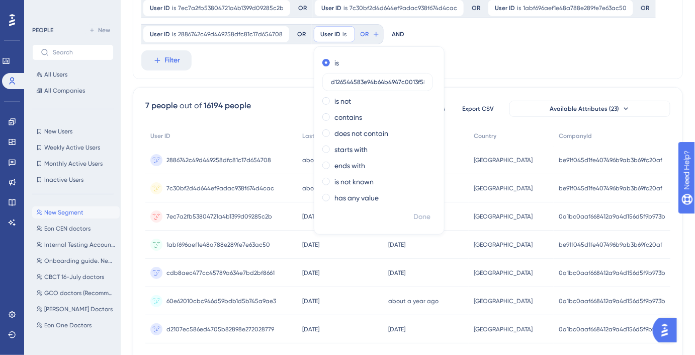
scroll to position [0, 11]
type input "d126544583e94b64b4947c0013f585a8"
click at [417, 213] on span "Done" at bounding box center [421, 217] width 17 height 12
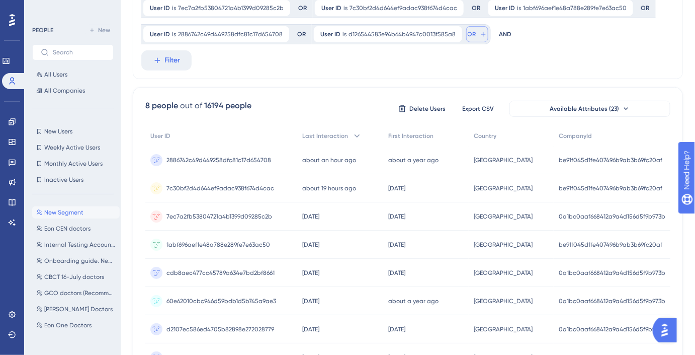
click at [480, 34] on icon at bounding box center [483, 34] width 8 height 8
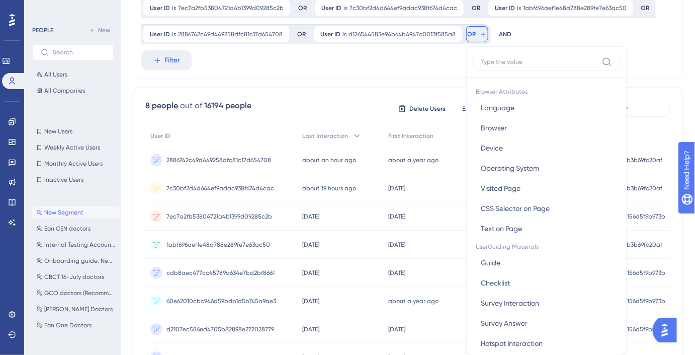
scroll to position [120, 0]
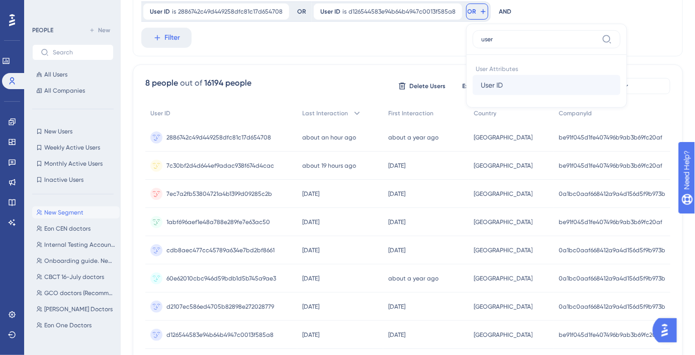
type input "user"
click at [499, 85] on button "User ID User ID" at bounding box center [547, 85] width 148 height 20
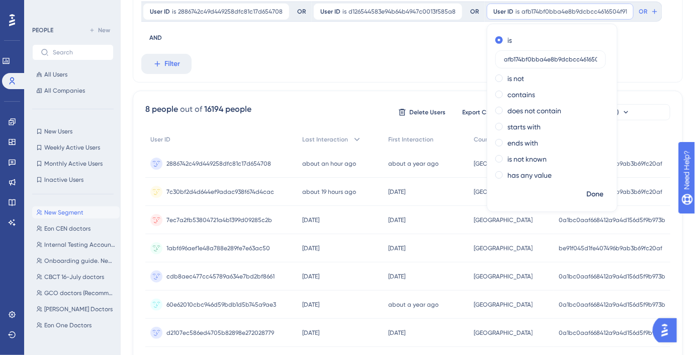
scroll to position [0, 9]
type input "afb174bf0bba4e8b9dcbcc4616504f91"
click at [593, 198] on span "Done" at bounding box center [594, 194] width 17 height 12
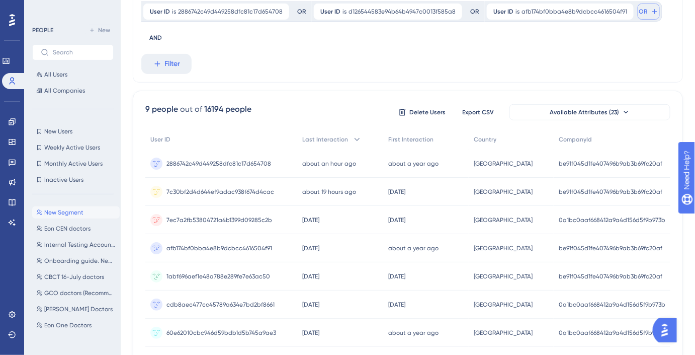
click at [639, 12] on span "OR" at bounding box center [643, 12] width 9 height 8
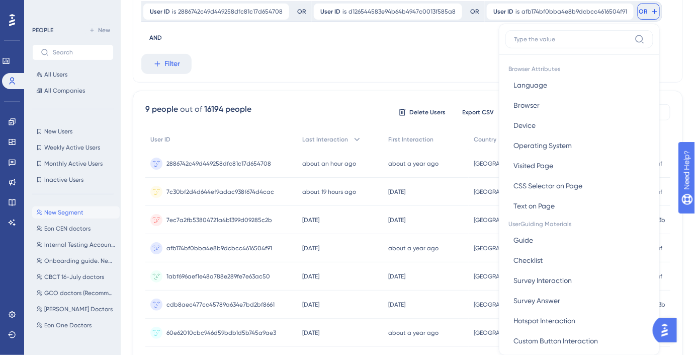
scroll to position [131, 0]
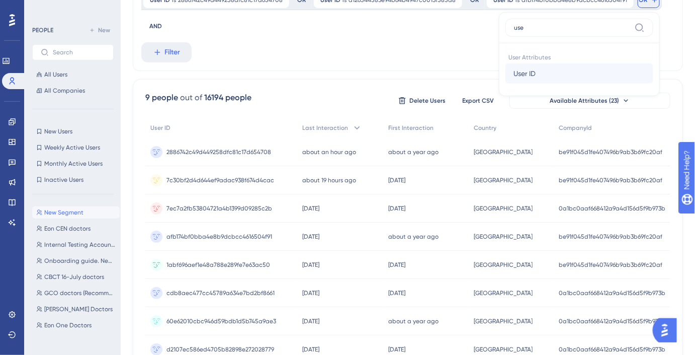
type input "use"
click at [591, 73] on button "User ID User ID" at bounding box center [579, 73] width 148 height 20
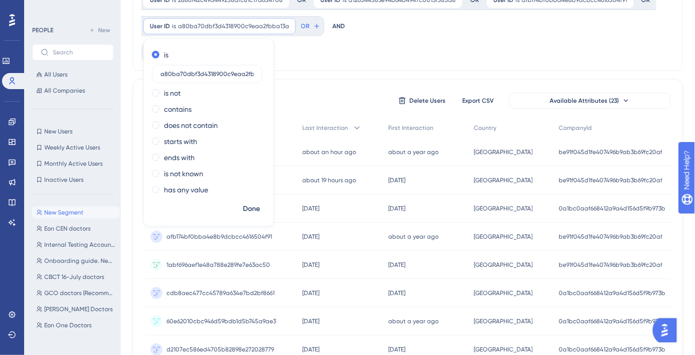
scroll to position [0, 14]
type input "a80ba70dbf3d4318900c9eaa2fbba13a"
click at [240, 215] on button "Done" at bounding box center [251, 209] width 28 height 18
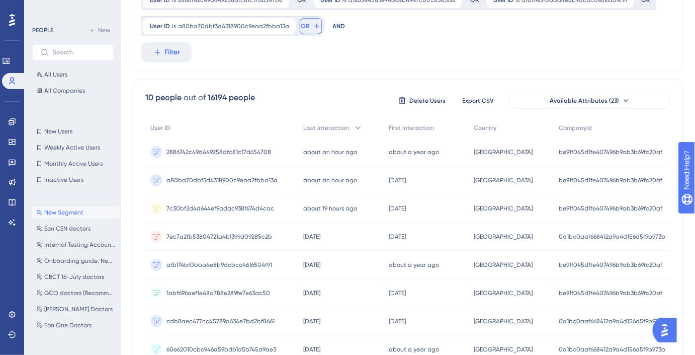
click at [313, 20] on button "OR" at bounding box center [311, 26] width 22 height 16
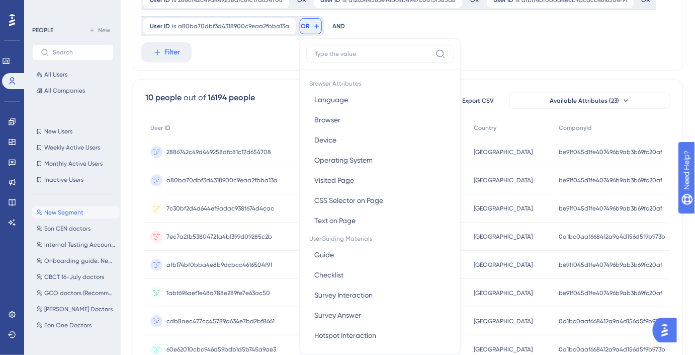
scroll to position [150, 0]
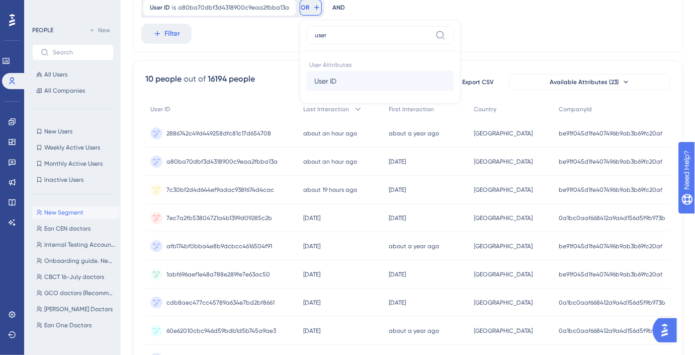
type input "user"
click at [332, 80] on span "User ID" at bounding box center [325, 81] width 22 height 12
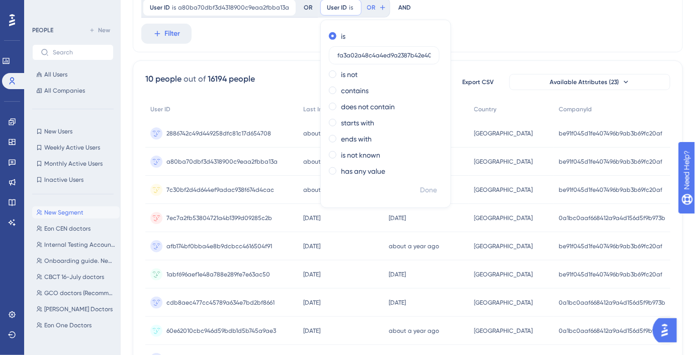
scroll to position [0, 10]
type input "fa3a02a48c4a4ed9a2387b42e403f1f7"
click at [425, 186] on span "Done" at bounding box center [428, 190] width 17 height 12
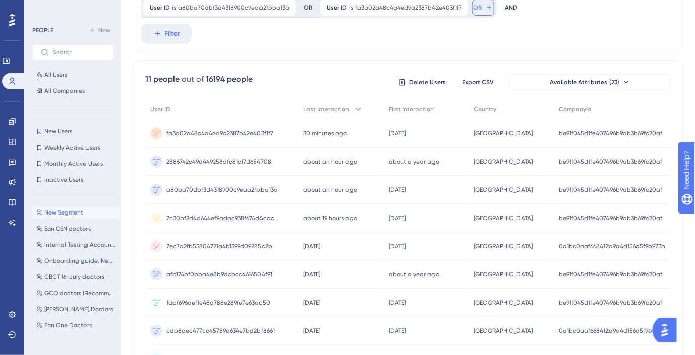
click at [485, 9] on icon at bounding box center [489, 8] width 8 height 8
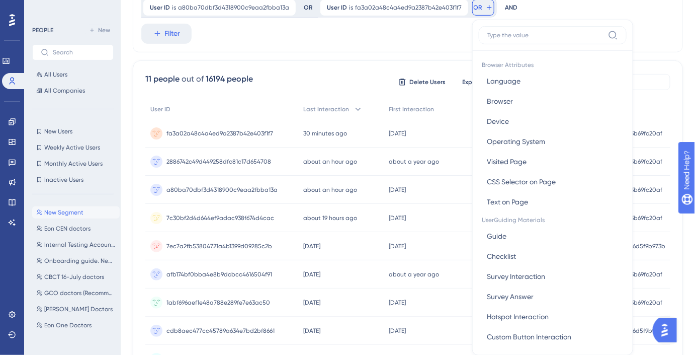
scroll to position [153, 0]
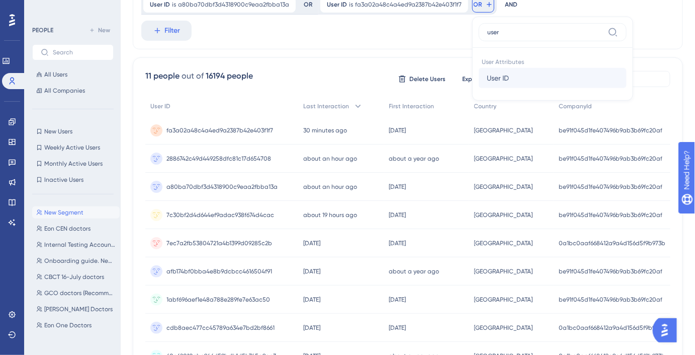
type input "user"
click at [509, 77] on button "User ID User ID" at bounding box center [553, 78] width 148 height 20
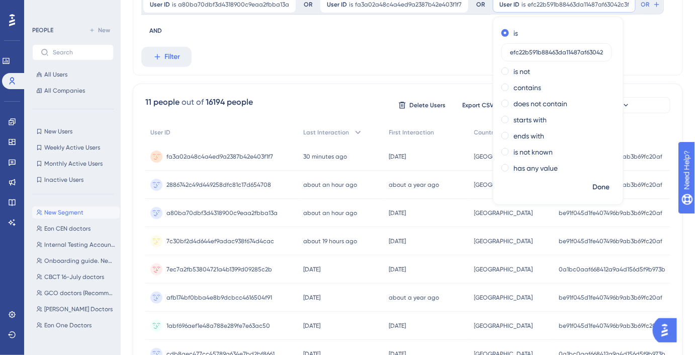
scroll to position [0, 6]
type input "efc22b591b88463da11487af63042c3f"
click at [592, 184] on span "Done" at bounding box center [600, 187] width 17 height 12
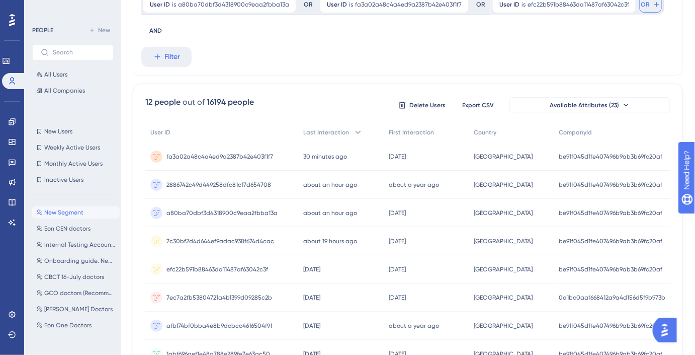
click at [640, 11] on button "OR" at bounding box center [651, 4] width 22 height 16
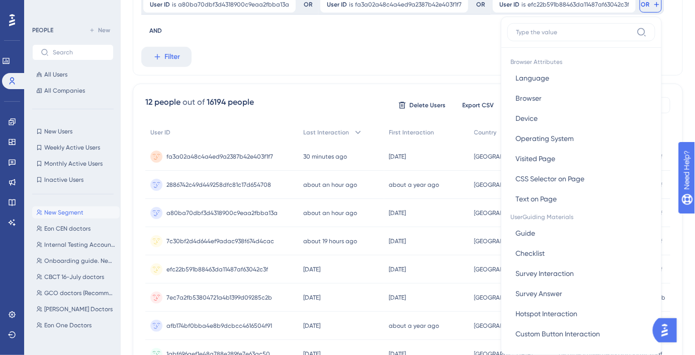
scroll to position [161, 0]
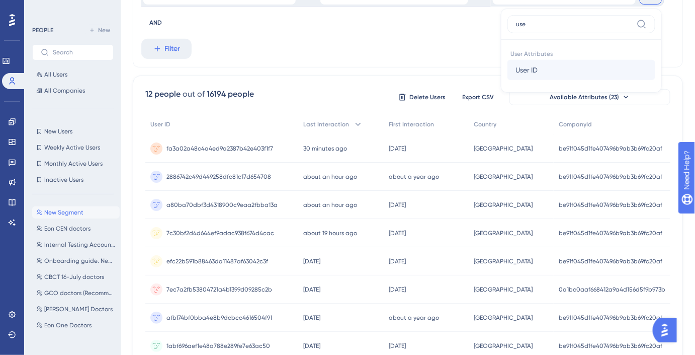
type input "use"
click at [583, 61] on button "User ID User ID" at bounding box center [581, 70] width 148 height 20
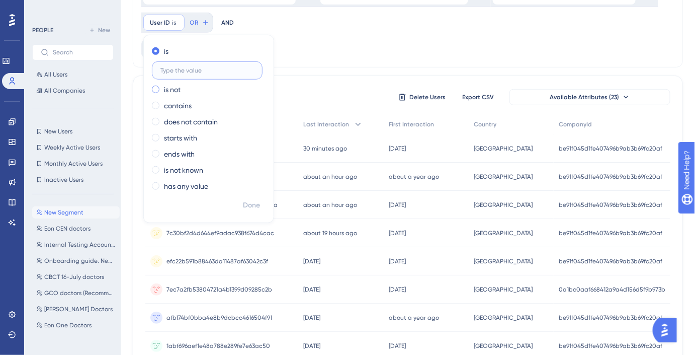
paste input "9d7aed025acf43bab69c757e1f7dfd73"
type input "9d7aed025acf43bab69c757e1f7dfd73"
click at [249, 203] on span "Done" at bounding box center [251, 205] width 17 height 12
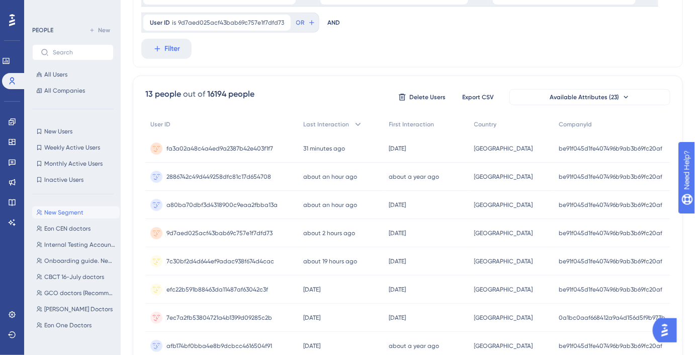
click at [297, 29] on button "OR" at bounding box center [306, 23] width 22 height 16
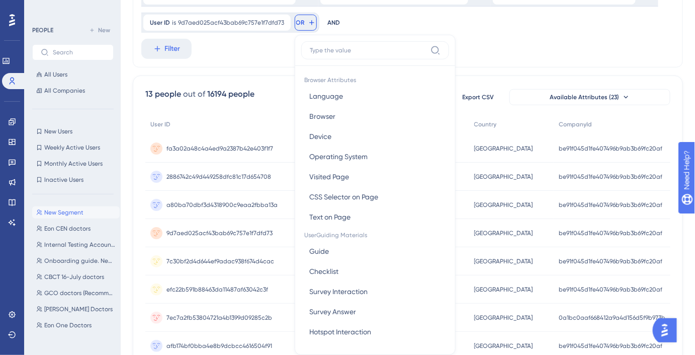
scroll to position [167, 0]
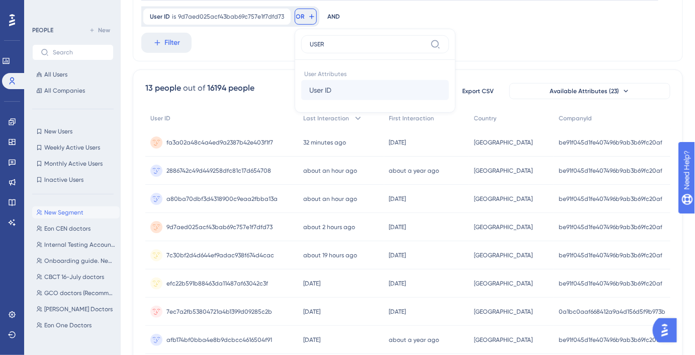
type input "USER"
click at [326, 85] on button "User ID User ID" at bounding box center [375, 90] width 148 height 20
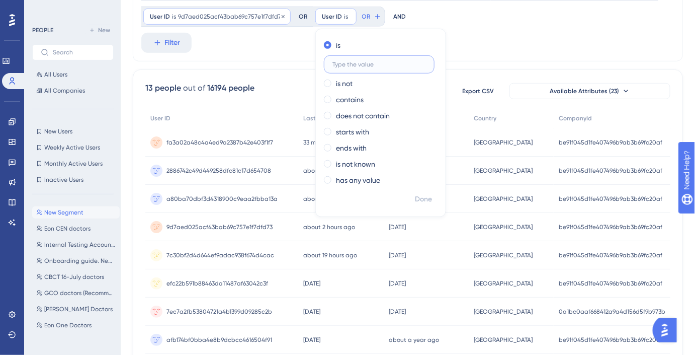
paste input "1ac08d5e82af4799bf0bfa4ccb340456"
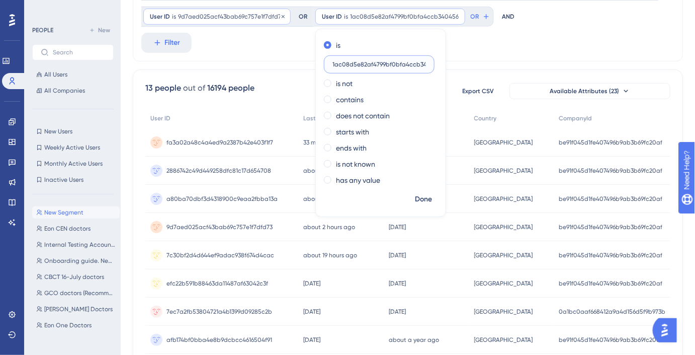
scroll to position [0, 11]
type input "1ac08d5e82af4799bf0bfa4ccb340456"
click at [417, 205] on button "Done" at bounding box center [423, 199] width 28 height 18
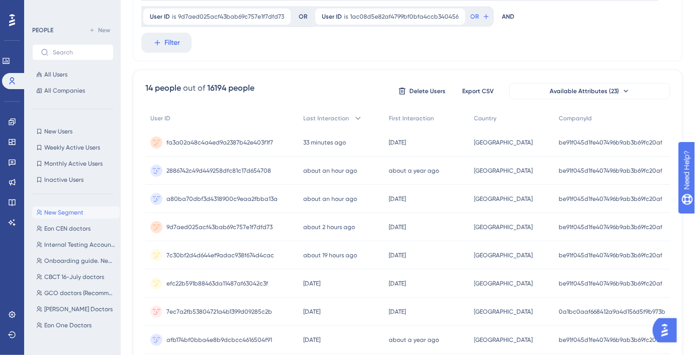
drag, startPoint x: 419, startPoint y: 201, endPoint x: 367, endPoint y: 42, distance: 166.8
click at [470, 21] on button "OR" at bounding box center [480, 17] width 22 height 16
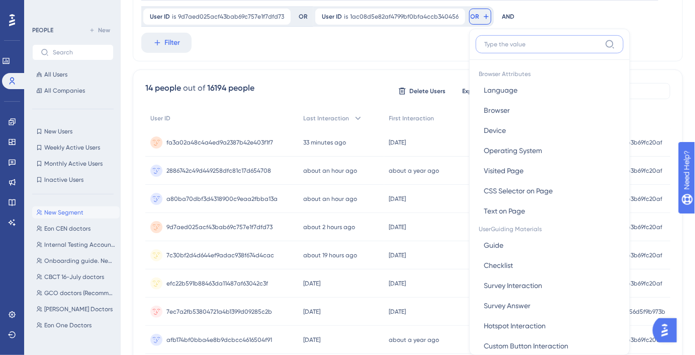
scroll to position [174, 0]
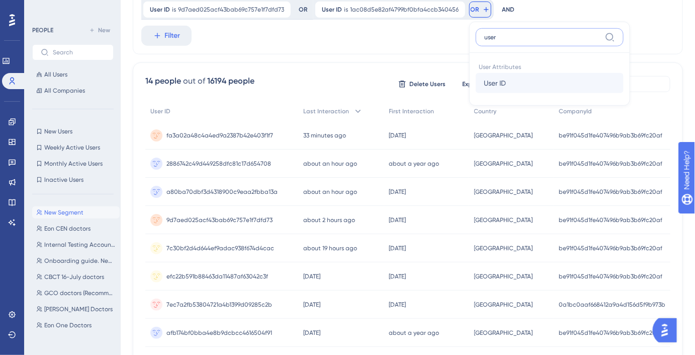
type input "user"
click at [498, 76] on button "User ID User ID" at bounding box center [550, 83] width 148 height 20
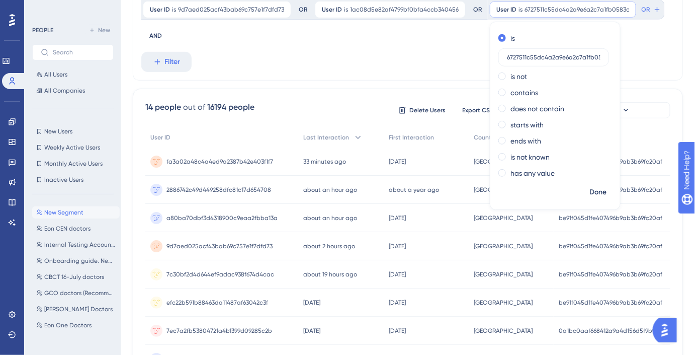
scroll to position [0, 8]
type input "6727511c55dc4a2a9e6a2c7a1fb0583c"
click at [598, 192] on button "Done" at bounding box center [598, 192] width 28 height 18
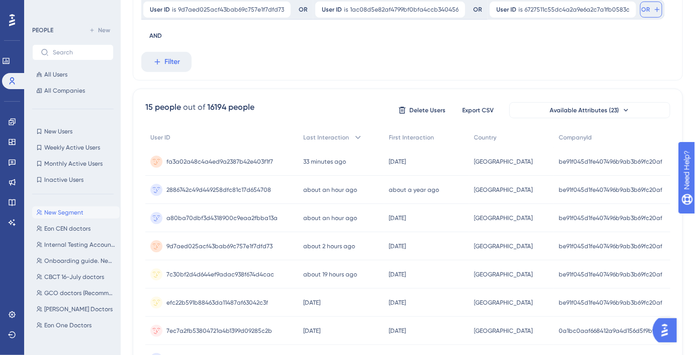
click at [642, 14] on button "OR" at bounding box center [651, 10] width 22 height 16
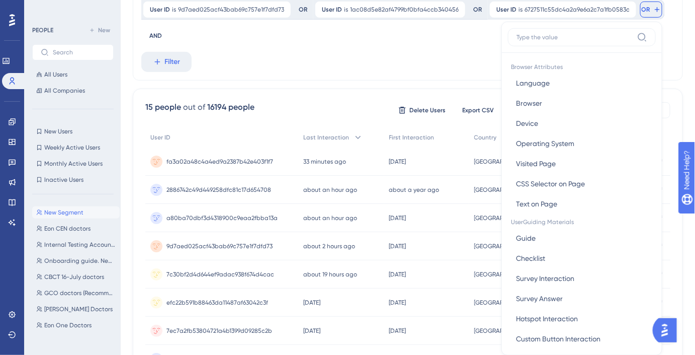
scroll to position [185, 0]
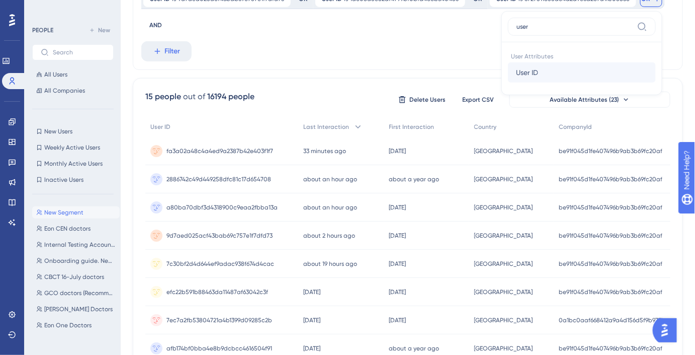
type input "user"
click at [582, 63] on button "User ID User ID" at bounding box center [582, 72] width 148 height 20
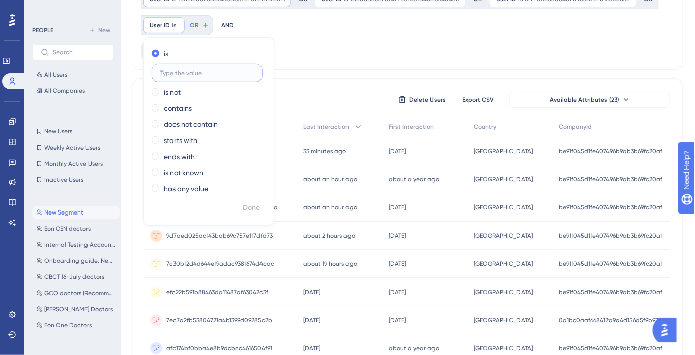
paste input "dccf3c4673eb4e14b673ec26579e7606"
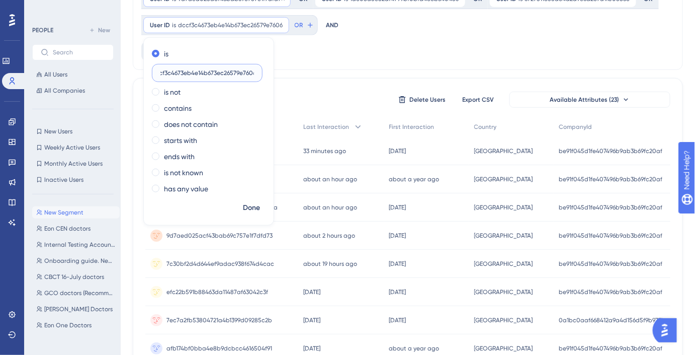
type input "dccf3c4673eb4e14b673ec26579e7606"
click at [250, 208] on span "Done" at bounding box center [251, 208] width 17 height 12
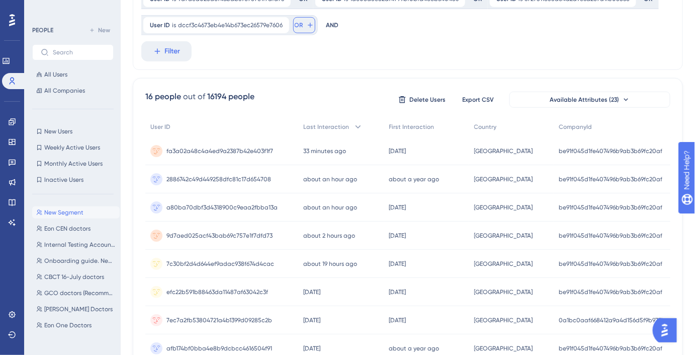
click at [302, 28] on button "OR" at bounding box center [304, 25] width 22 height 16
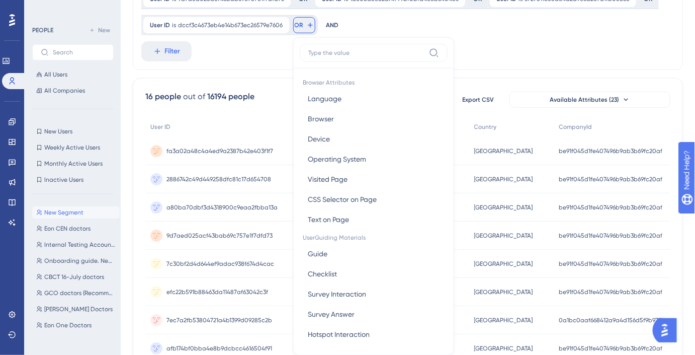
scroll to position [190, 0]
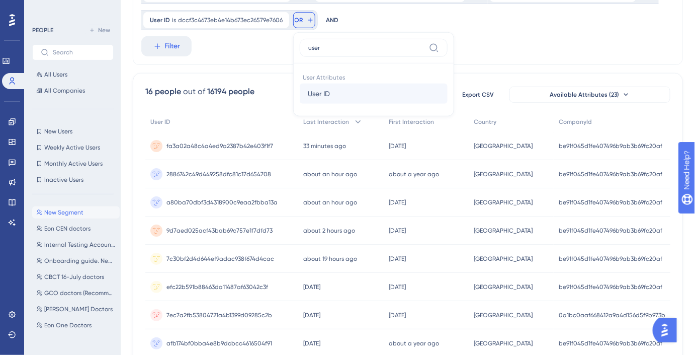
type input "user"
click at [326, 90] on span "User ID" at bounding box center [319, 94] width 22 height 12
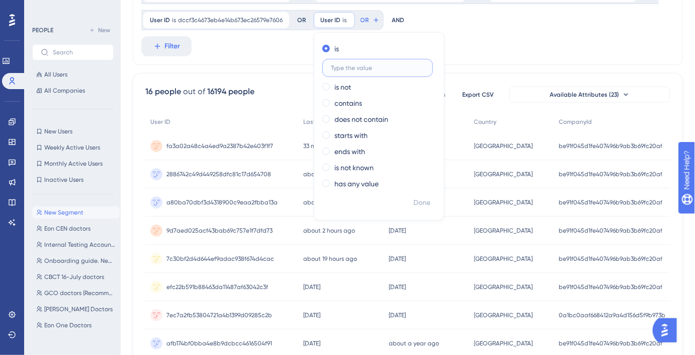
paste input "3ae4fe7f8a9543a5b4964f49d65c75a7"
type input "3ae4fe7f8a9543a5b4964f49d65c75a7"
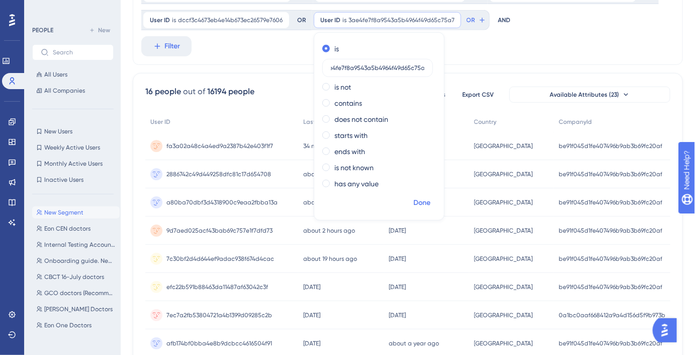
scroll to position [0, 0]
click at [427, 205] on span "Done" at bounding box center [421, 203] width 17 height 12
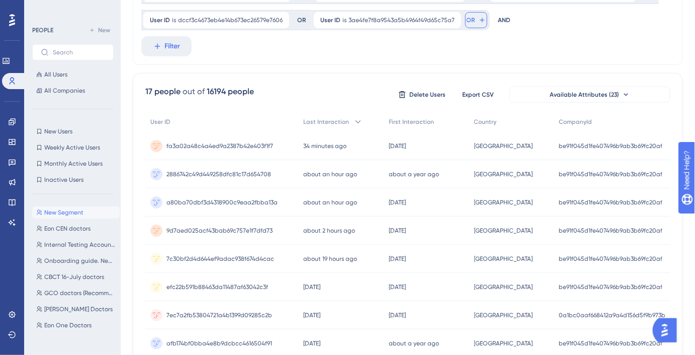
click at [478, 21] on icon at bounding box center [482, 20] width 8 height 8
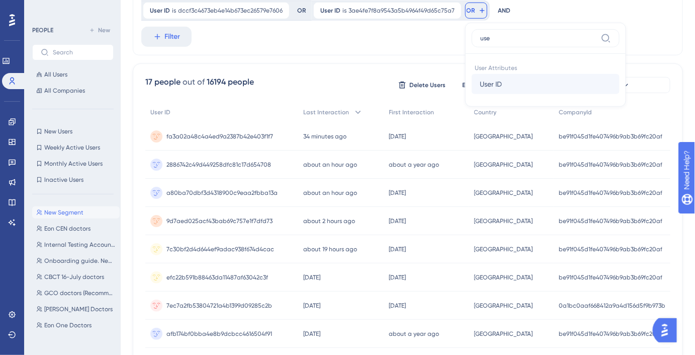
type input "use"
click at [494, 79] on span "User ID" at bounding box center [491, 84] width 22 height 12
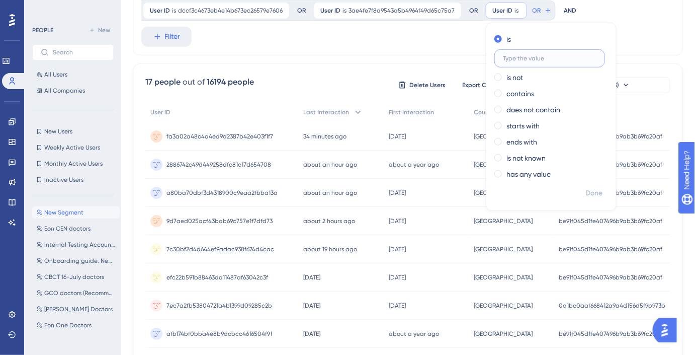
paste input "1865b226da9343d680bde14846b880da"
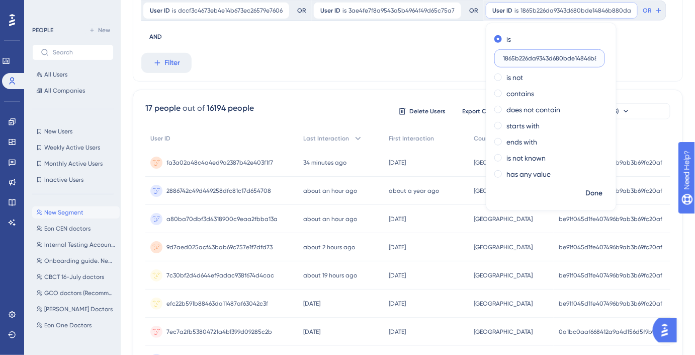
scroll to position [0, 15]
type input "1865b226da9343d680bde14846b880da"
click at [594, 189] on span "Done" at bounding box center [593, 193] width 17 height 12
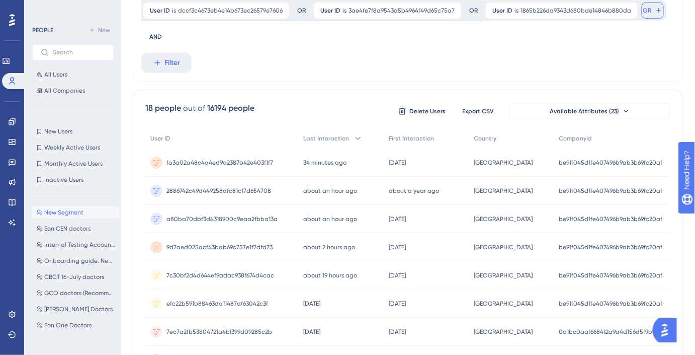
click at [644, 16] on button "OR" at bounding box center [653, 11] width 22 height 16
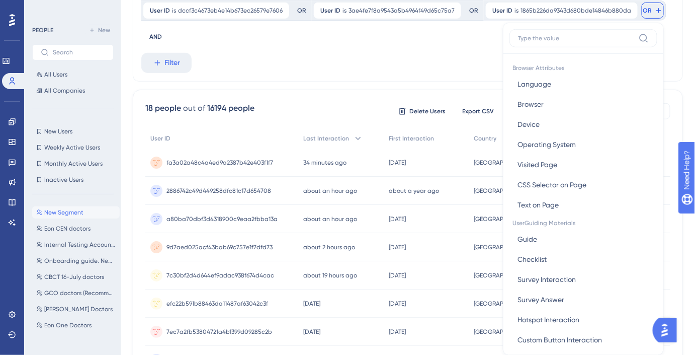
scroll to position [210, 0]
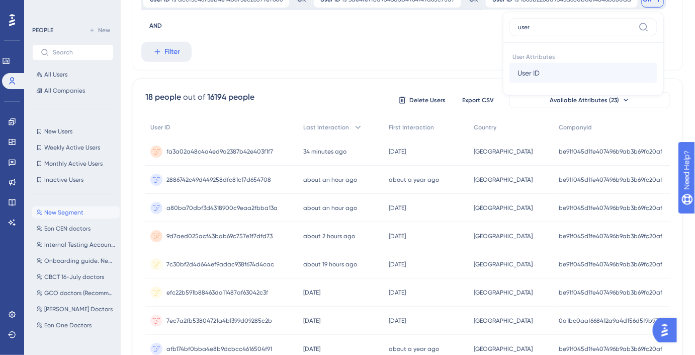
type input "user"
click at [588, 67] on button "User ID User ID" at bounding box center [583, 73] width 148 height 20
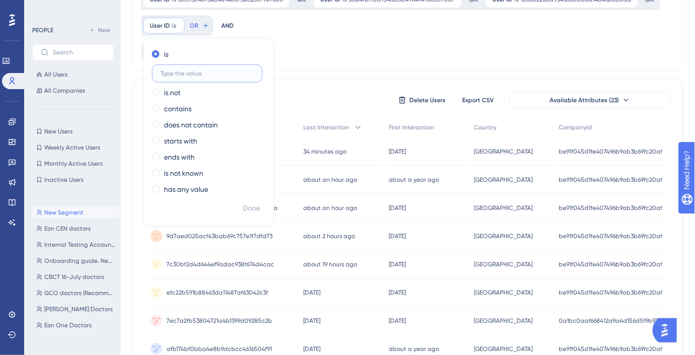
paste input "7dbffffe5ef743579de09f2c95da0707"
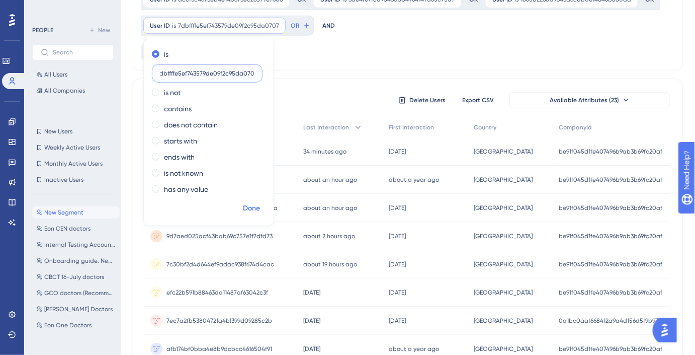
type input "7dbffffe5ef743579de09f2c95da0707"
click at [242, 201] on button "Done" at bounding box center [251, 208] width 28 height 18
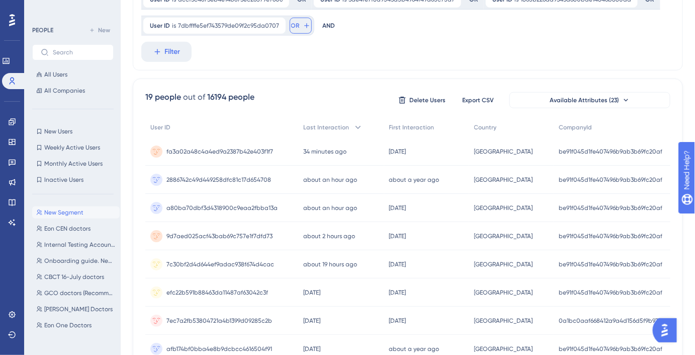
click at [298, 32] on button "OR" at bounding box center [301, 26] width 22 height 16
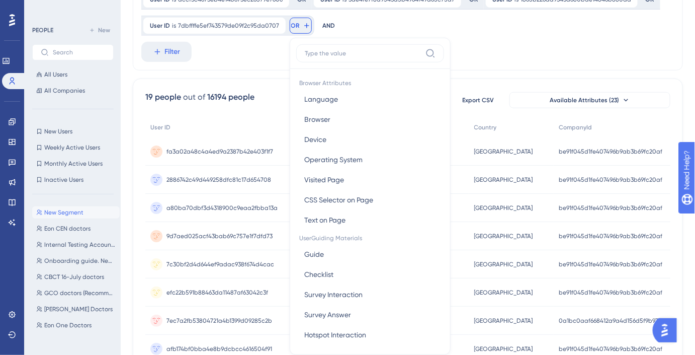
scroll to position [224, 0]
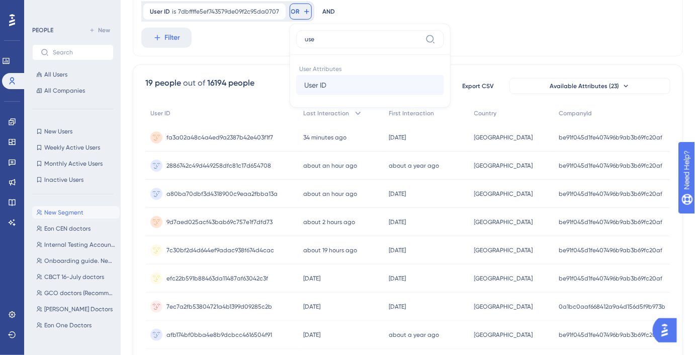
type input "use"
click at [316, 79] on span "User ID" at bounding box center [315, 85] width 22 height 12
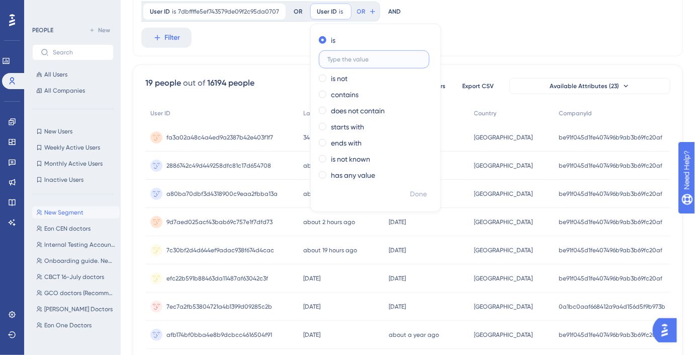
paste input "d220146c95d7457b821834448912a5de"
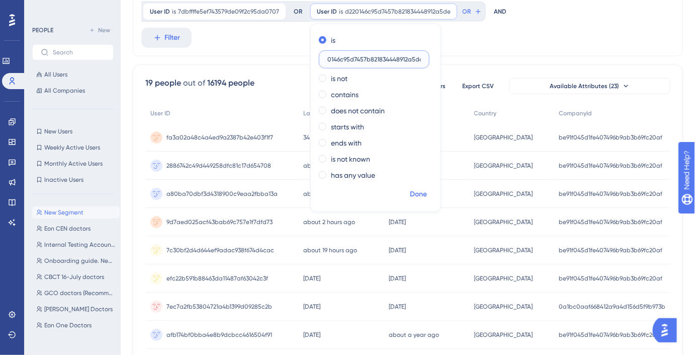
type input "d220146c95d7457b821834448912a5de"
click at [421, 190] on span "Done" at bounding box center [418, 194] width 17 height 12
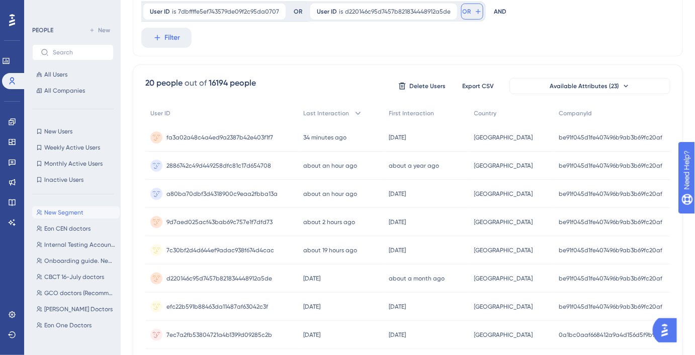
click at [467, 8] on button "OR" at bounding box center [472, 12] width 22 height 16
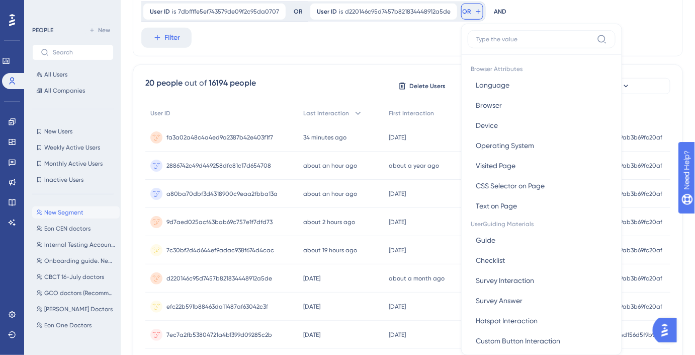
scroll to position [236, 0]
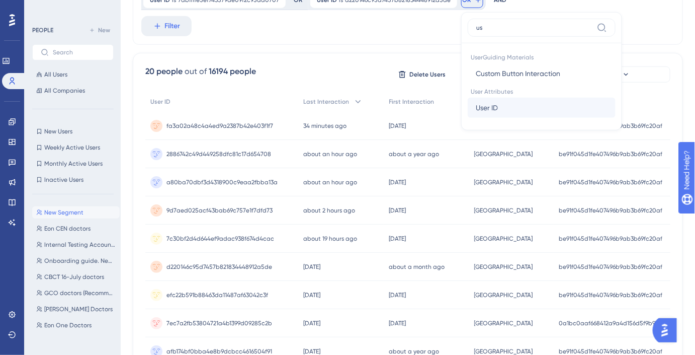
type input "us"
click at [499, 102] on button "User ID User ID" at bounding box center [542, 108] width 148 height 20
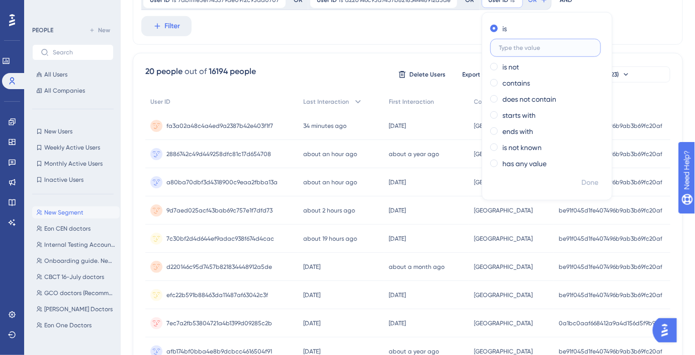
paste input "58605d26ef654a1e9fb388a94d338622"
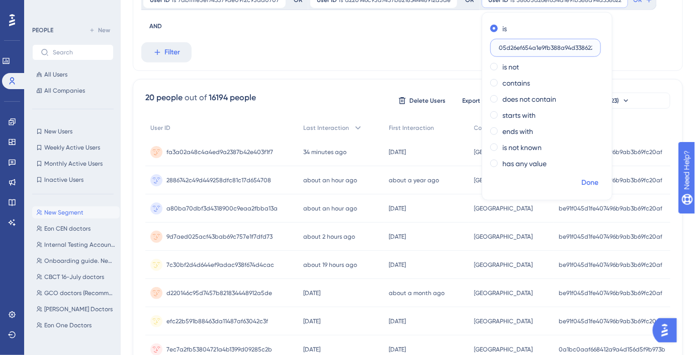
type input "58605d26ef654a1e9fb388a94d338622"
click at [582, 187] on span "Done" at bounding box center [589, 183] width 17 height 12
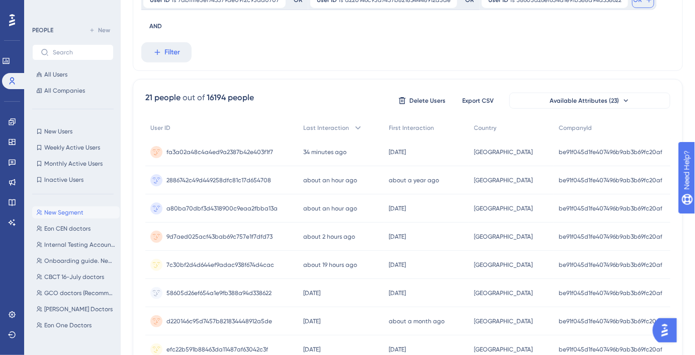
click at [645, 2] on icon at bounding box center [649, 0] width 8 height 8
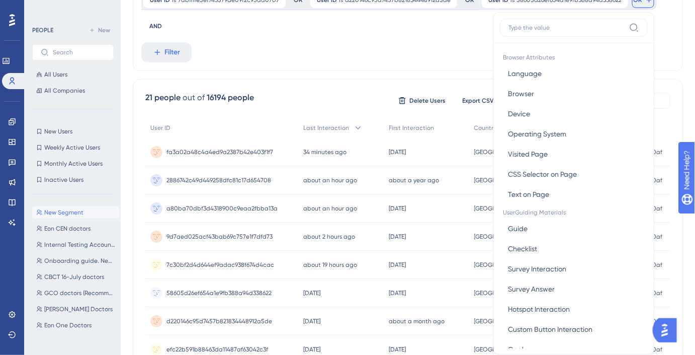
scroll to position [210, 0]
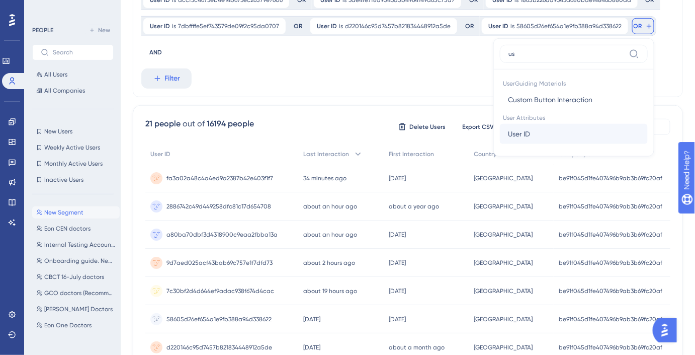
type input "us"
click at [576, 132] on button "User ID User ID" at bounding box center [574, 134] width 148 height 20
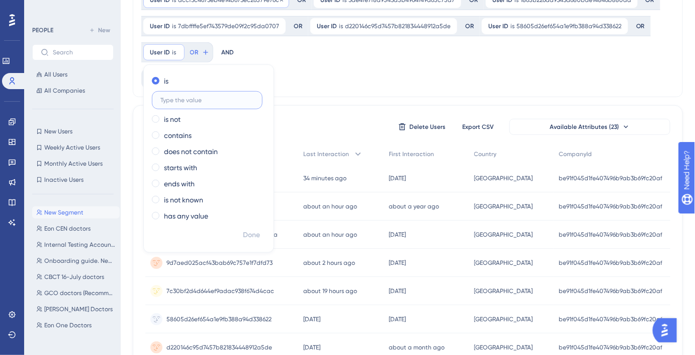
paste input "53d7add056b94662b2e10861bce44413"
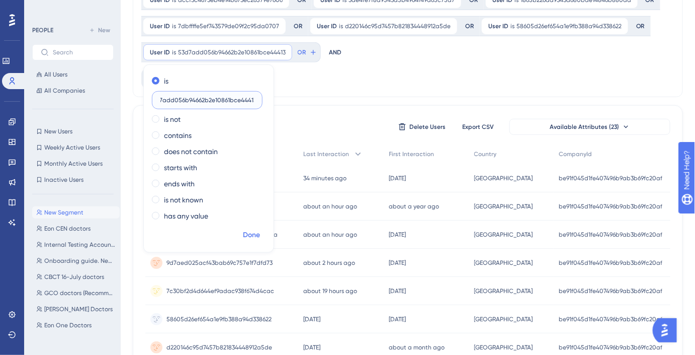
type input "53d7add056b94662b2e10861bce44413"
click at [251, 231] on span "Done" at bounding box center [251, 235] width 17 height 12
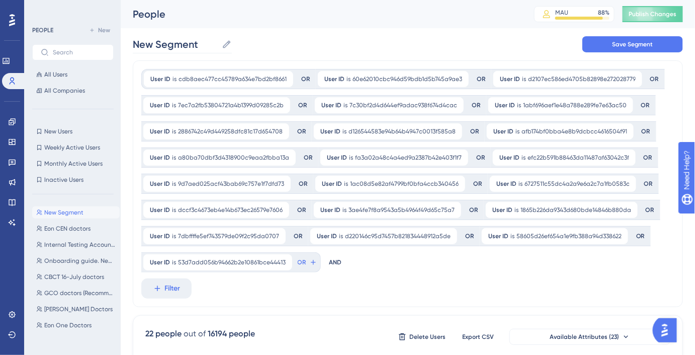
click at [178, 35] on label "New Segment New Segment" at bounding box center [182, 44] width 99 height 18
click at [178, 37] on input "New Segment" at bounding box center [175, 44] width 85 height 14
click at [619, 50] on button "Save Segment" at bounding box center [632, 44] width 101 height 16
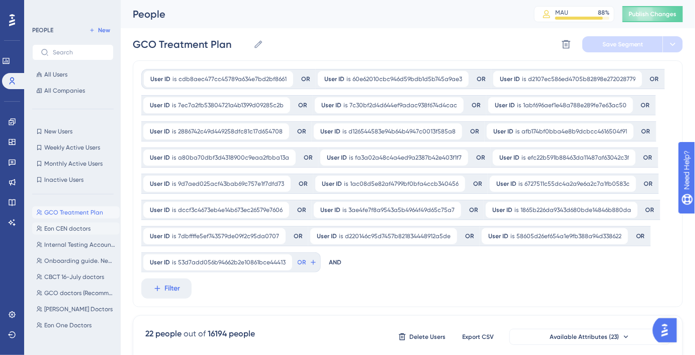
click at [79, 224] on span "Eon CEN doctors" at bounding box center [67, 228] width 46 height 8
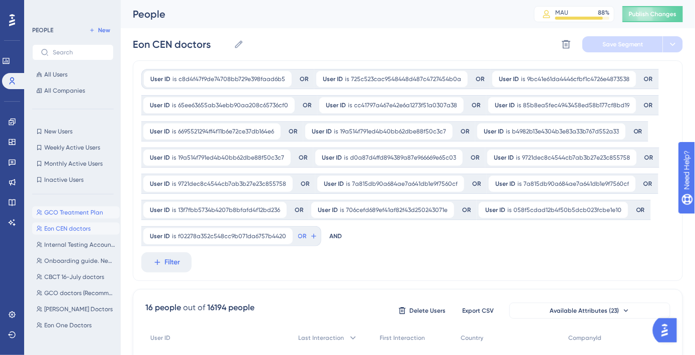
click at [73, 209] on span "GCO Treatment Plan" at bounding box center [73, 212] width 59 height 8
type input "GCO Treatment Plan"
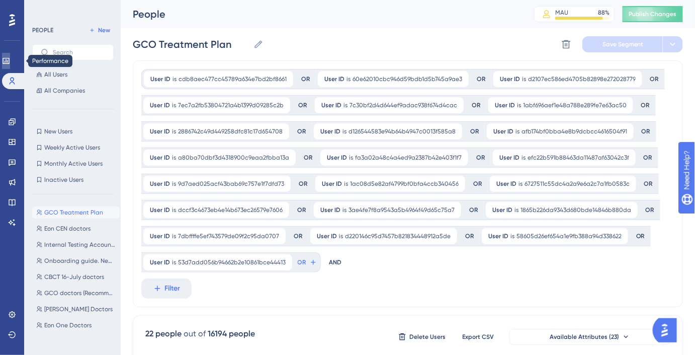
click at [10, 61] on icon at bounding box center [6, 61] width 8 height 8
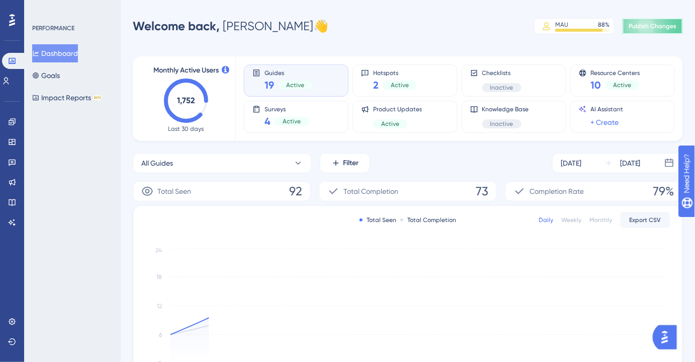
click at [630, 32] on button "Publish Changes" at bounding box center [653, 26] width 60 height 16
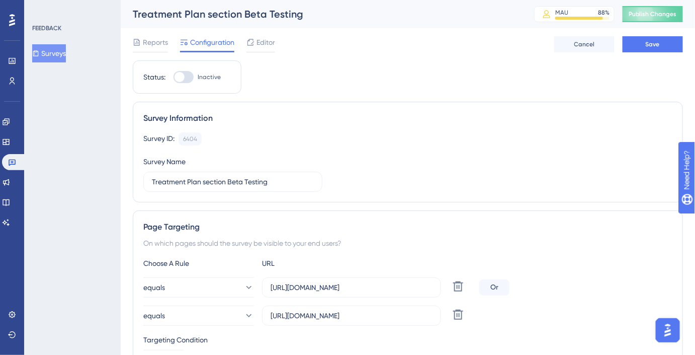
click at [13, 21] on icon at bounding box center [12, 20] width 6 height 12
click at [16, 57] on icon at bounding box center [12, 61] width 8 height 8
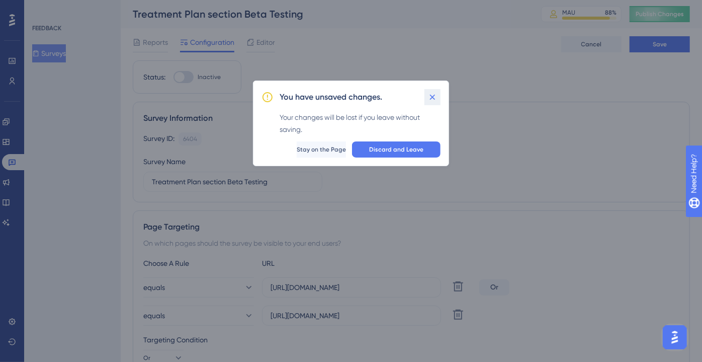
click at [436, 95] on icon at bounding box center [433, 97] width 10 height 10
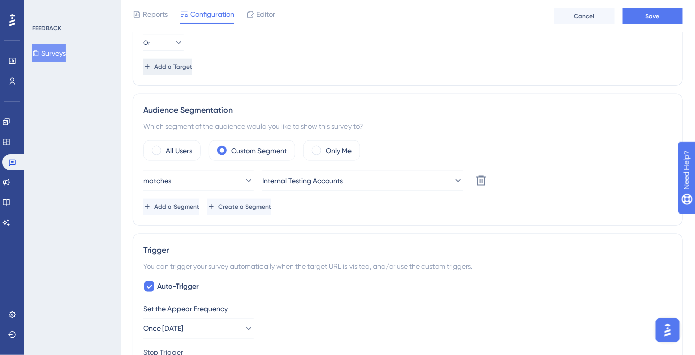
scroll to position [320, 0]
click at [304, 178] on span "Internal Testing Accounts" at bounding box center [303, 180] width 81 height 12
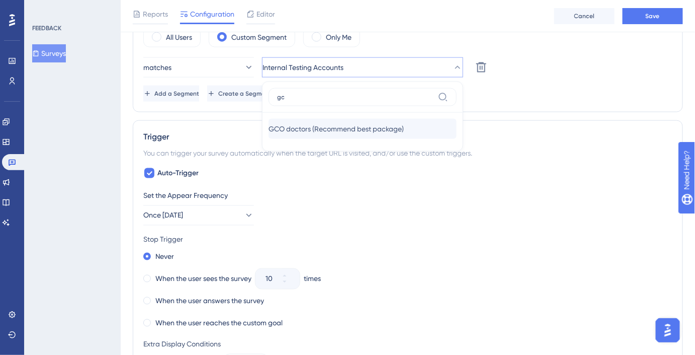
type input "g"
type input "ce"
drag, startPoint x: 556, startPoint y: 64, endPoint x: 610, endPoint y: 33, distance: 62.2
click at [560, 63] on div "matches Internal Testing Accounts ce No Result Found No Result Found Delete" at bounding box center [407, 67] width 529 height 20
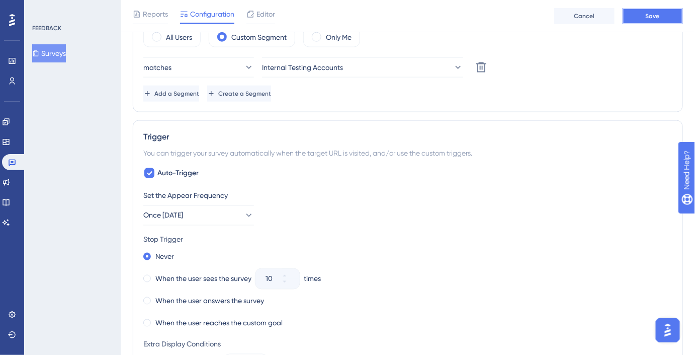
click at [652, 10] on button "Save" at bounding box center [653, 16] width 60 height 16
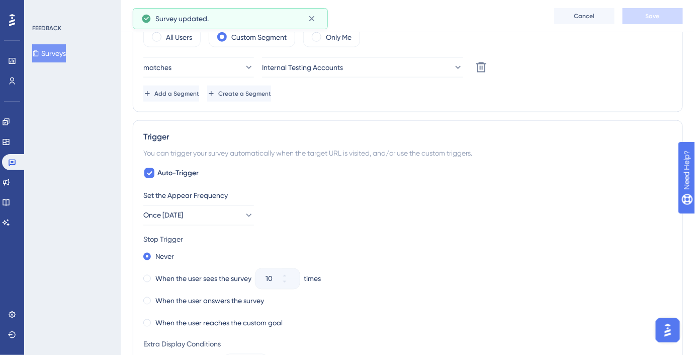
click at [47, 58] on button "Surveys" at bounding box center [49, 53] width 34 height 18
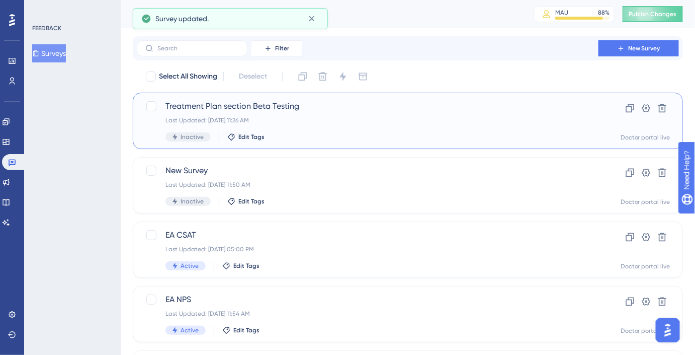
click at [278, 100] on span "Treatment Plan section Beta Testing" at bounding box center [367, 106] width 404 height 12
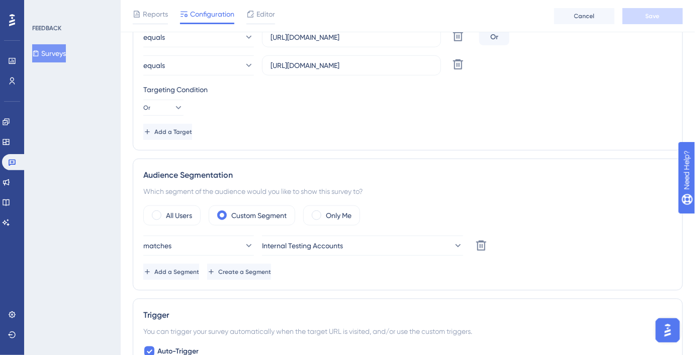
scroll to position [274, 0]
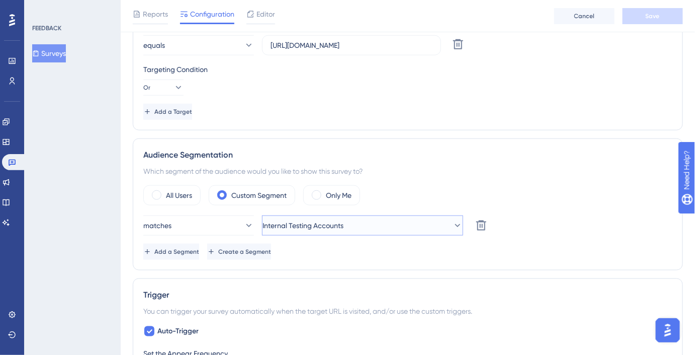
click at [292, 216] on button "Internal Testing Accounts" at bounding box center [362, 225] width 201 height 20
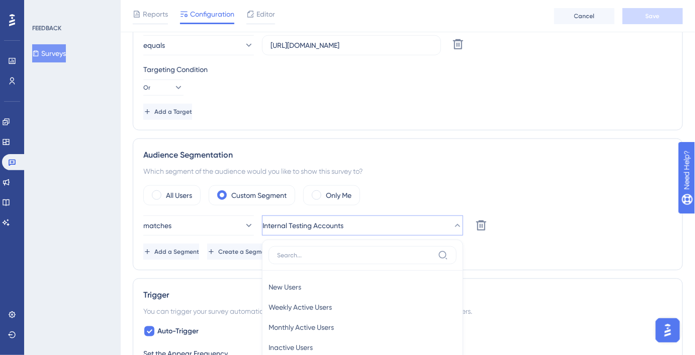
scroll to position [434, 0]
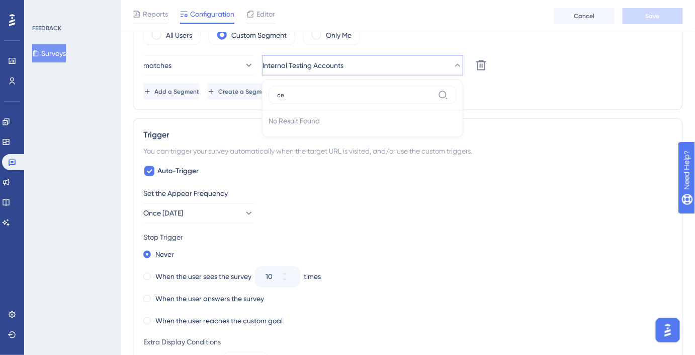
type input "c"
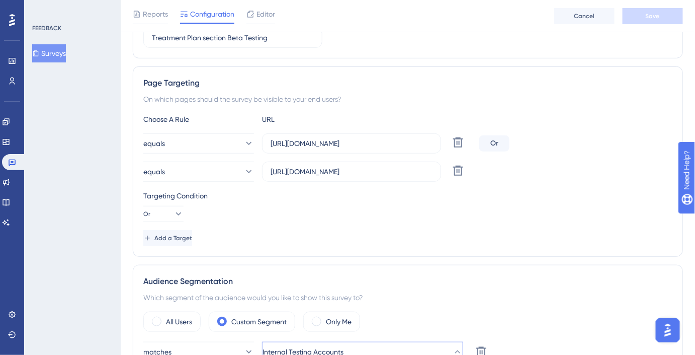
scroll to position [0, 0]
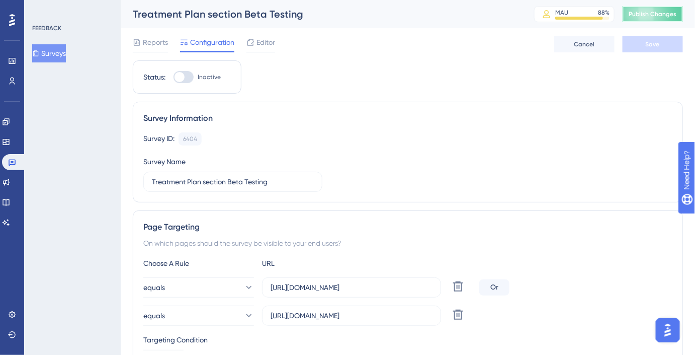
click at [677, 17] on button "Publish Changes" at bounding box center [653, 14] width 60 height 16
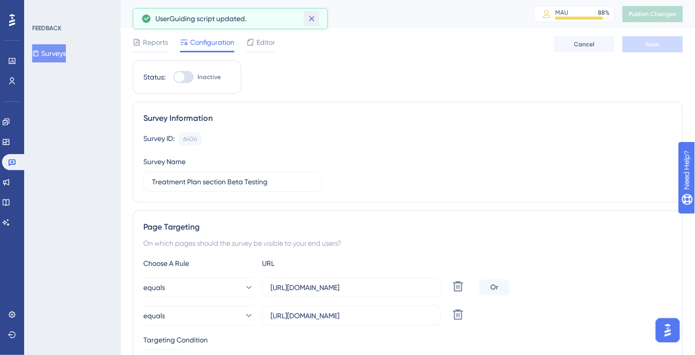
click at [313, 18] on icon at bounding box center [312, 19] width 10 height 10
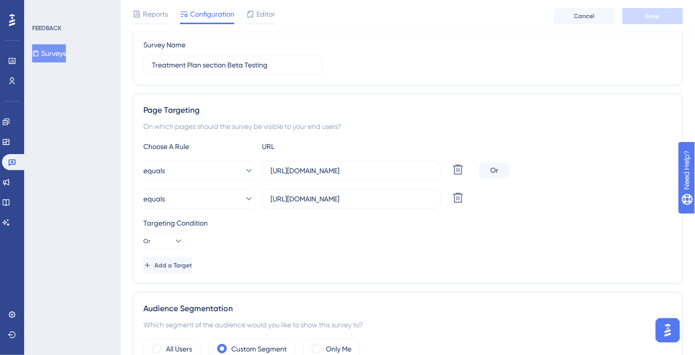
scroll to position [183, 0]
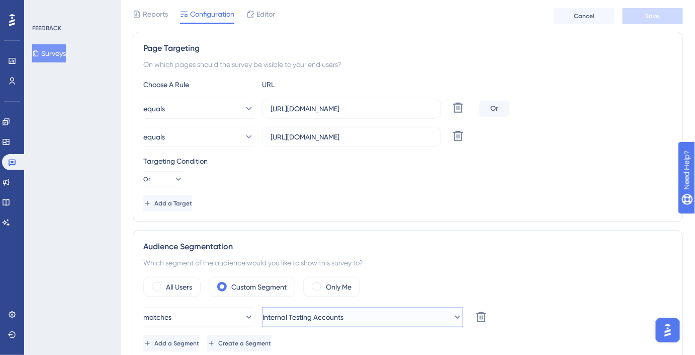
click at [300, 314] on span "Internal Testing Accounts" at bounding box center [303, 317] width 81 height 12
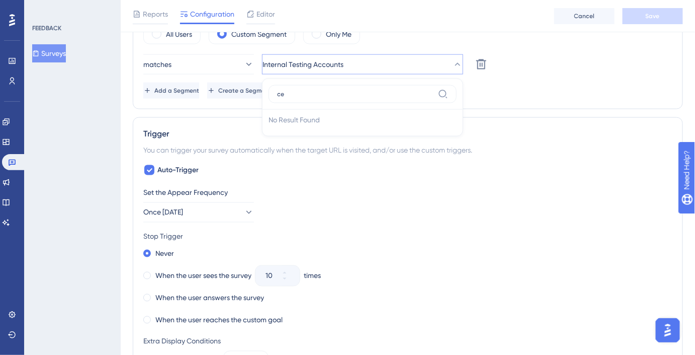
type input "c"
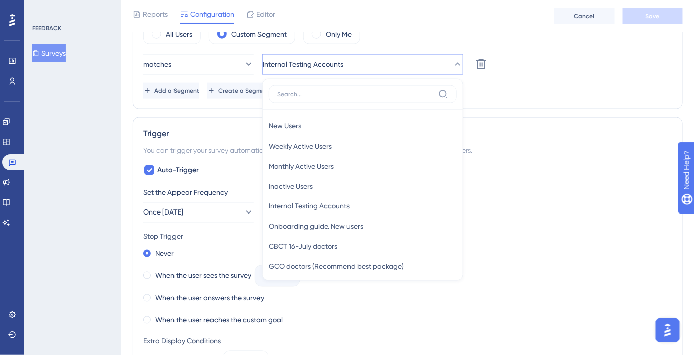
click at [64, 55] on button "Surveys" at bounding box center [49, 53] width 34 height 18
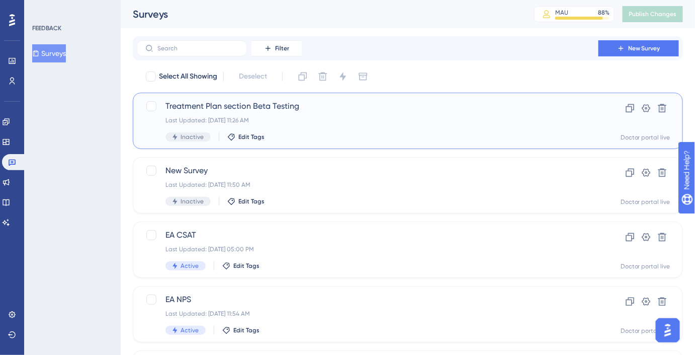
click at [302, 93] on div "Treatment Plan section Beta Testing Last Updated: [DATE] 11:26 AM Inactive Edit…" at bounding box center [408, 121] width 550 height 56
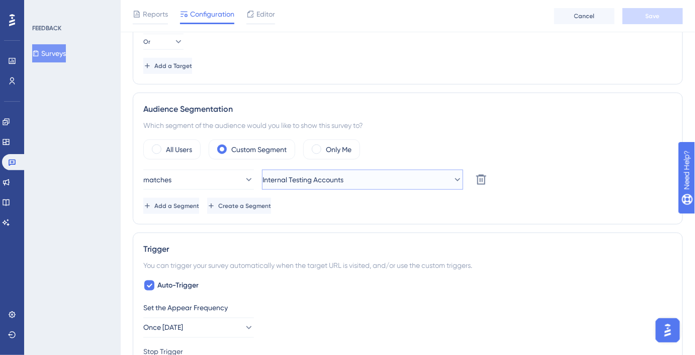
click at [298, 186] on button "Internal Testing Accounts" at bounding box center [362, 179] width 201 height 20
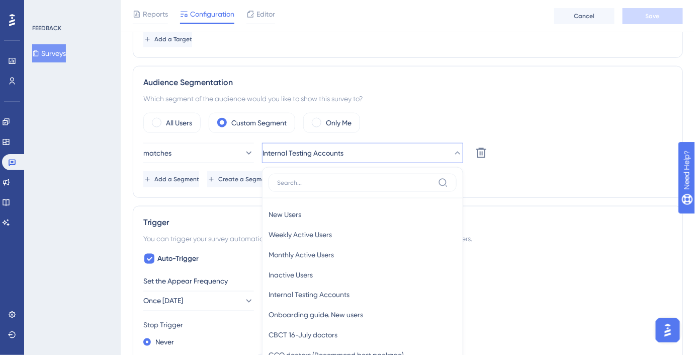
scroll to position [344, 0]
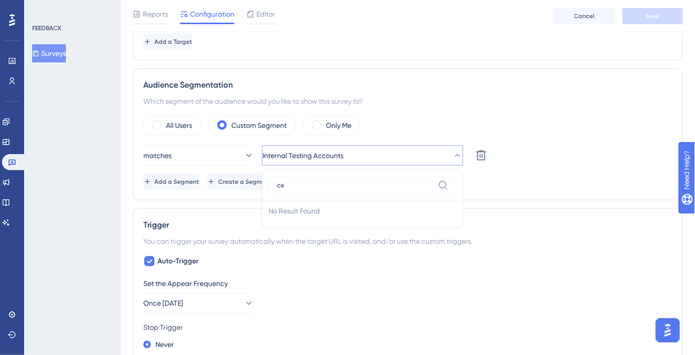
type input "ce"
click at [55, 52] on button "Surveys" at bounding box center [49, 53] width 34 height 18
